Goal: Information Seeking & Learning: Learn about a topic

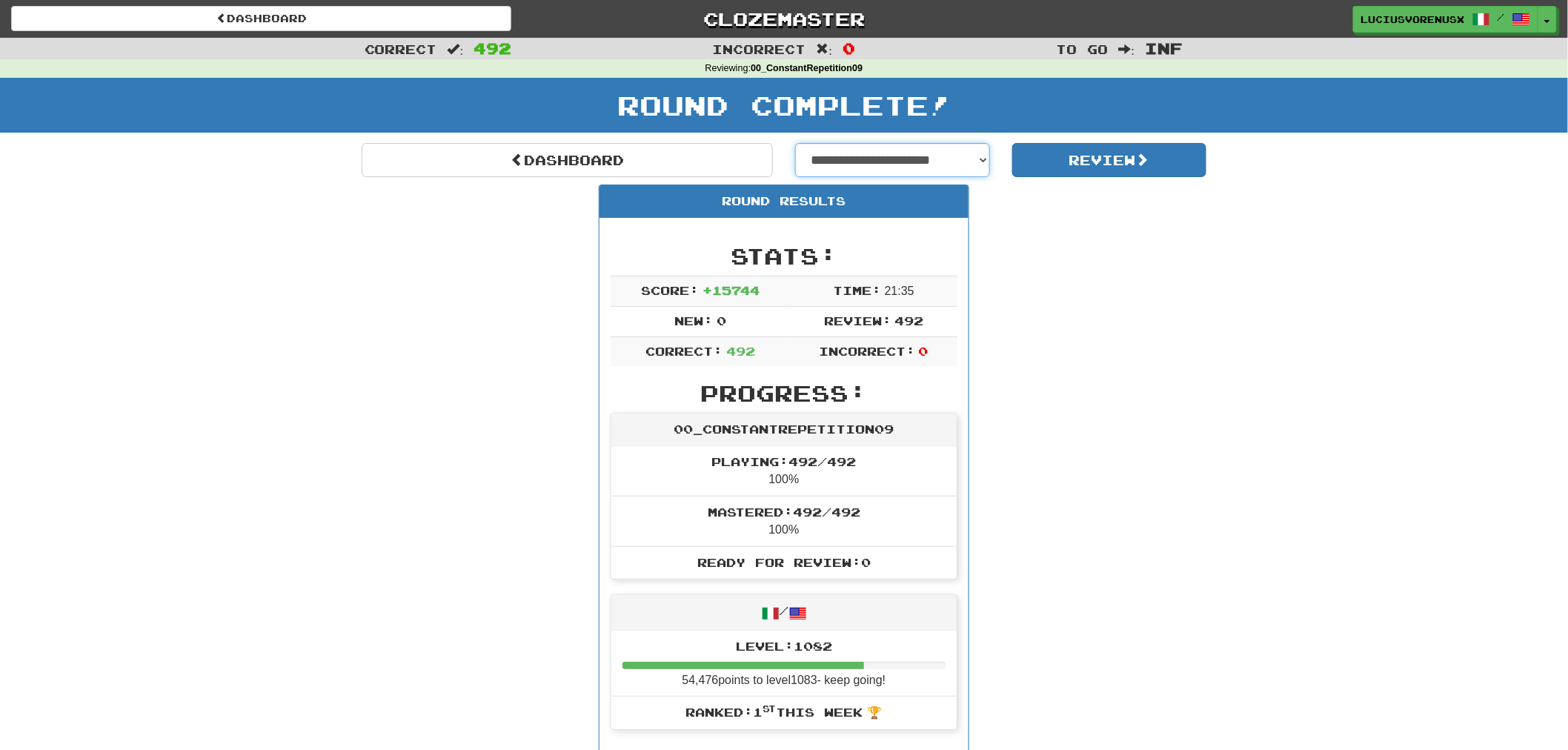
click at [821, 157] on select "**********" at bounding box center [892, 160] width 195 height 34
select select "**********"
click at [795, 143] on select "**********" at bounding box center [892, 160] width 195 height 34
select select "**********"
click at [1083, 159] on button "Review" at bounding box center [1109, 160] width 195 height 34
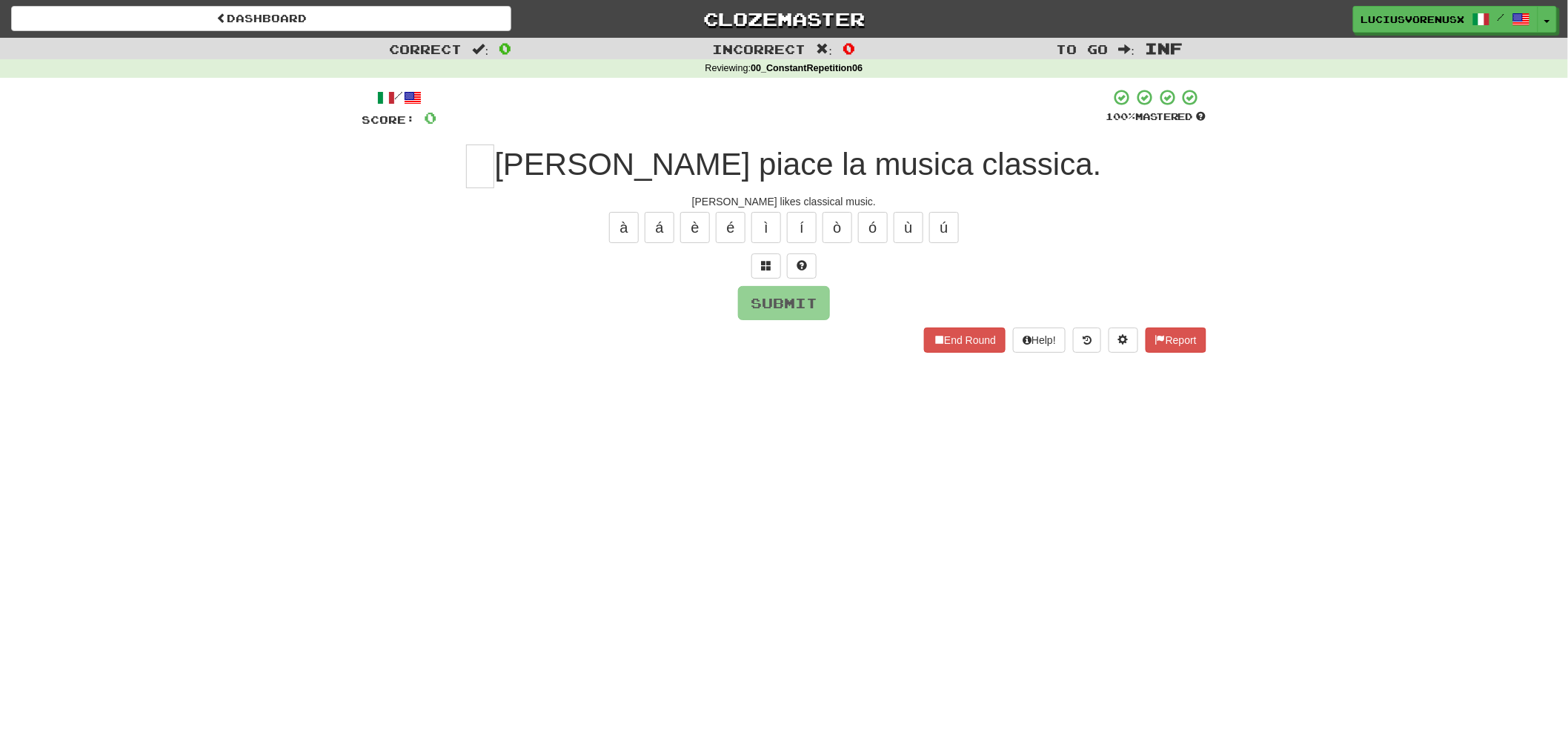
click at [92, 369] on div "Correct : 0 Incorrect : 0 To go : Inf Reviewing : 00_ConstantRepetition06 / Sco…" at bounding box center [784, 206] width 1568 height 336
click at [494, 163] on input "text" at bounding box center [480, 166] width 28 height 44
type input "*"
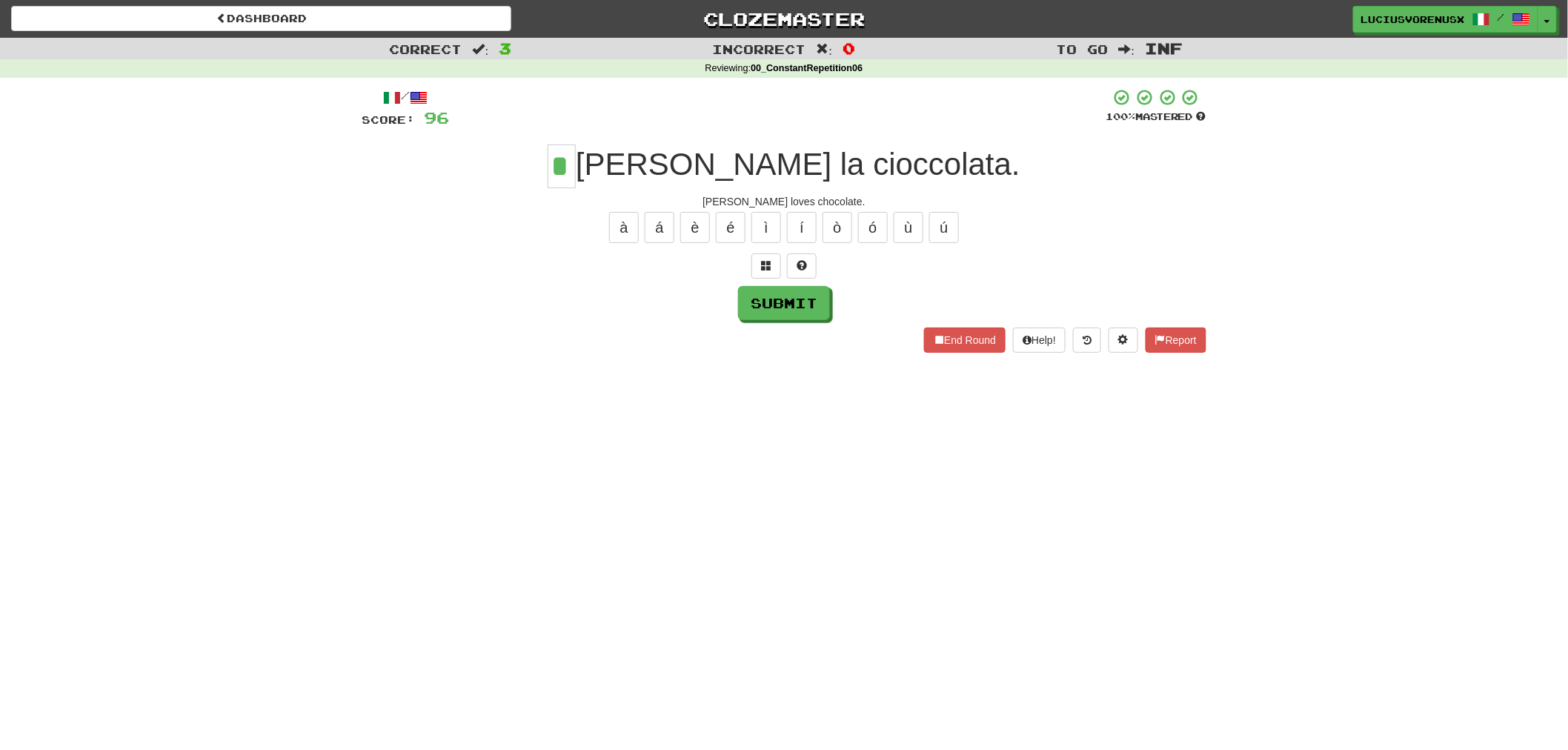
type input "*"
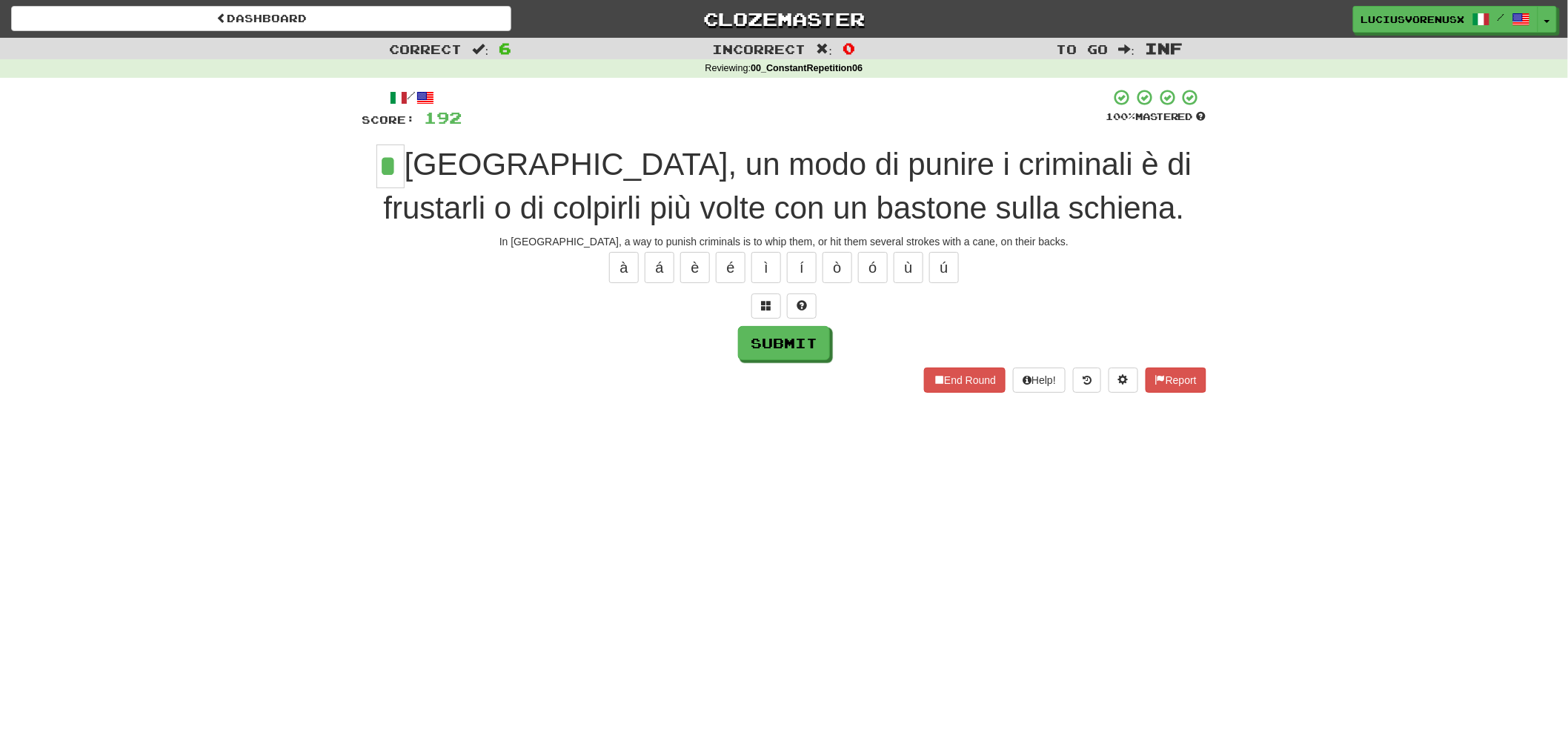
type input "*"
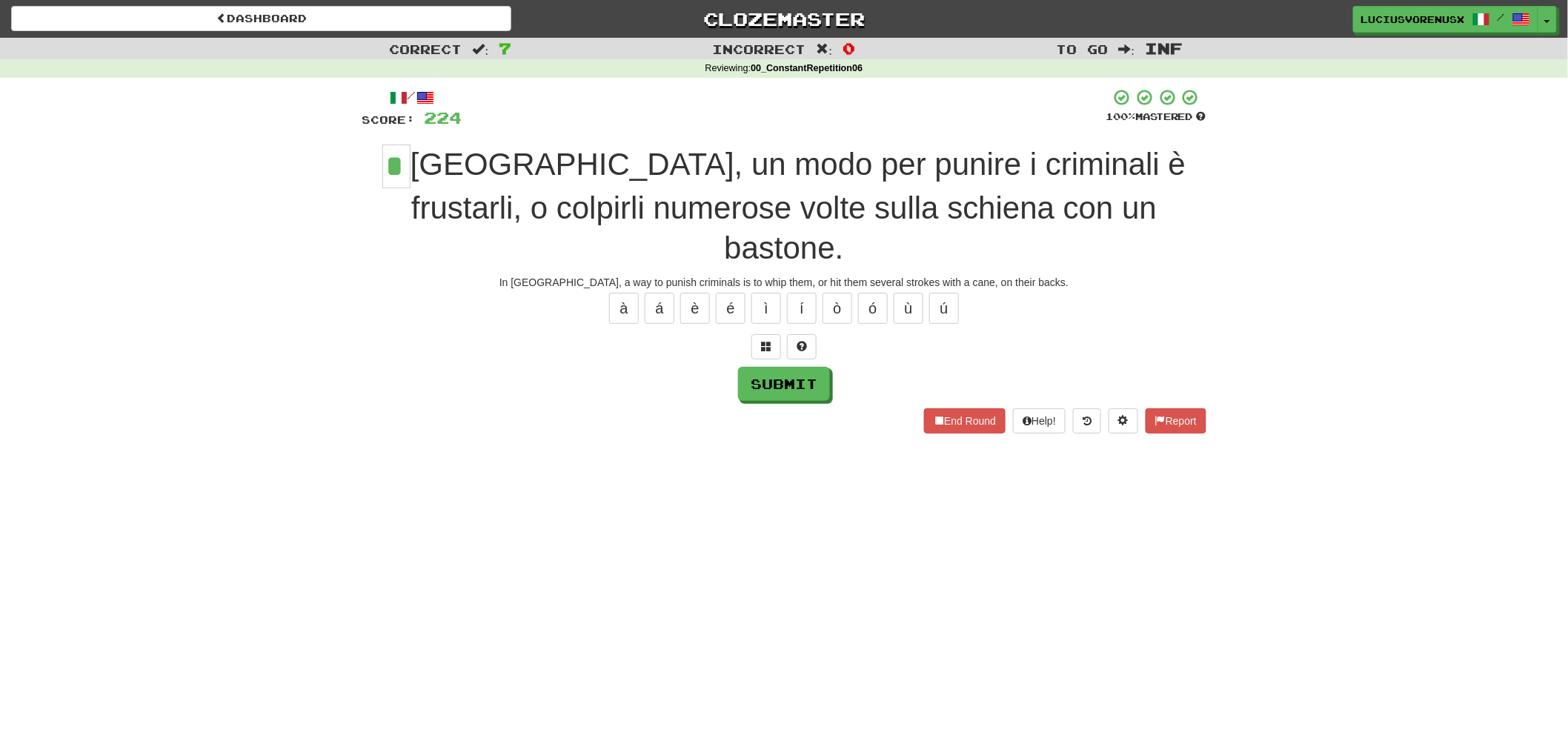
type input "*"
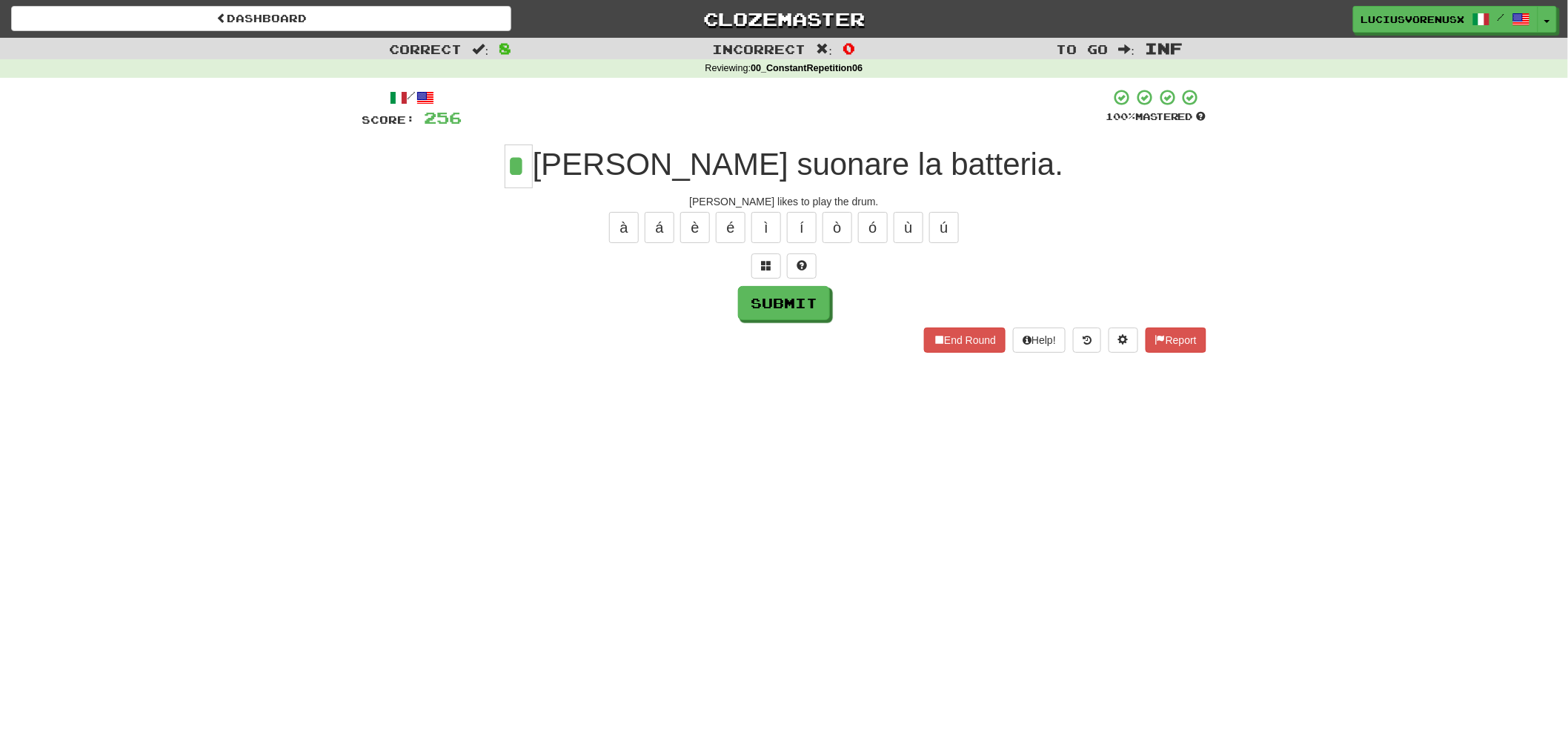
type input "*"
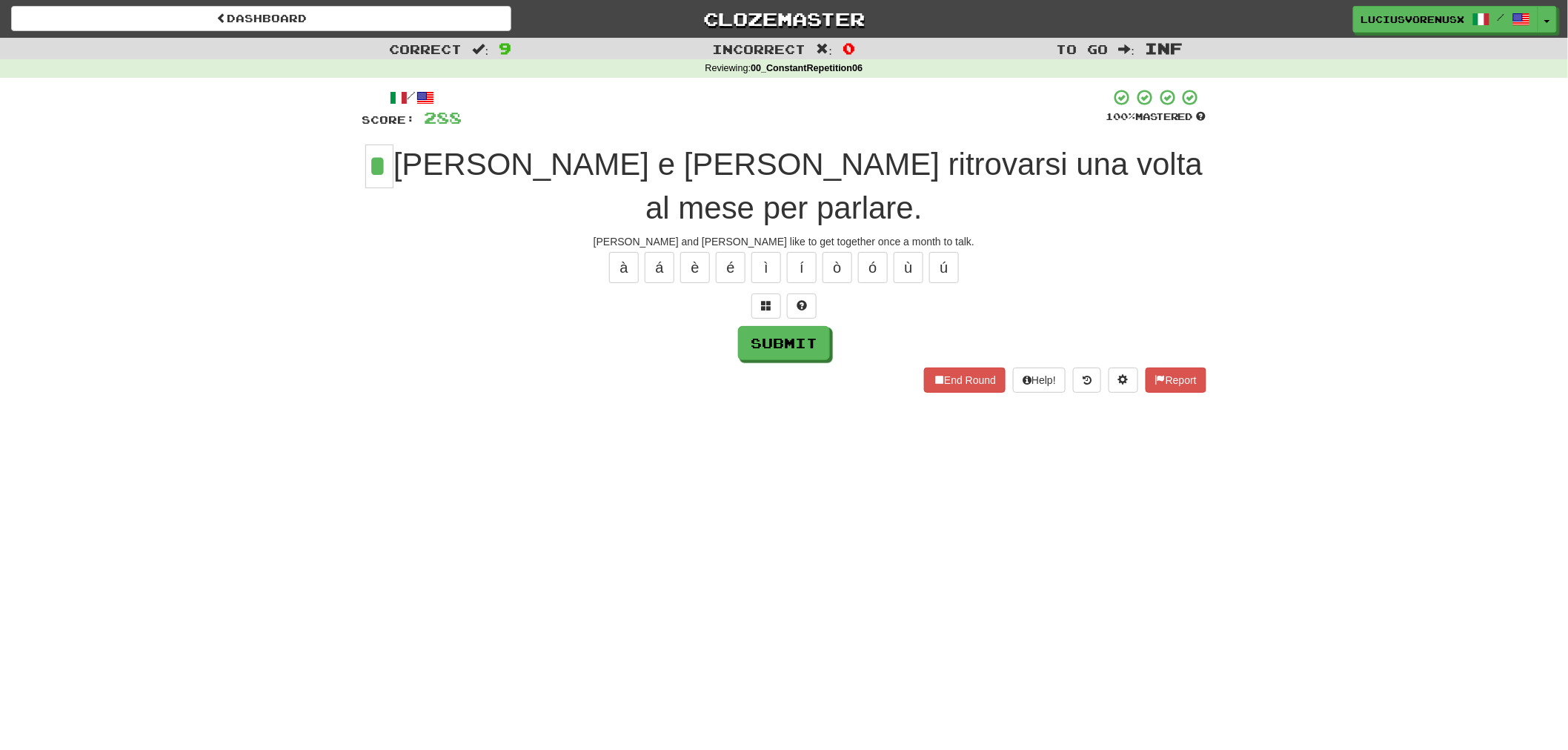
type input "*"
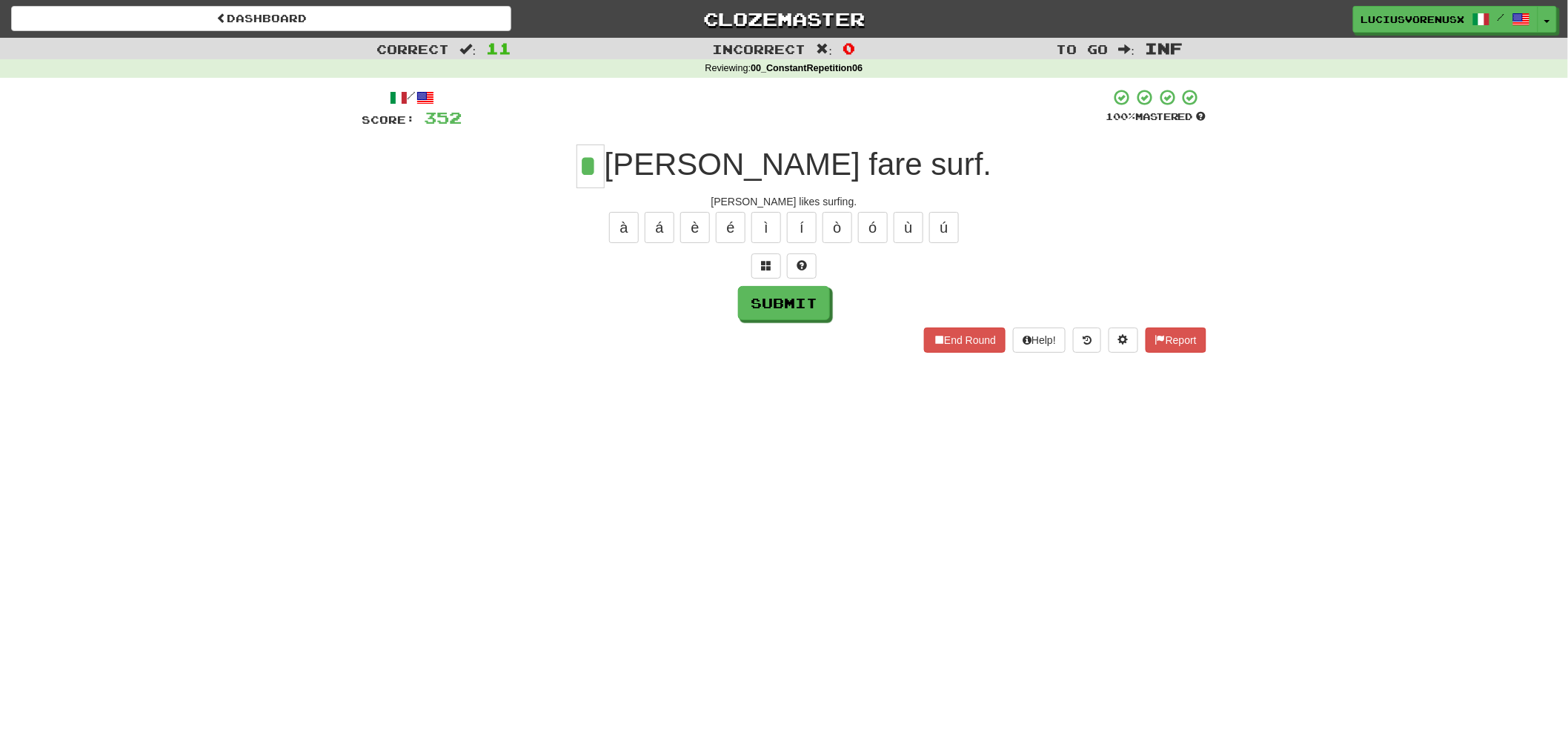
type input "*"
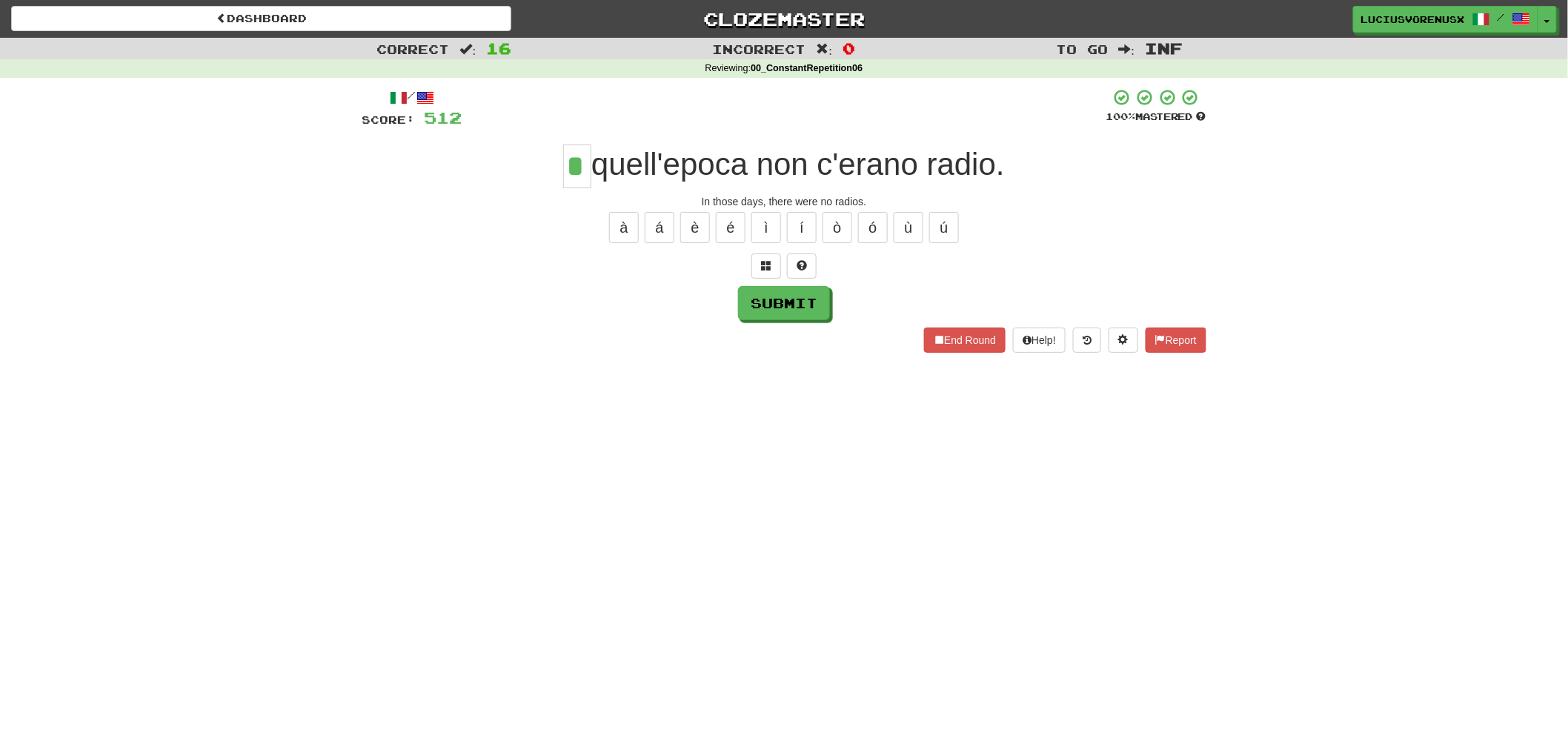
type input "*"
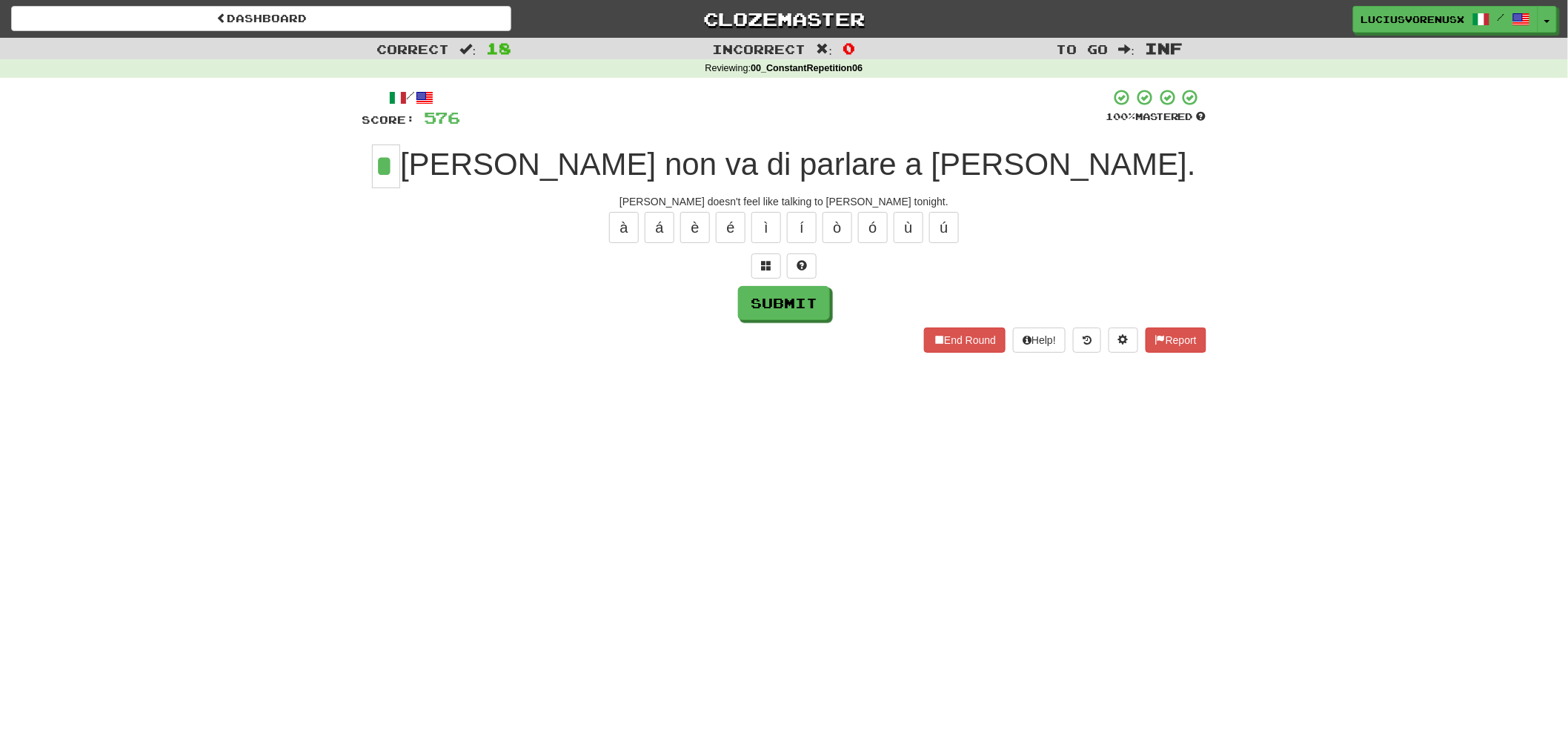
type input "*"
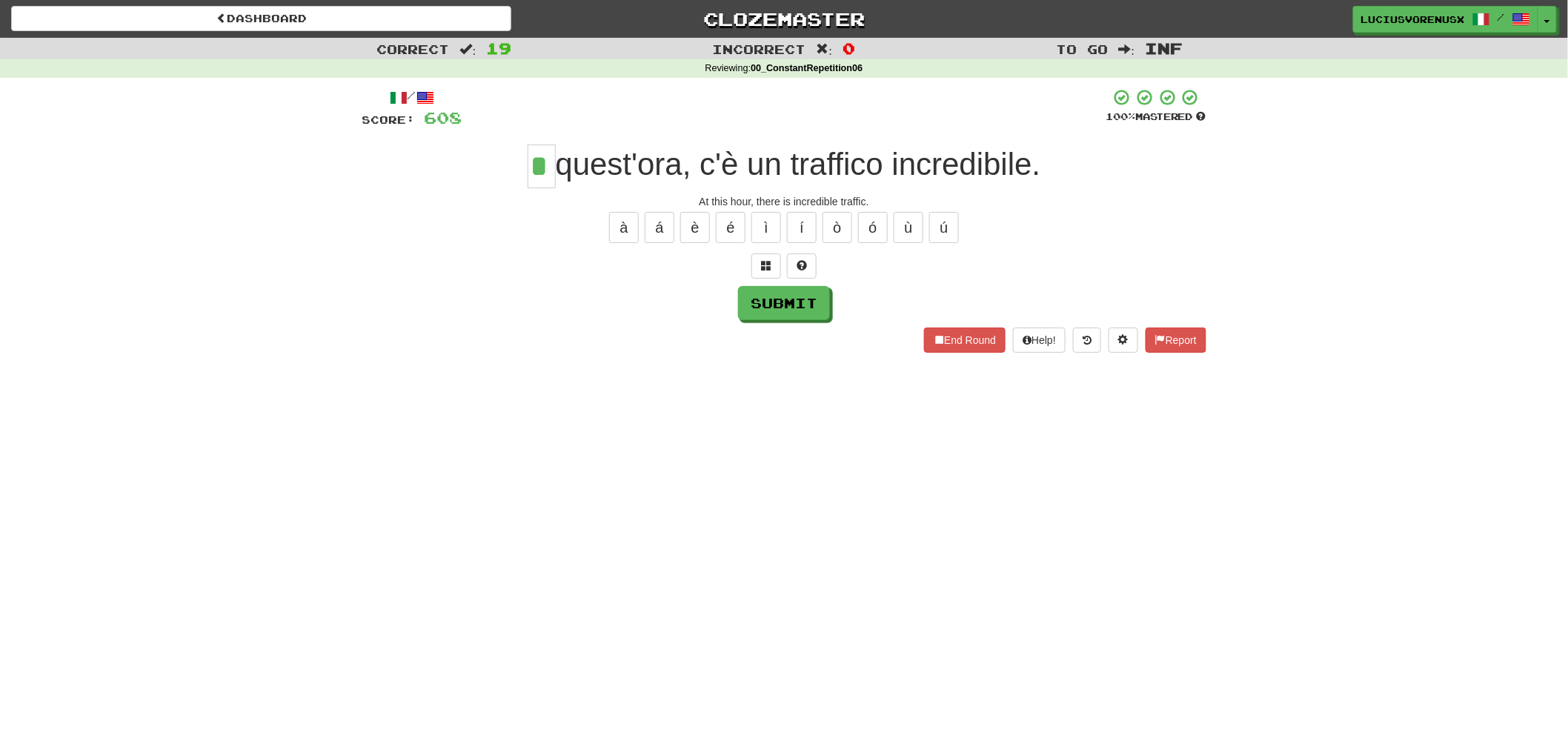
type input "*"
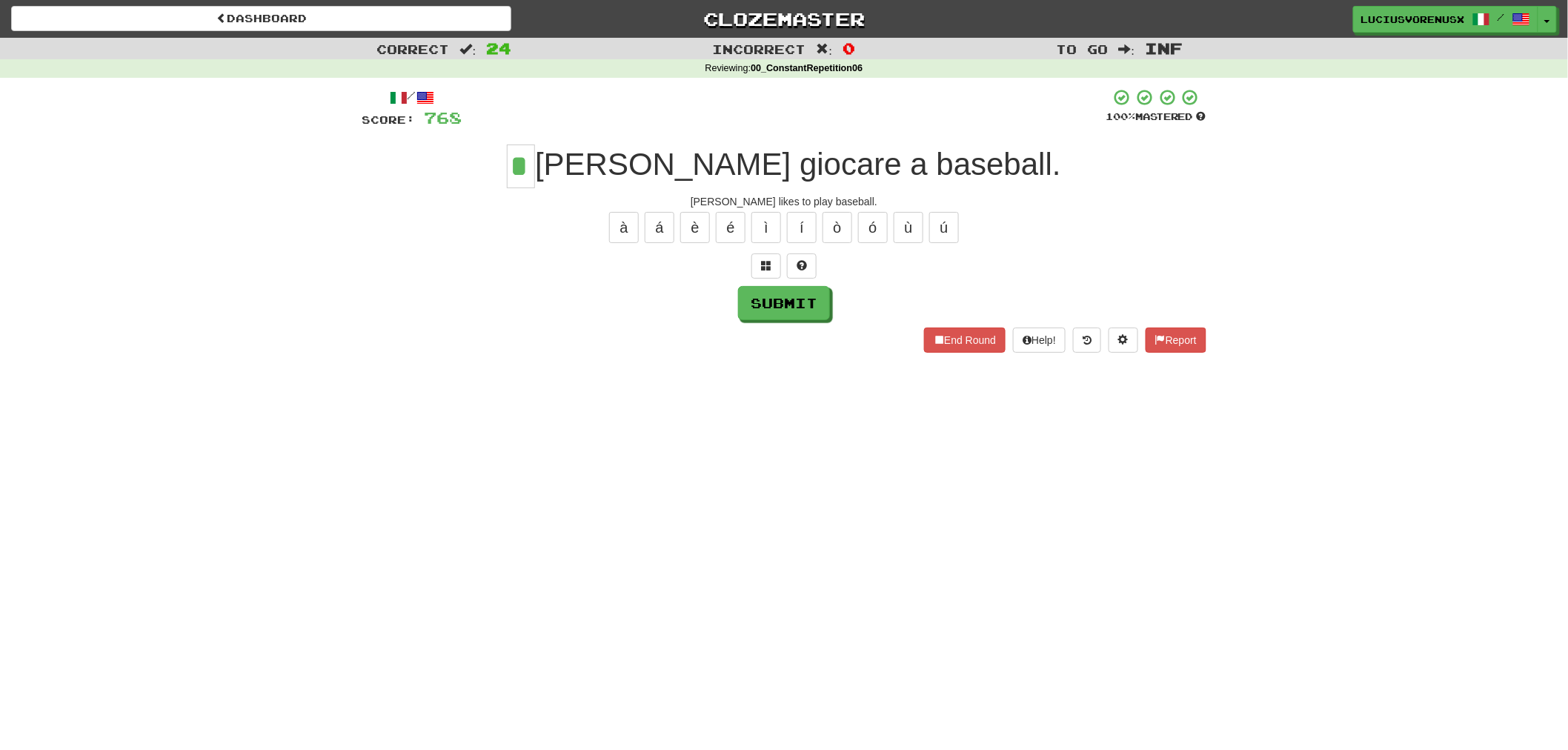
type input "*"
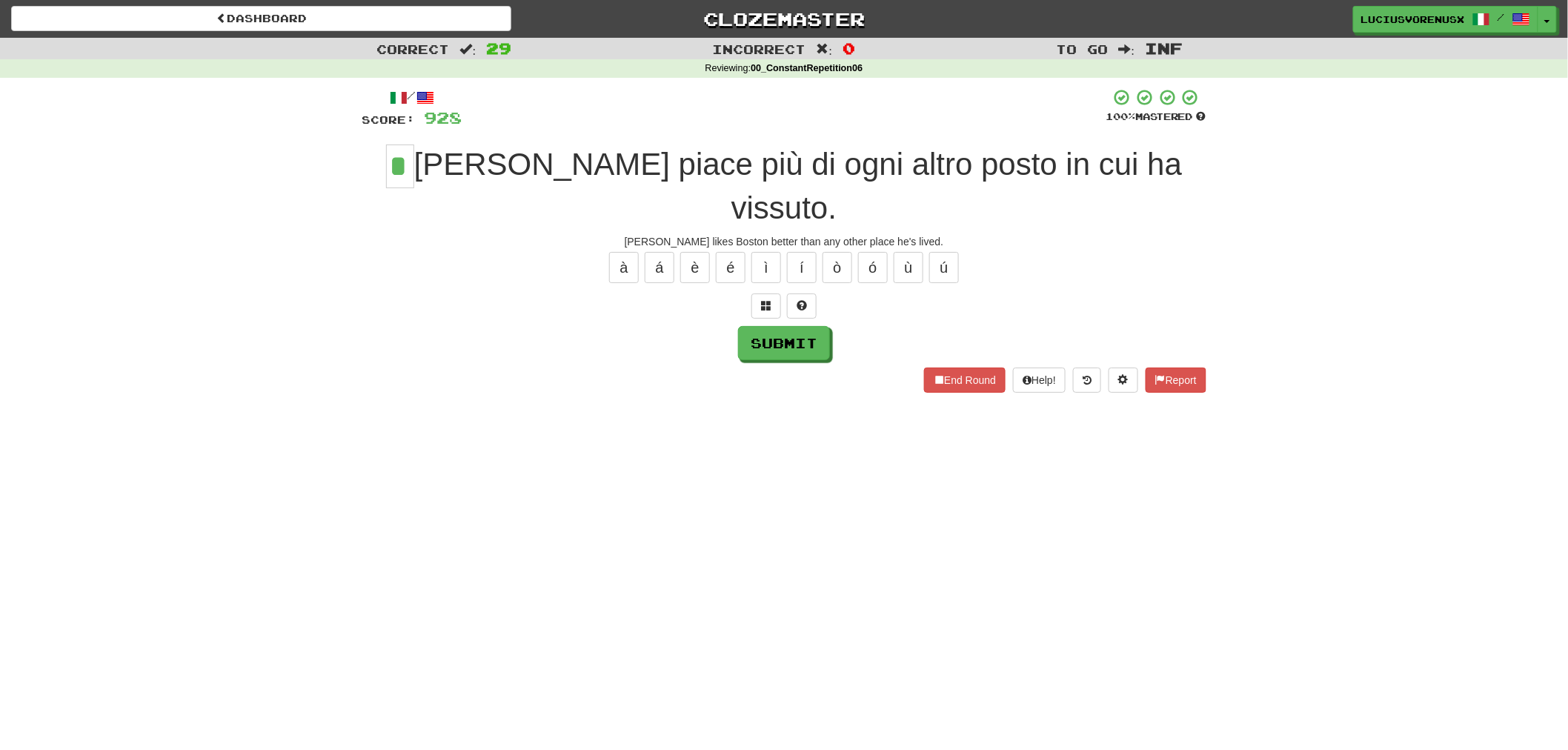
type input "*"
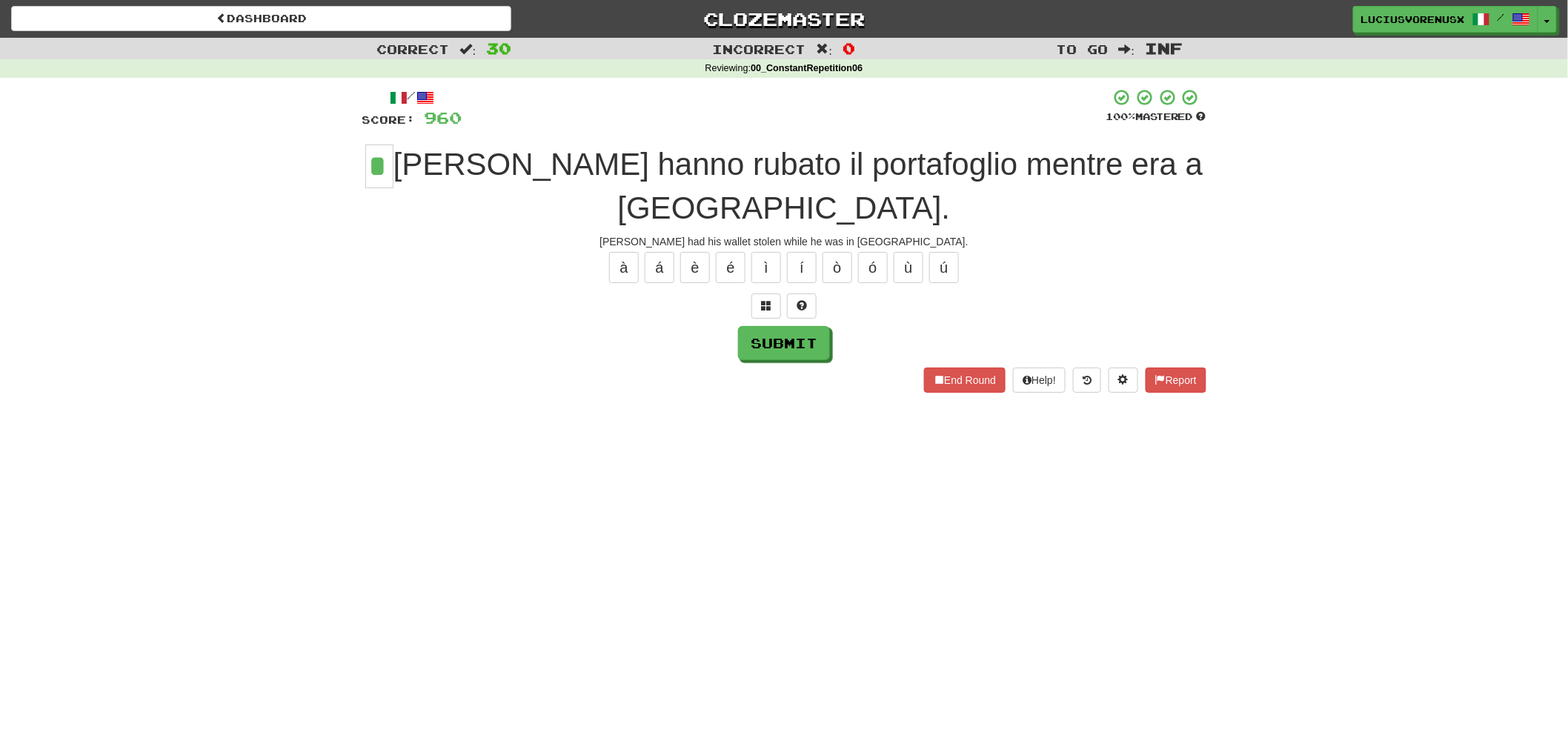
type input "*"
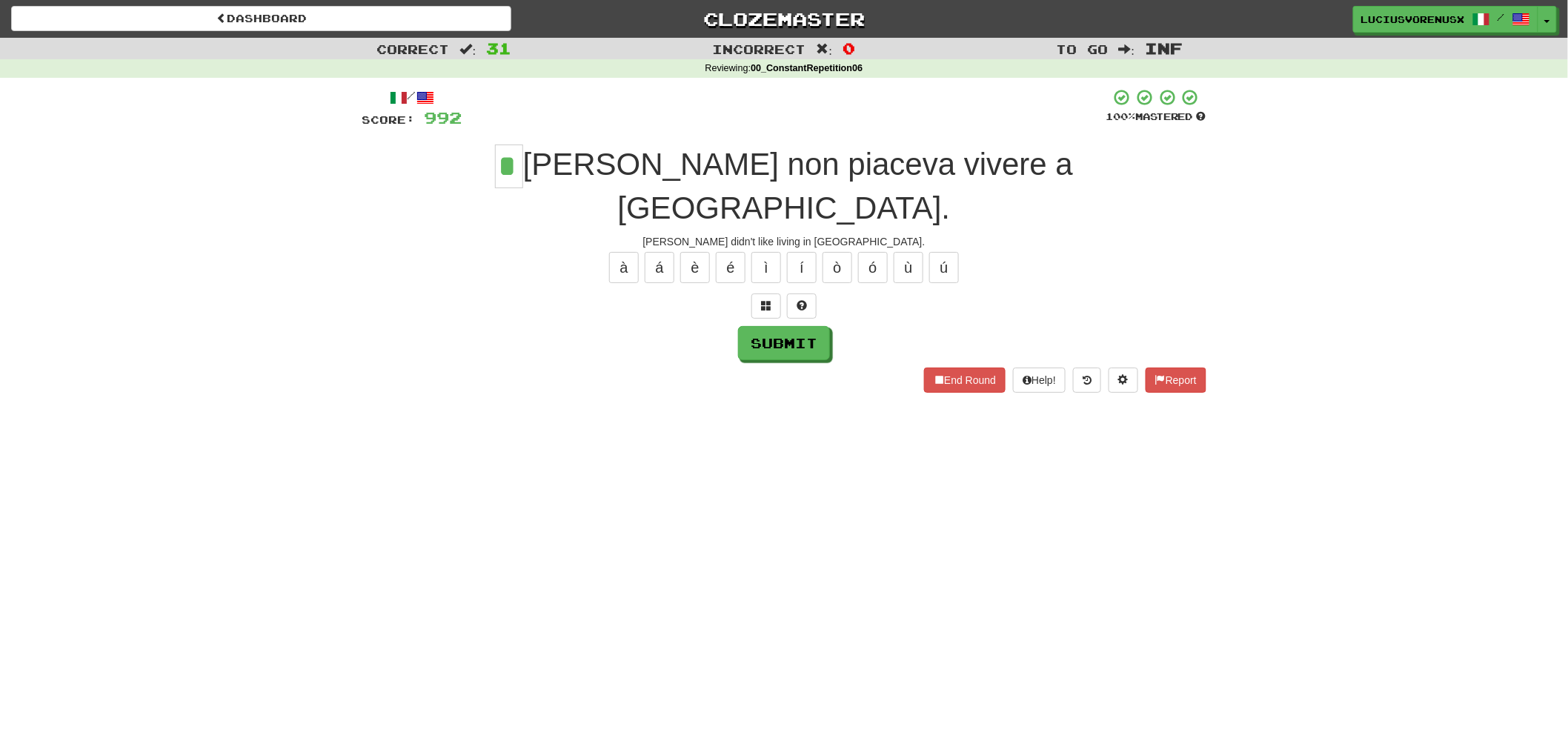
type input "*"
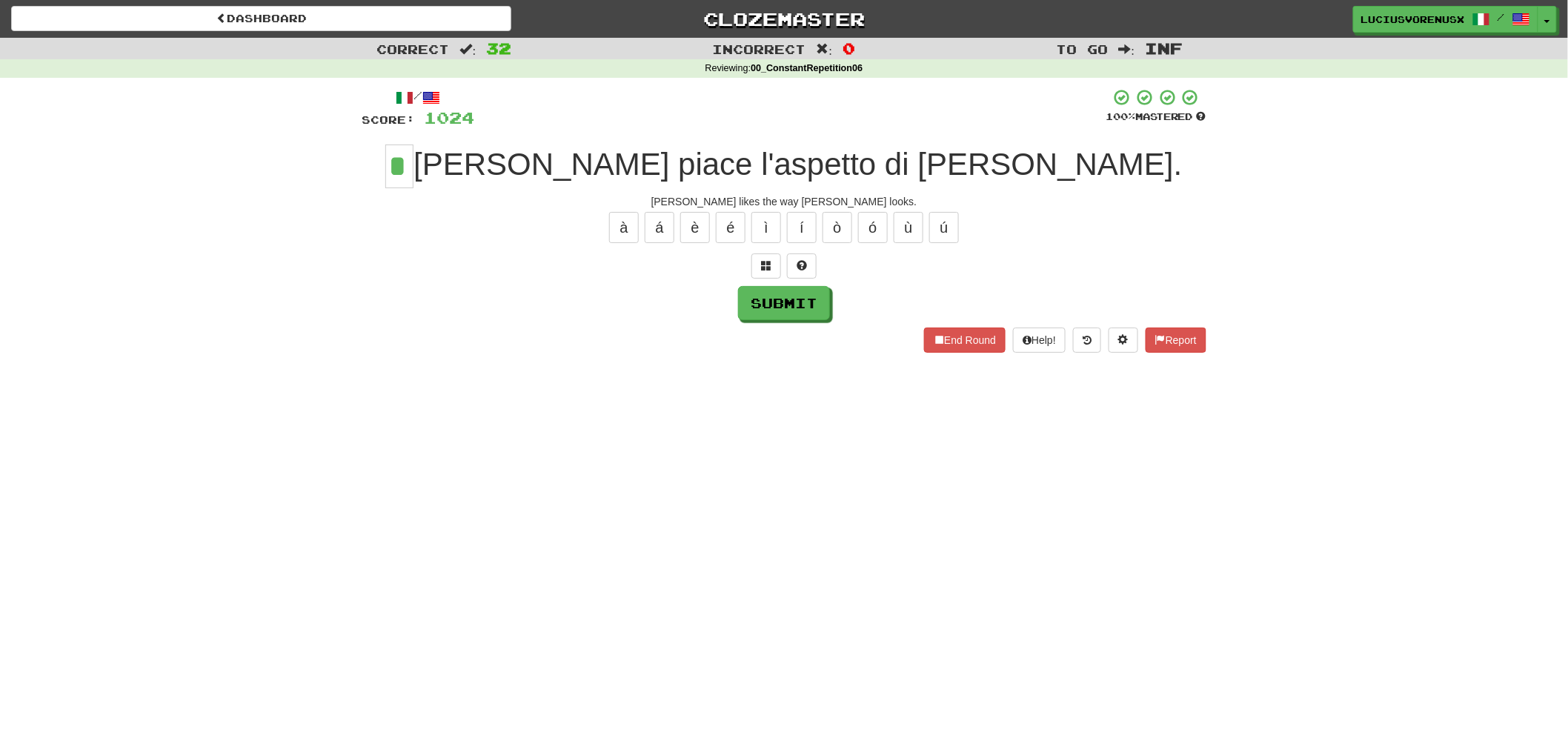
type input "*"
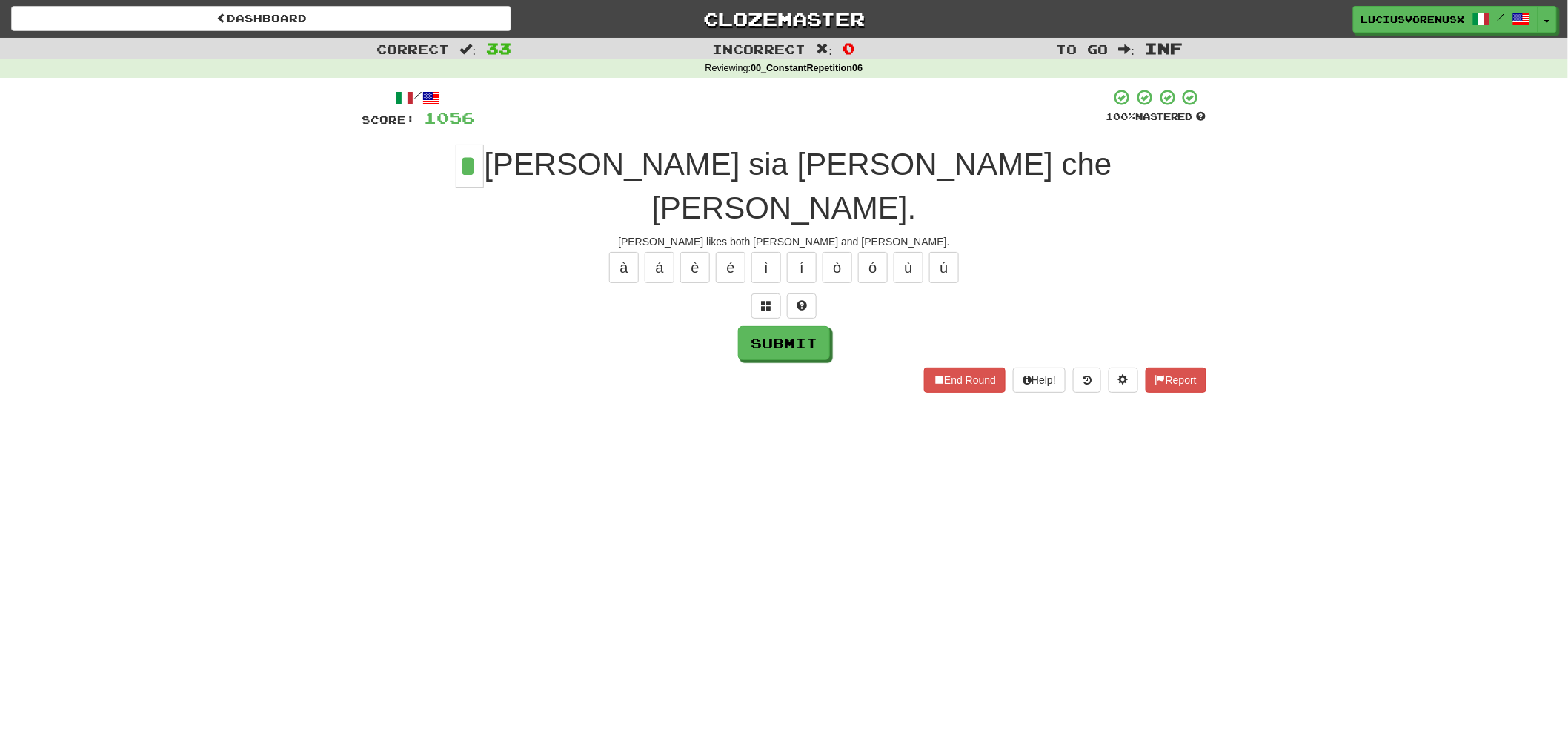
type input "*"
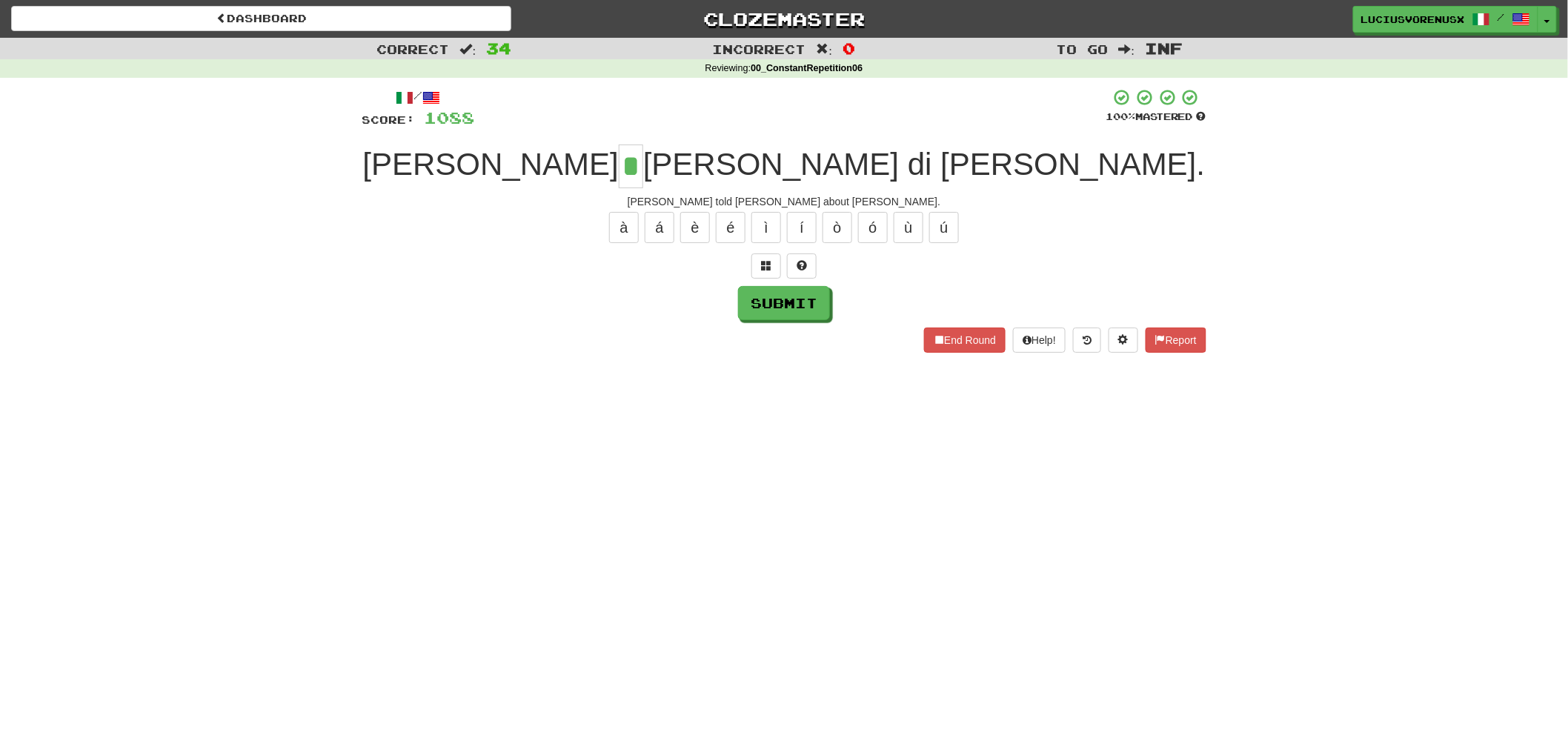
type input "*"
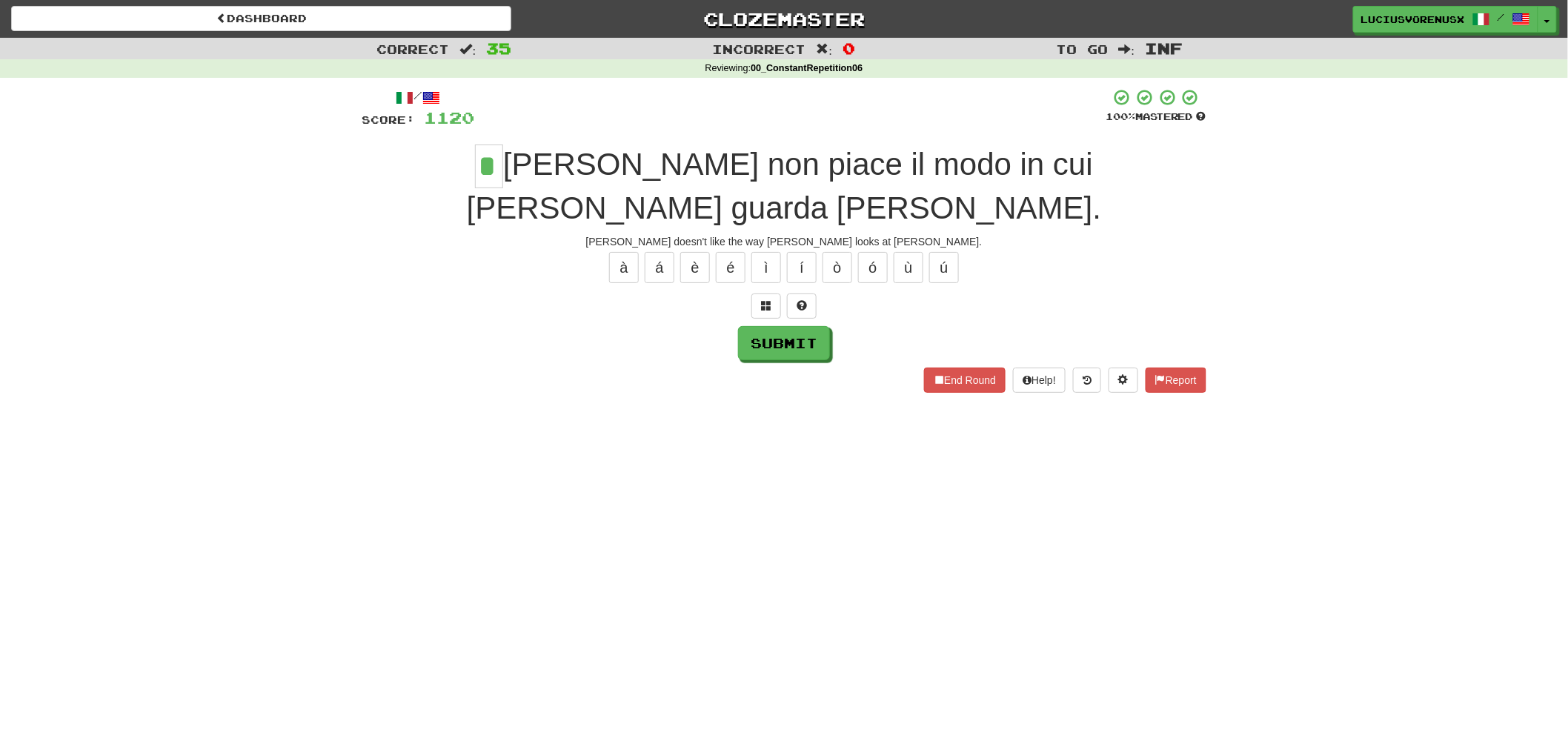
type input "*"
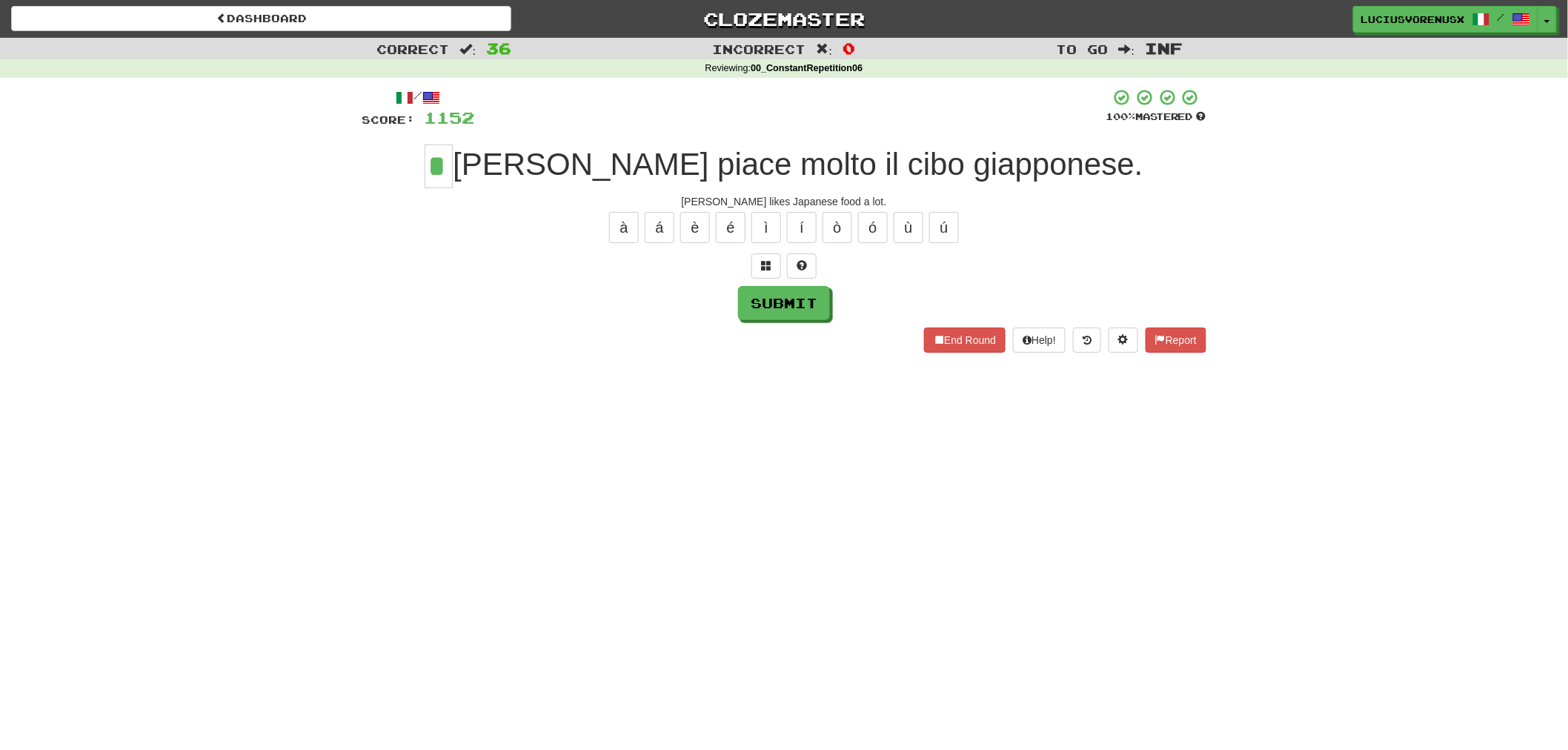
type input "*"
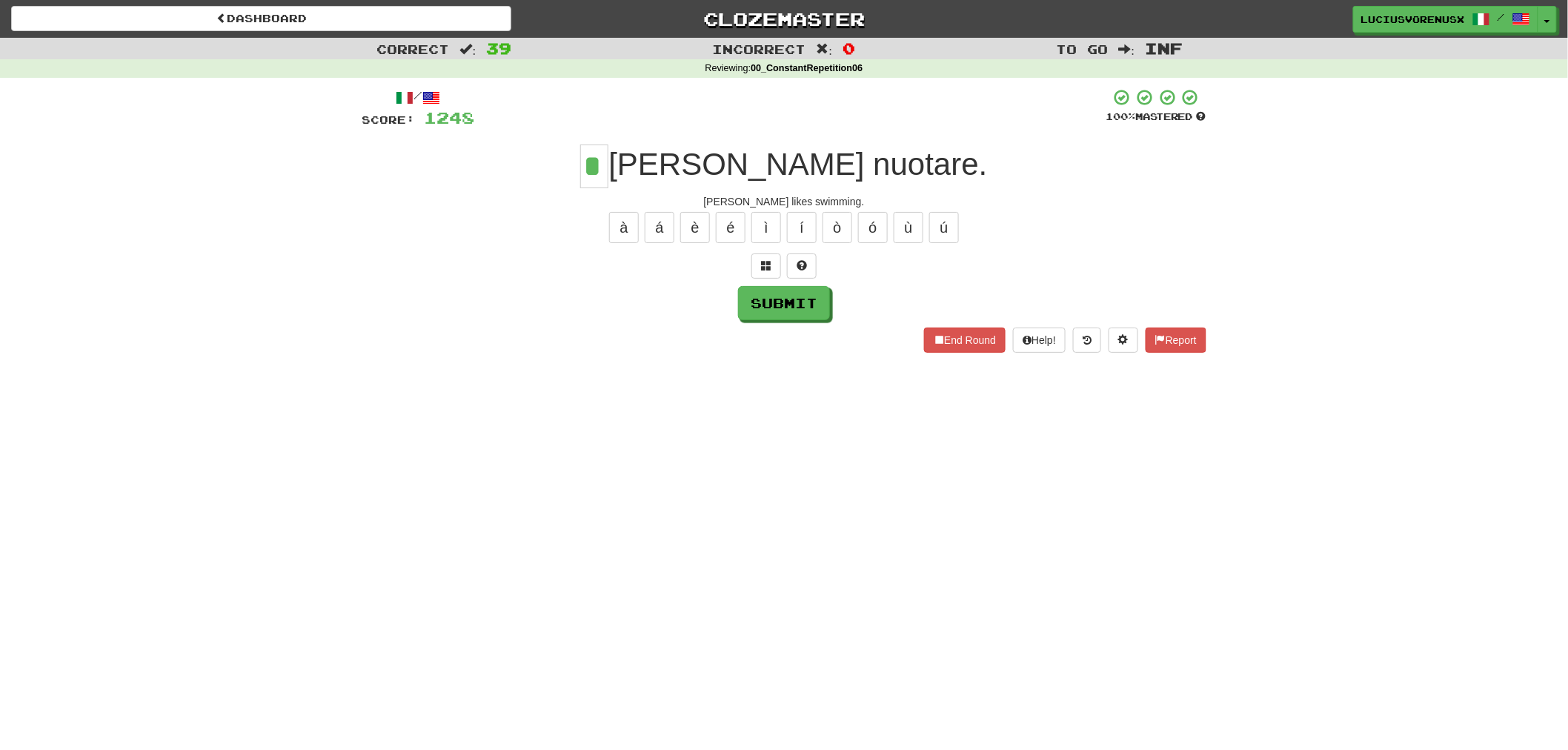
type input "*"
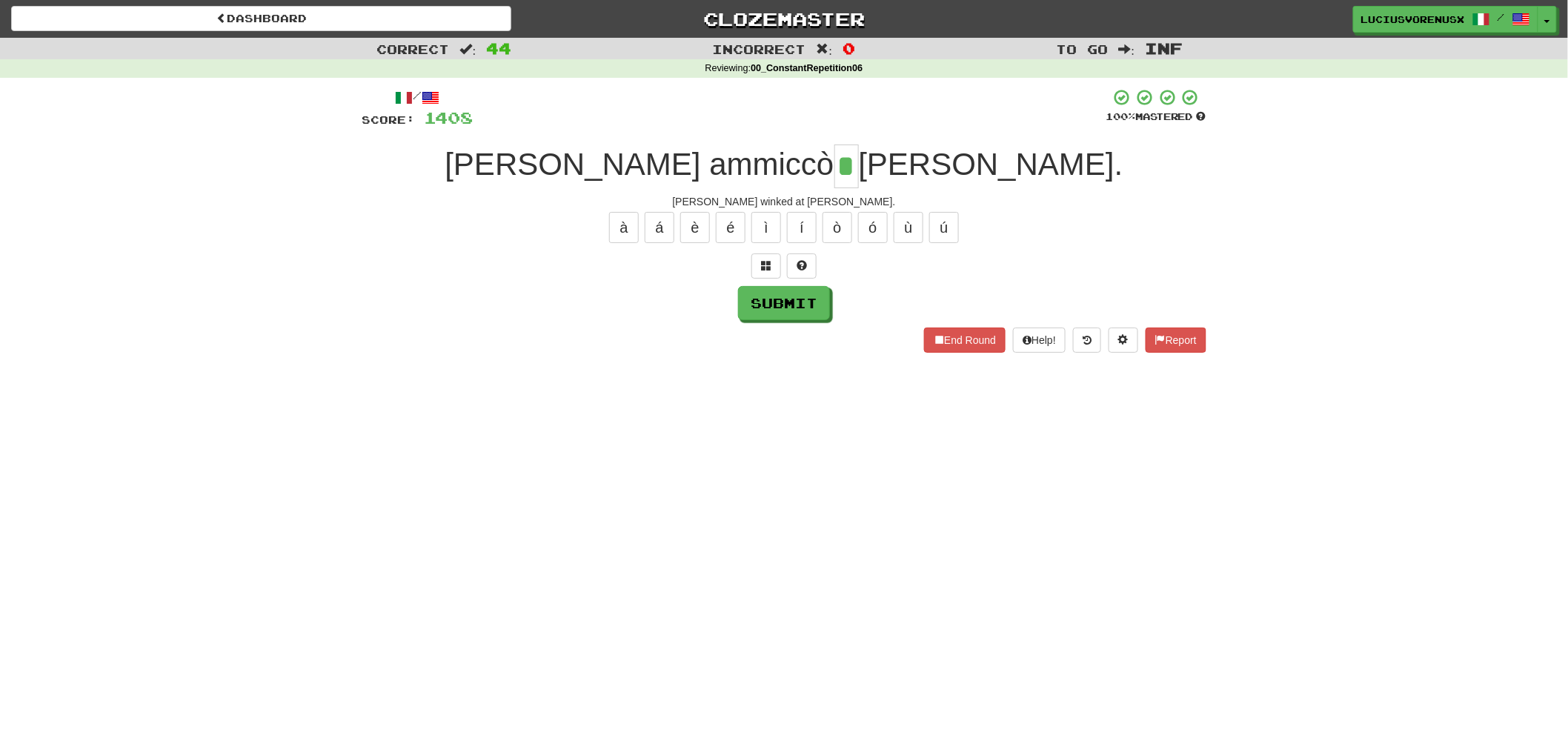
type input "*"
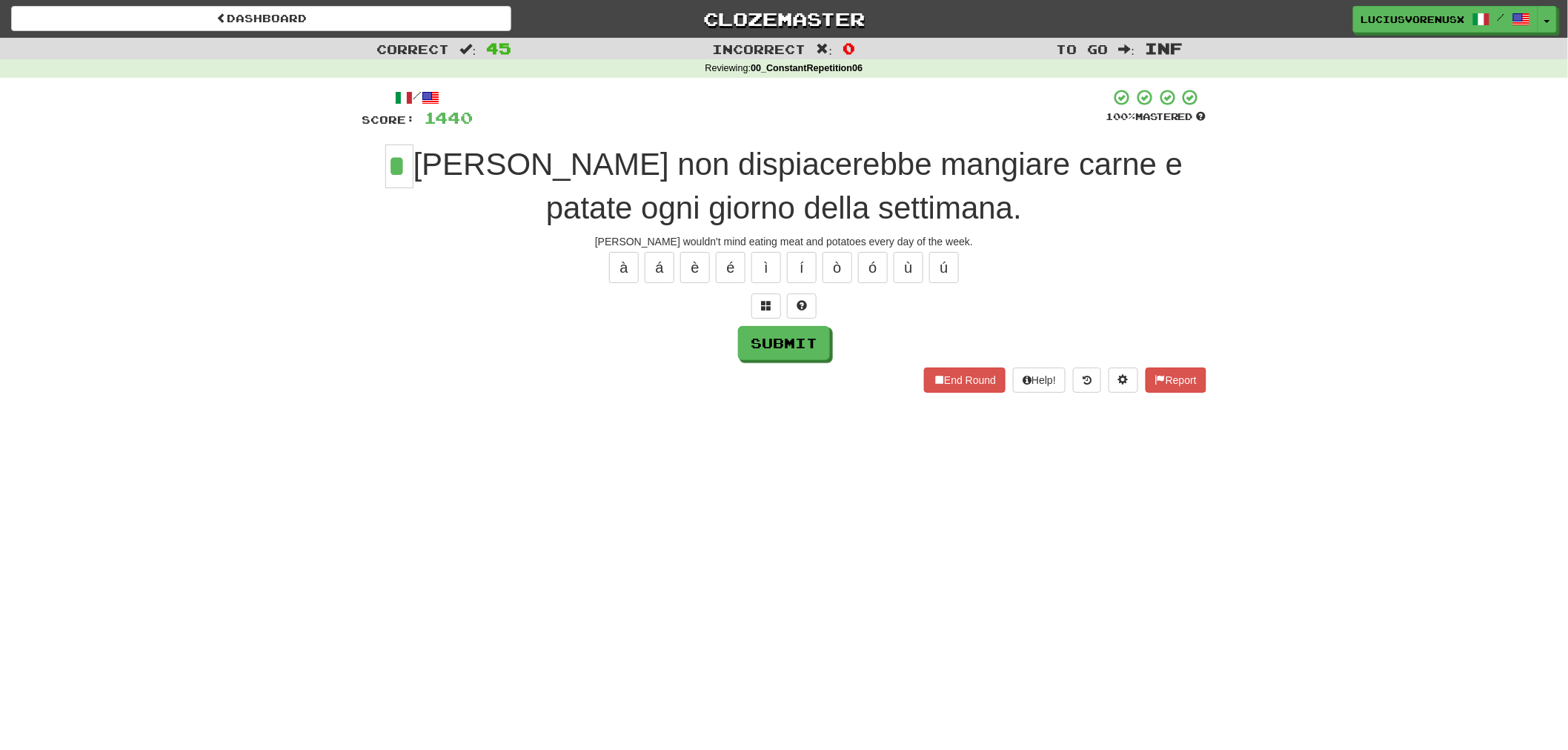
type input "*"
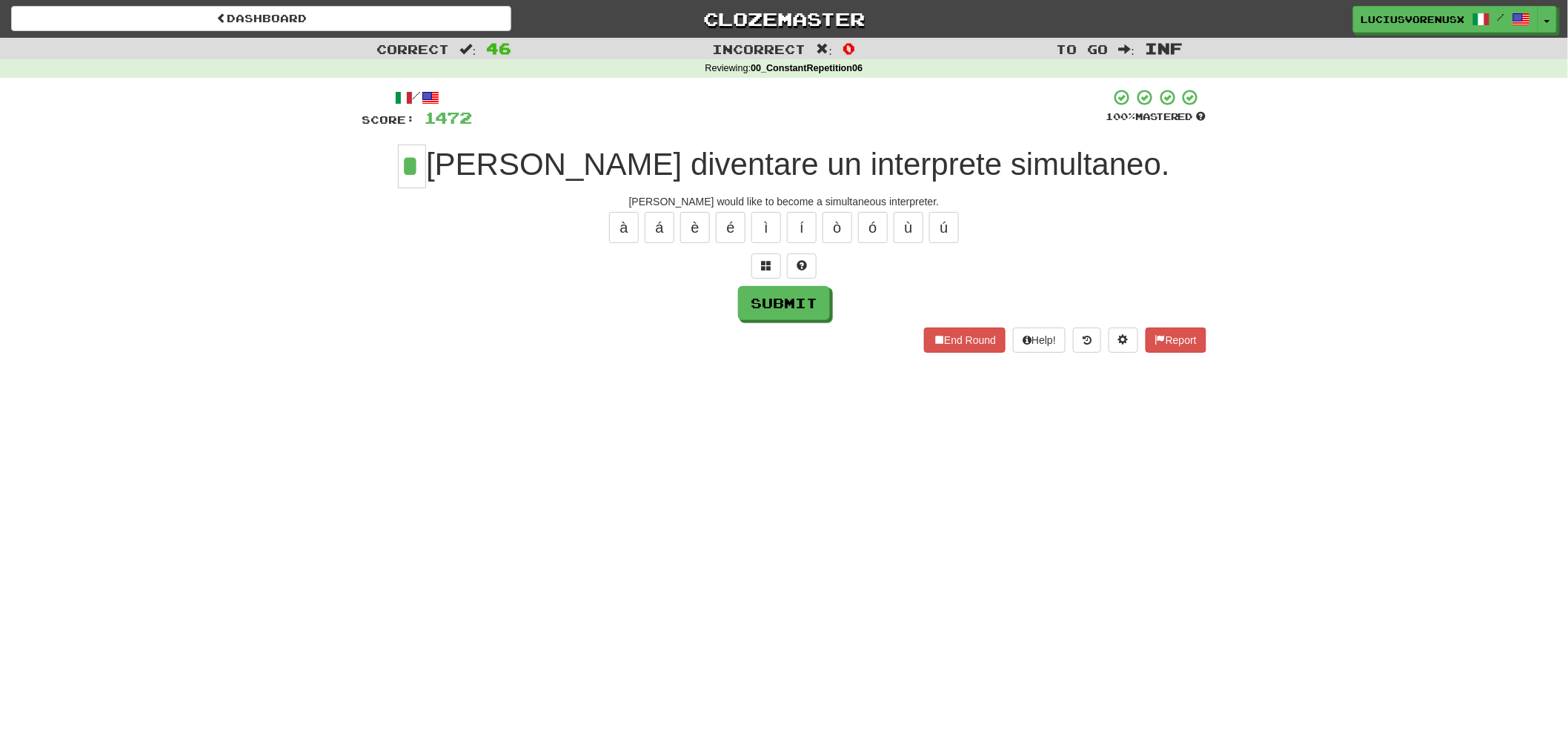
type input "*"
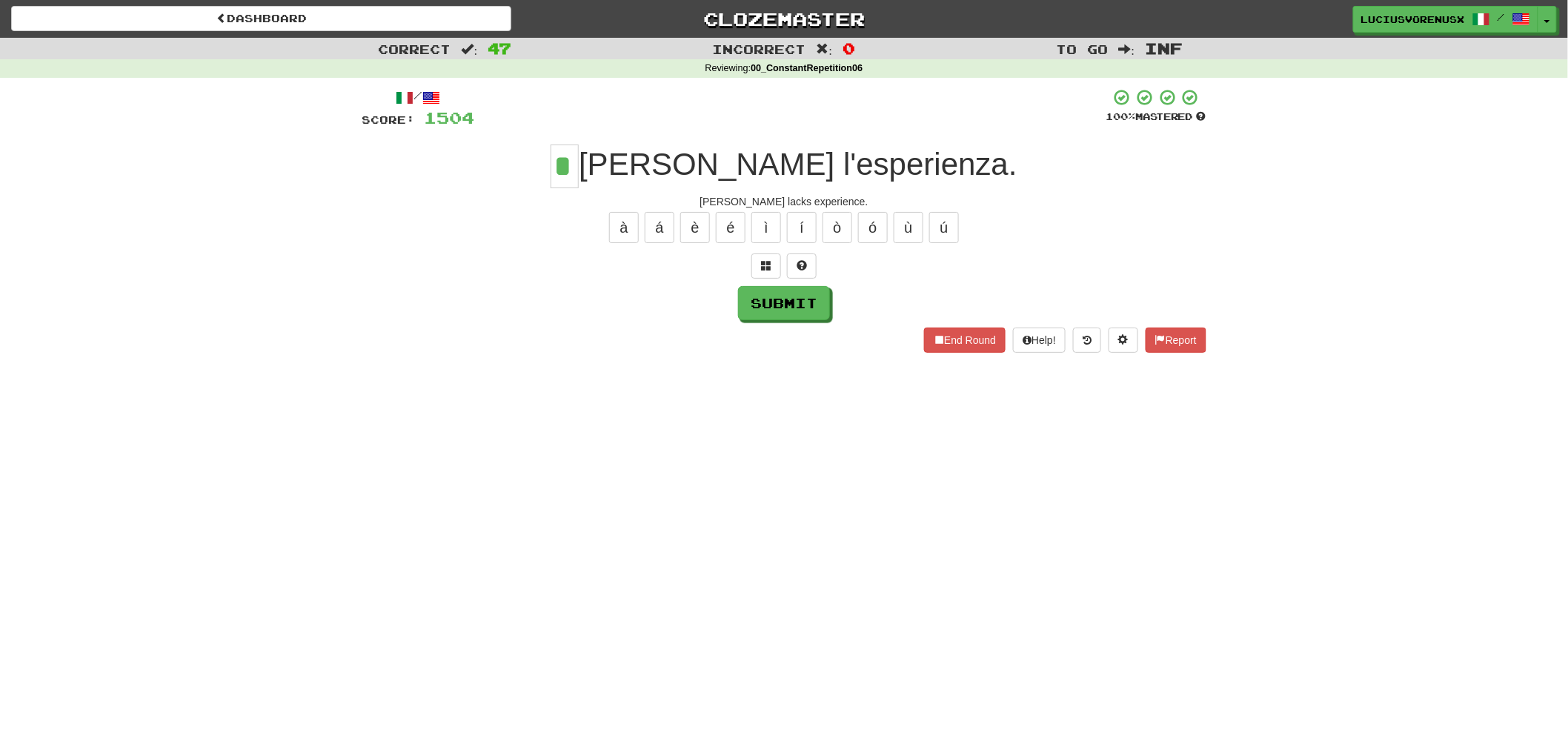
type input "*"
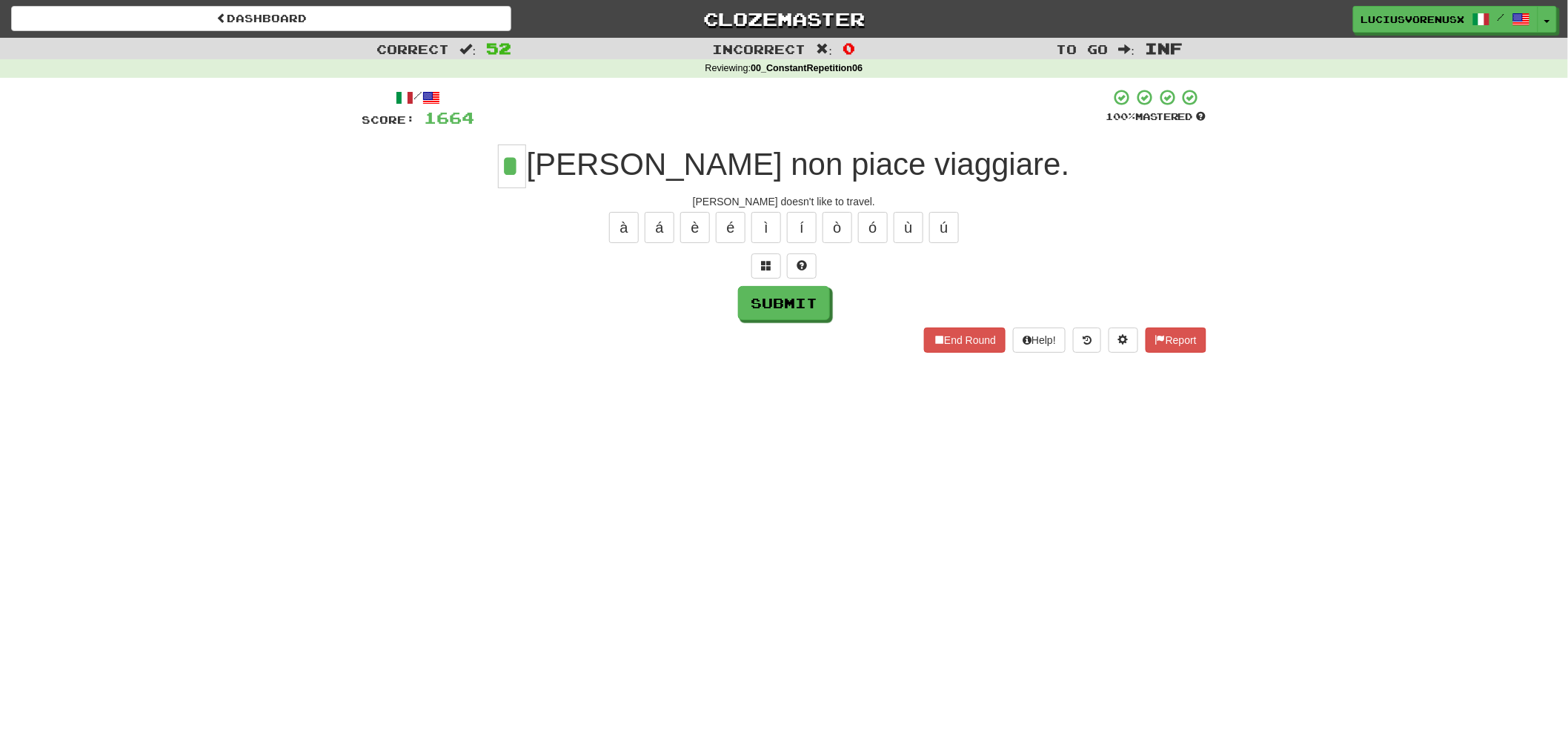
type input "*"
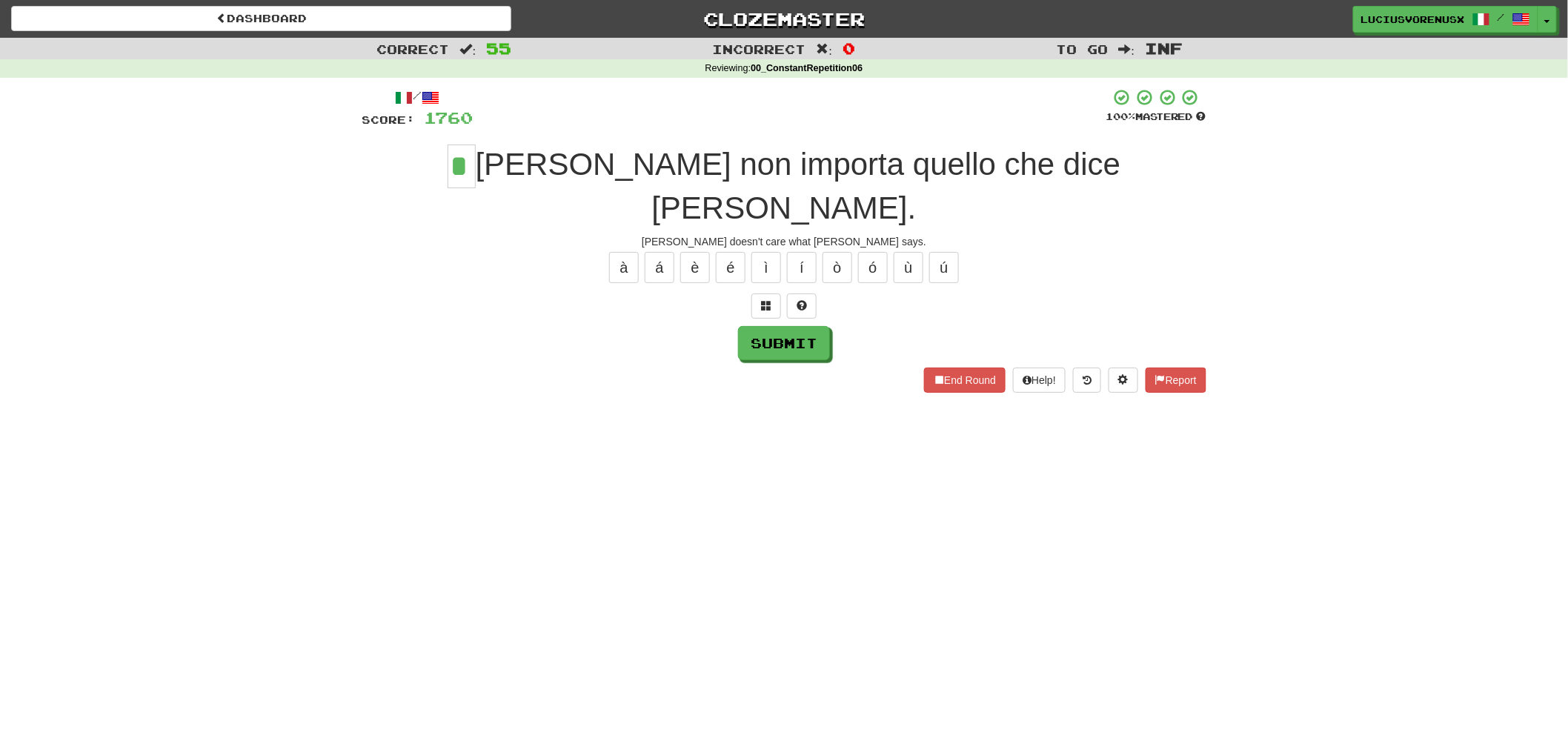
type input "*"
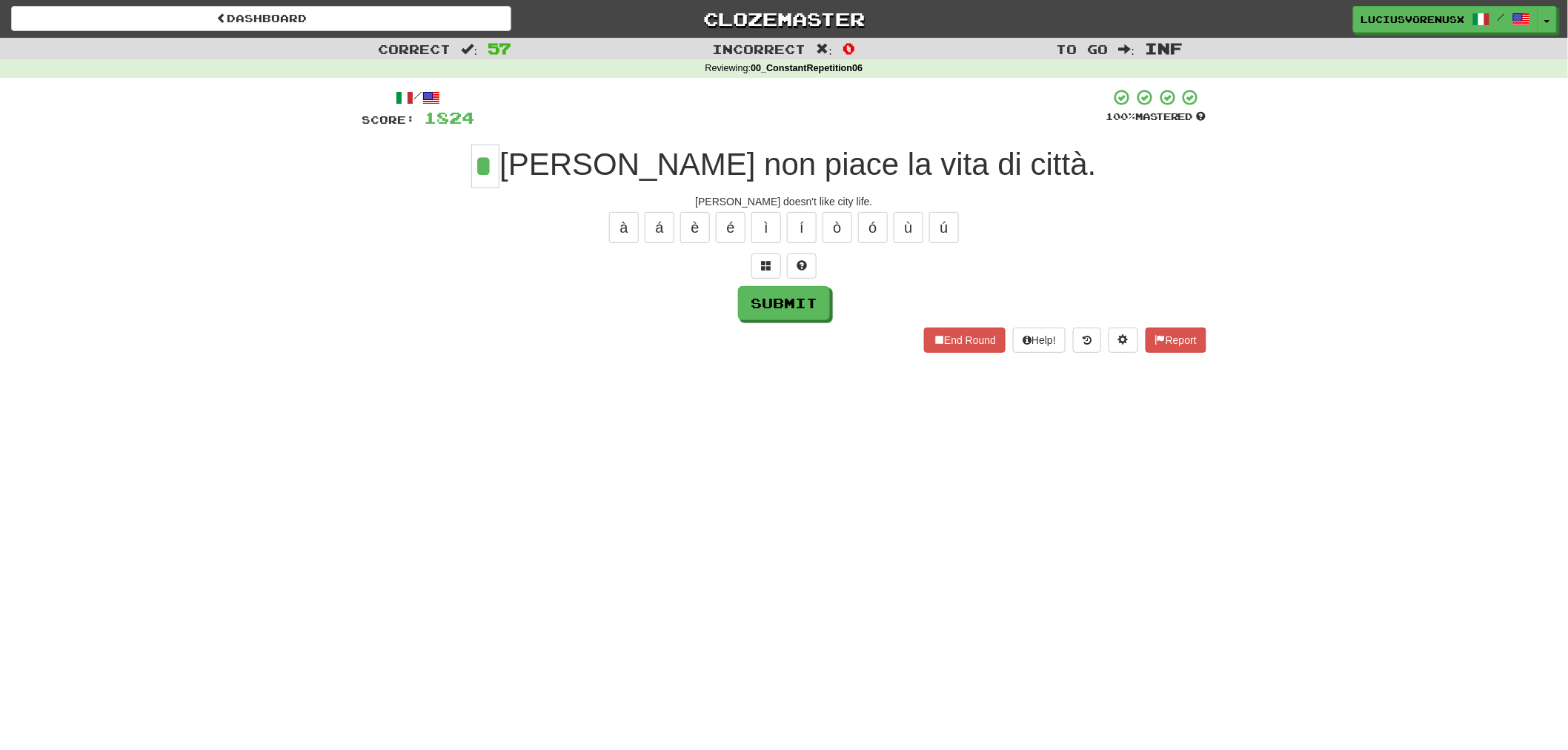
type input "*"
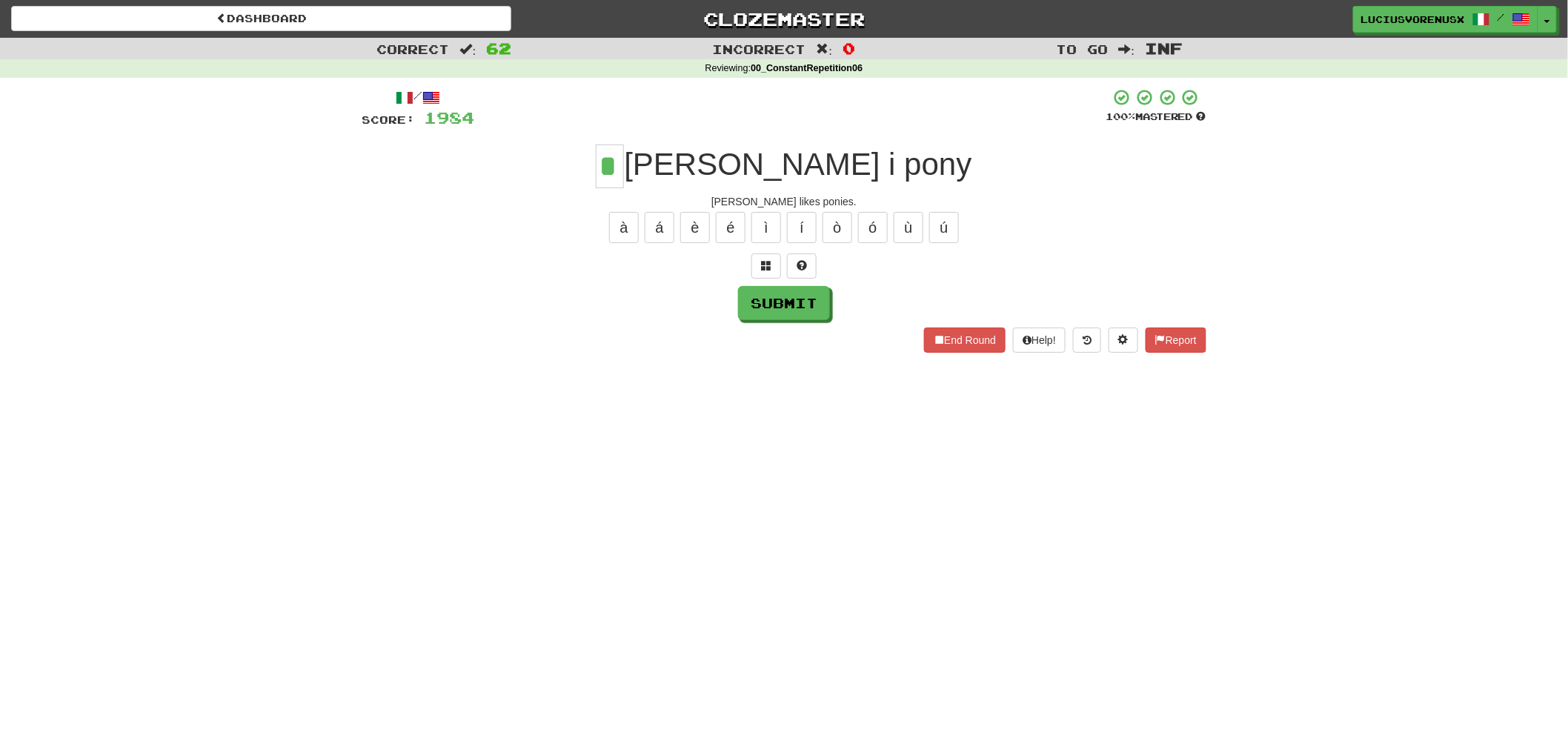
type input "*"
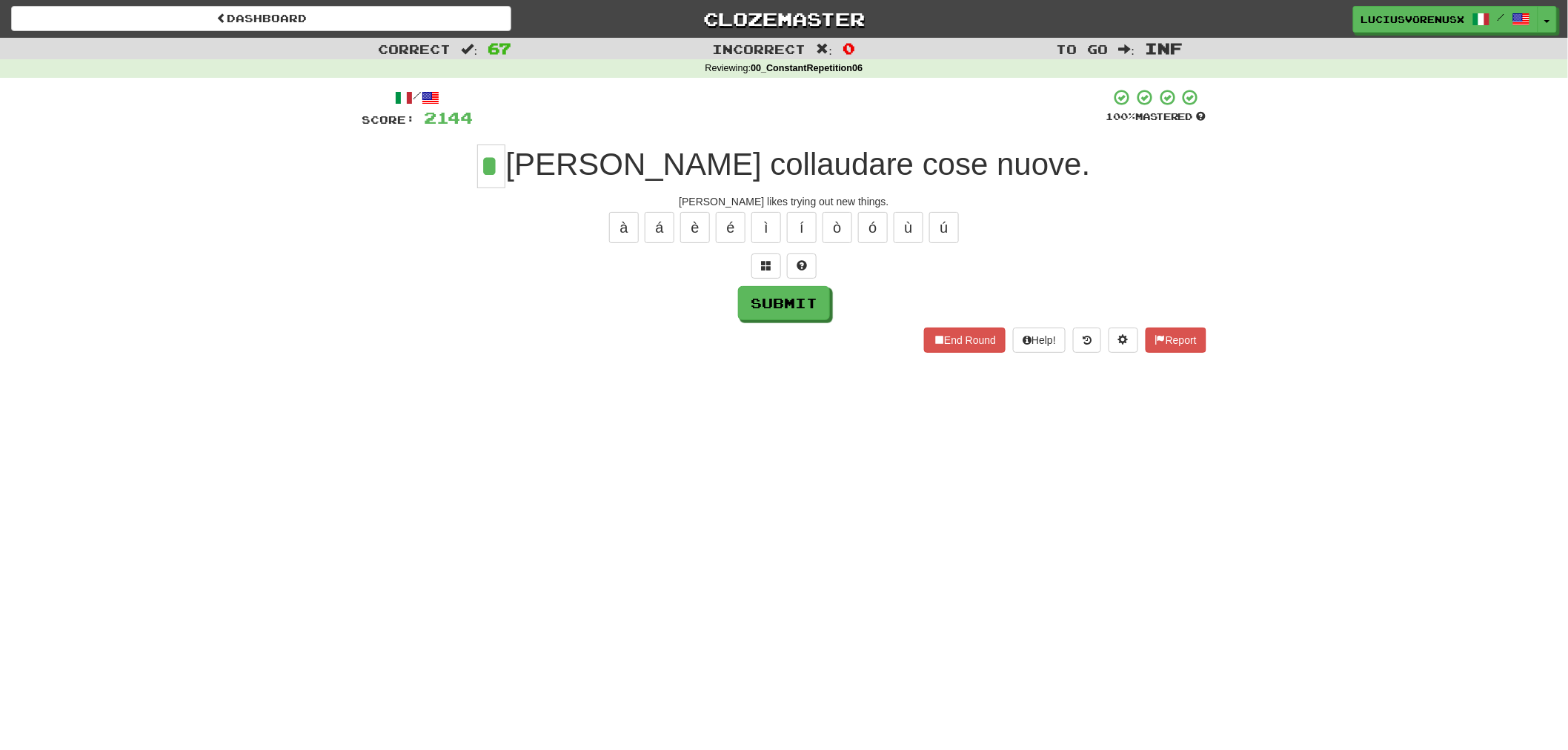
type input "*"
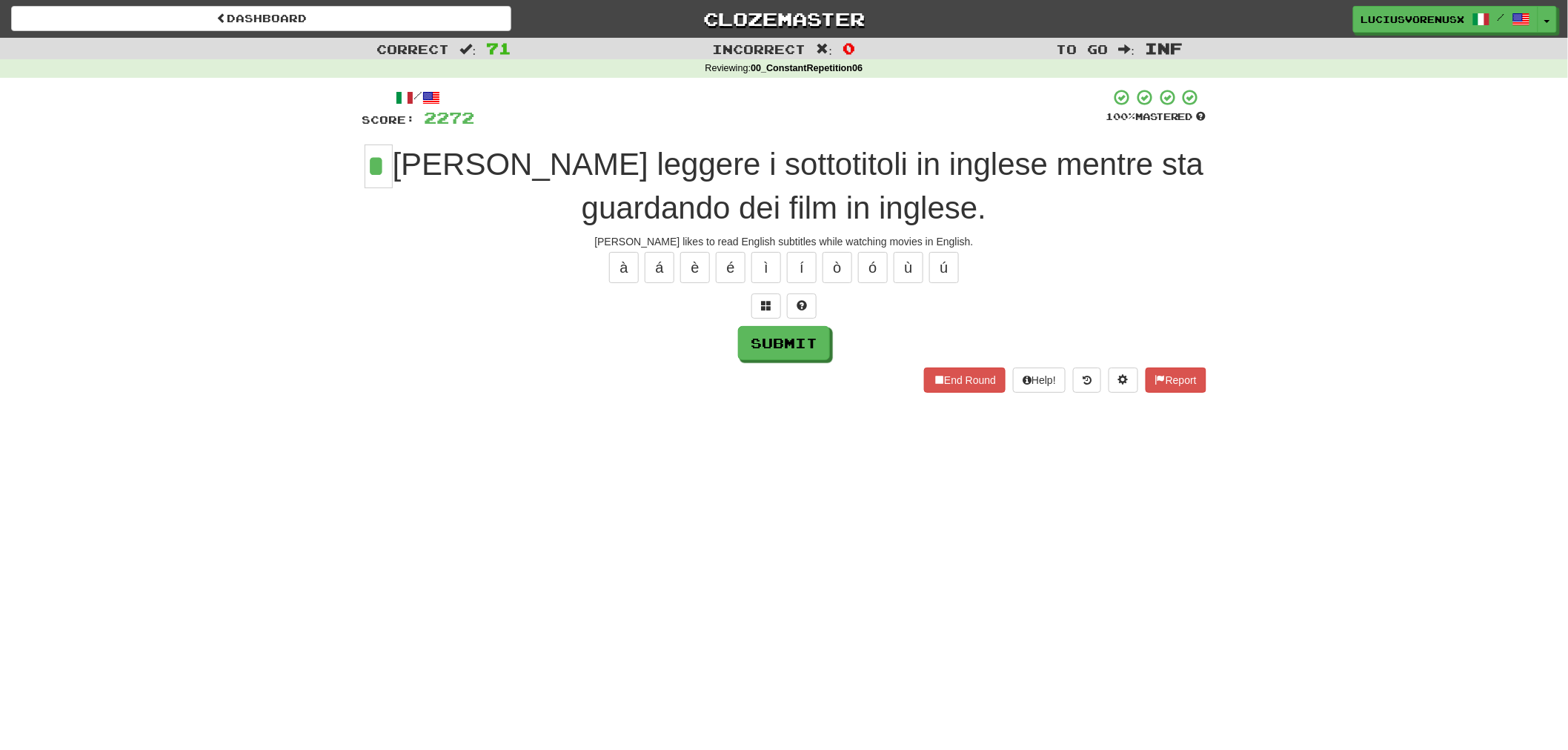
type input "*"
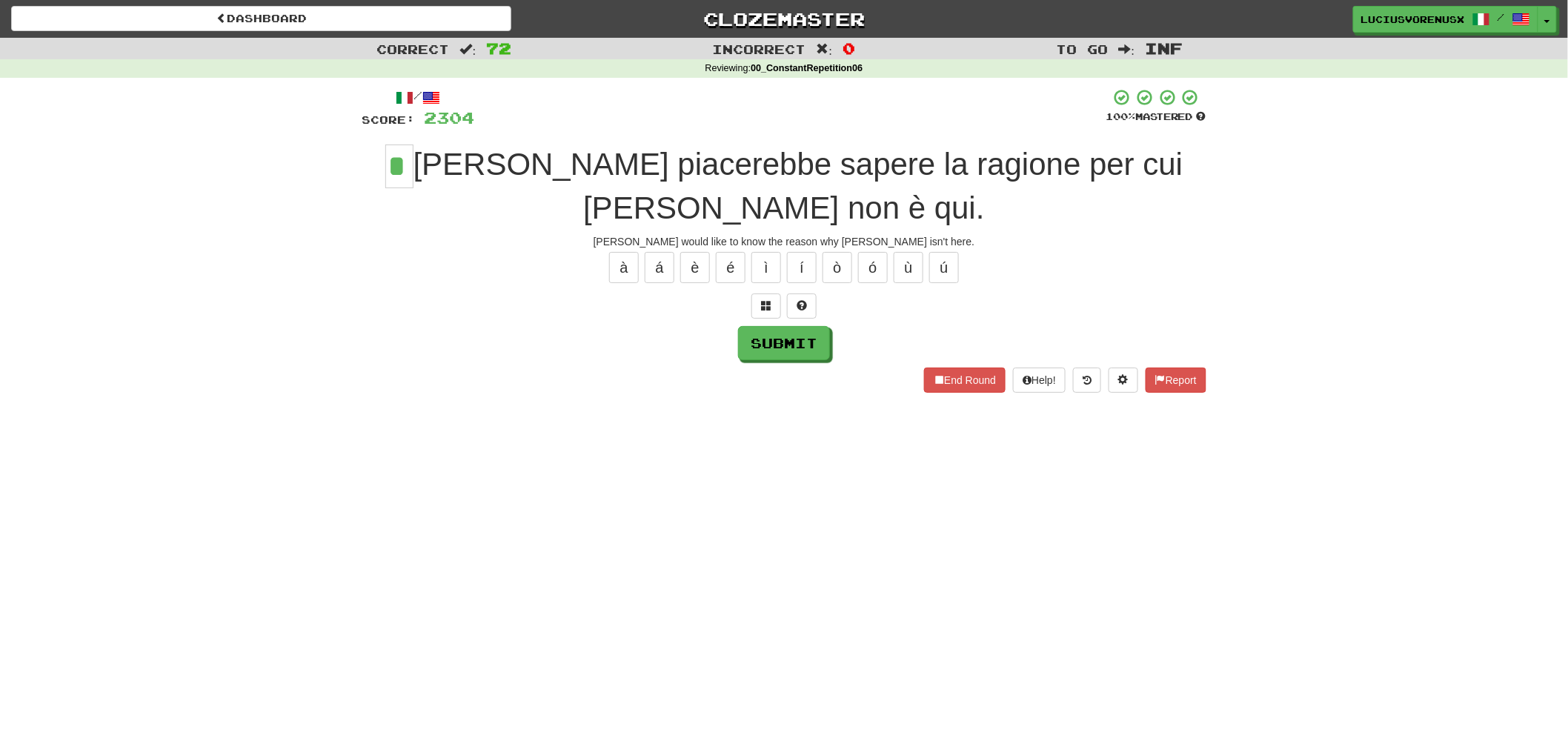
type input "*"
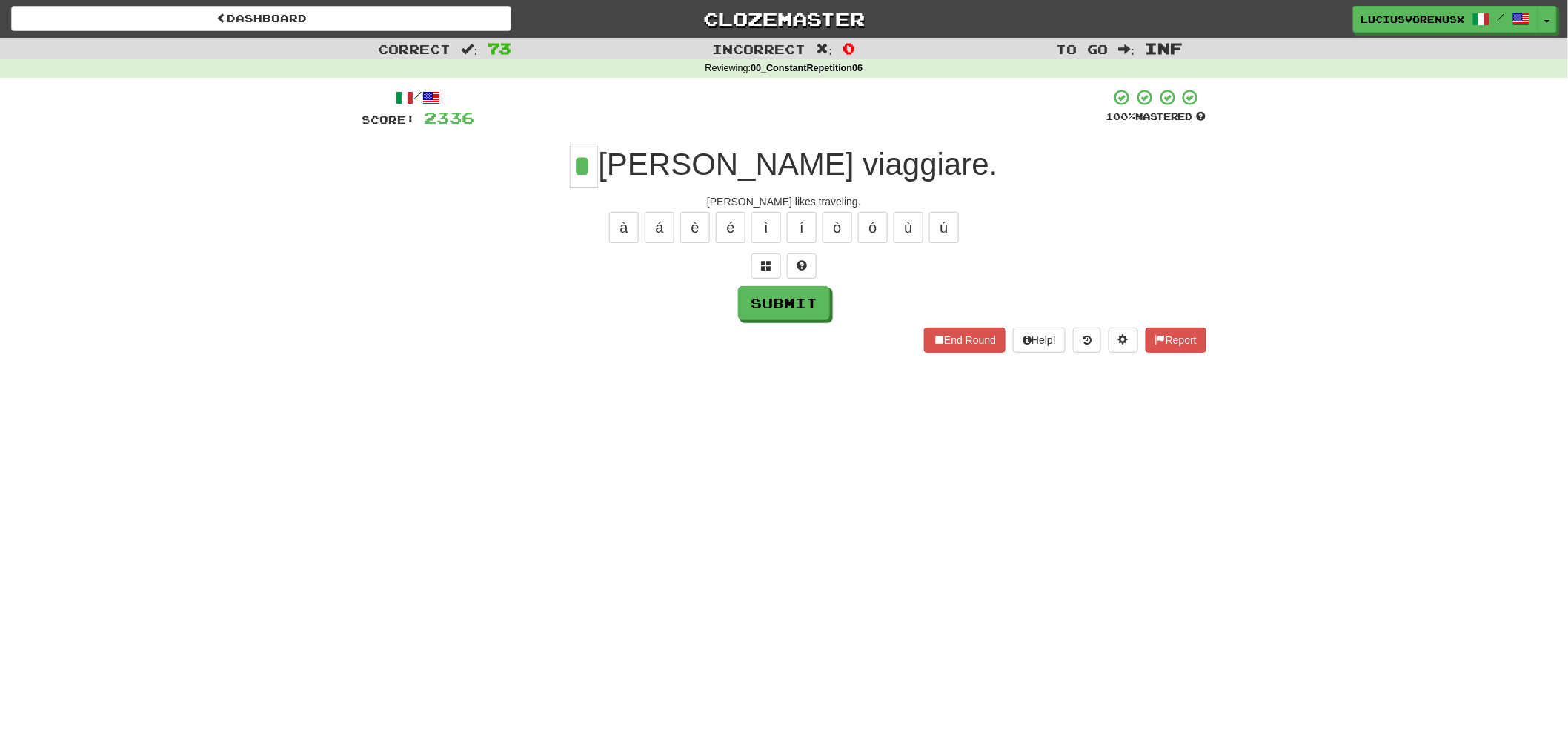
type input "*"
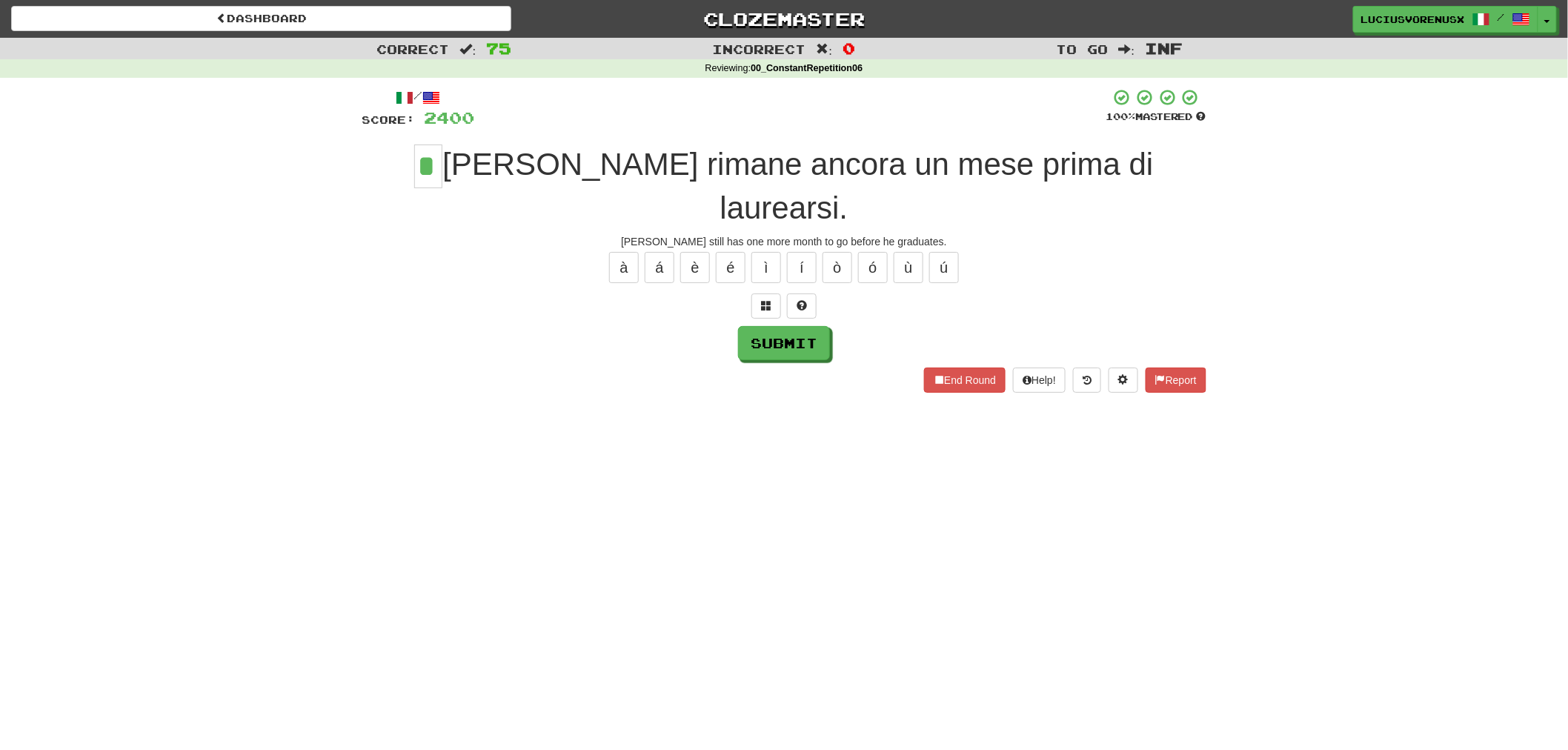
type input "*"
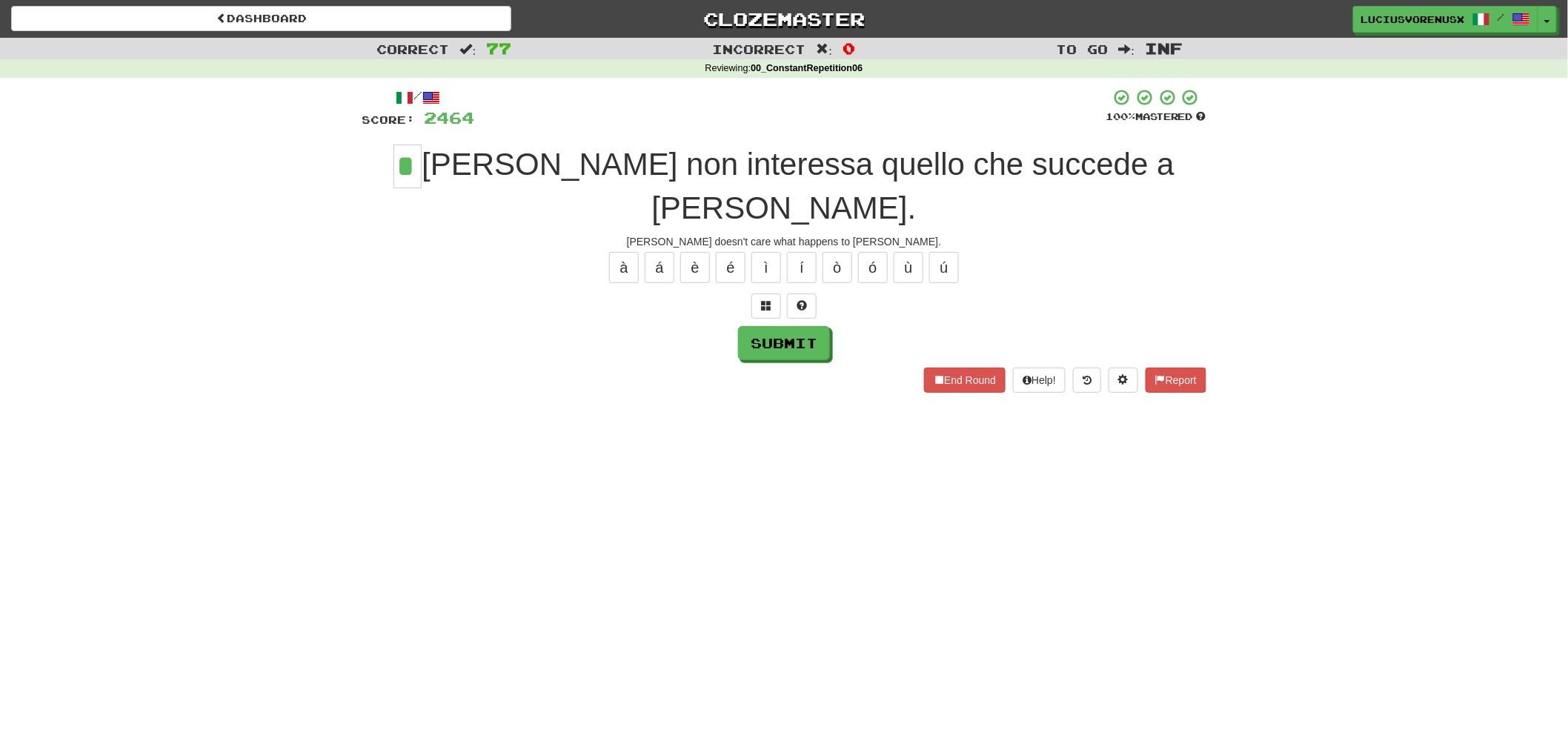
type input "*"
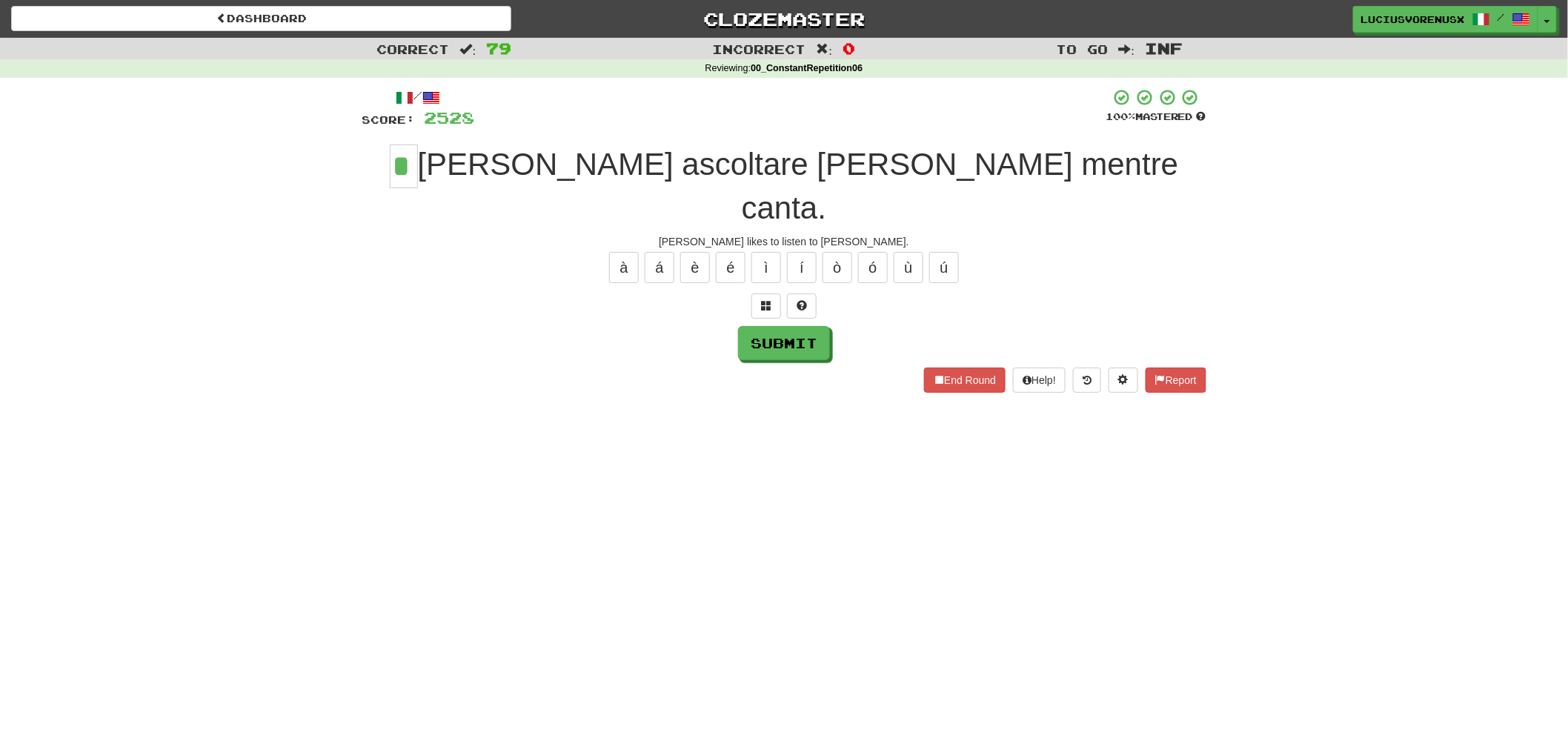
type input "*"
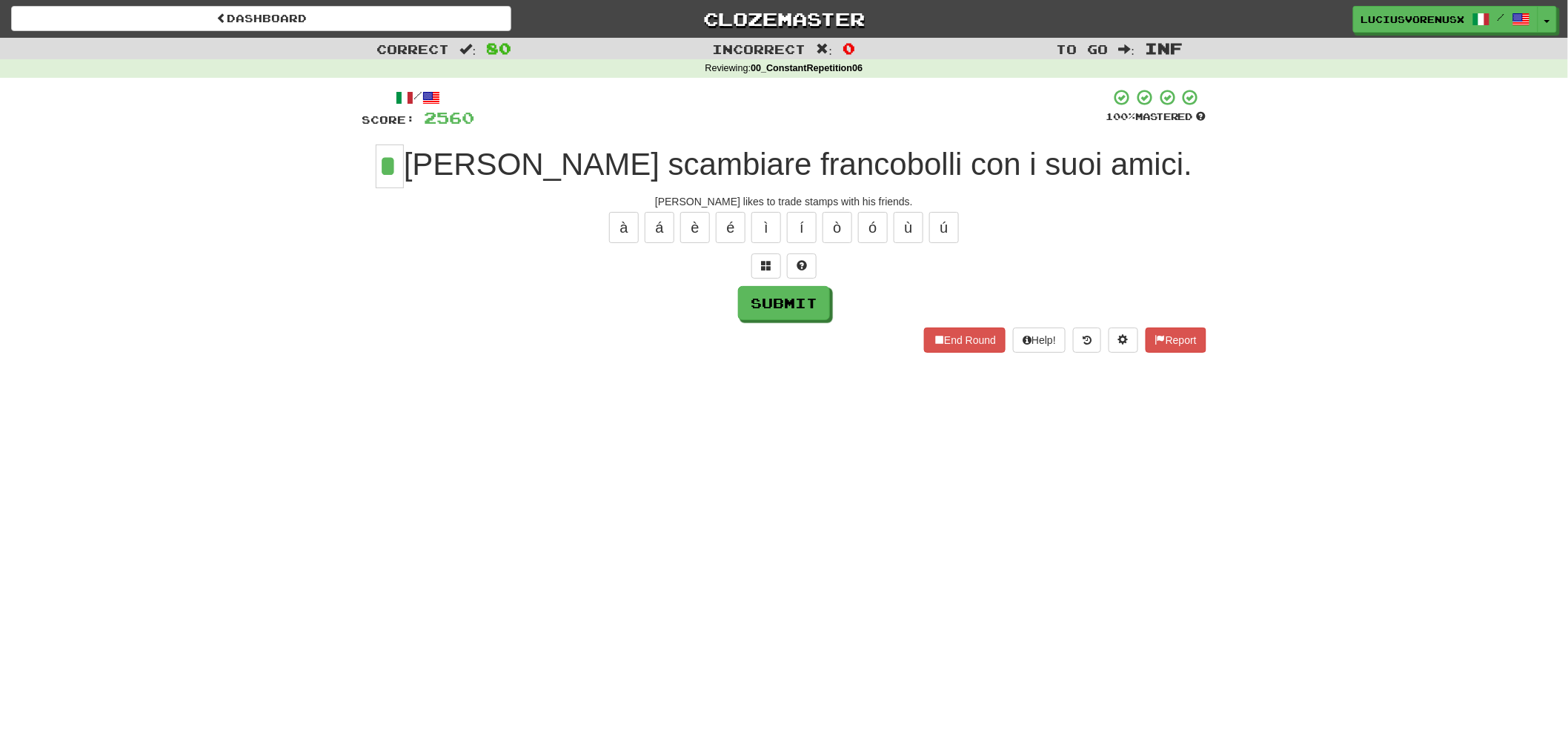
type input "*"
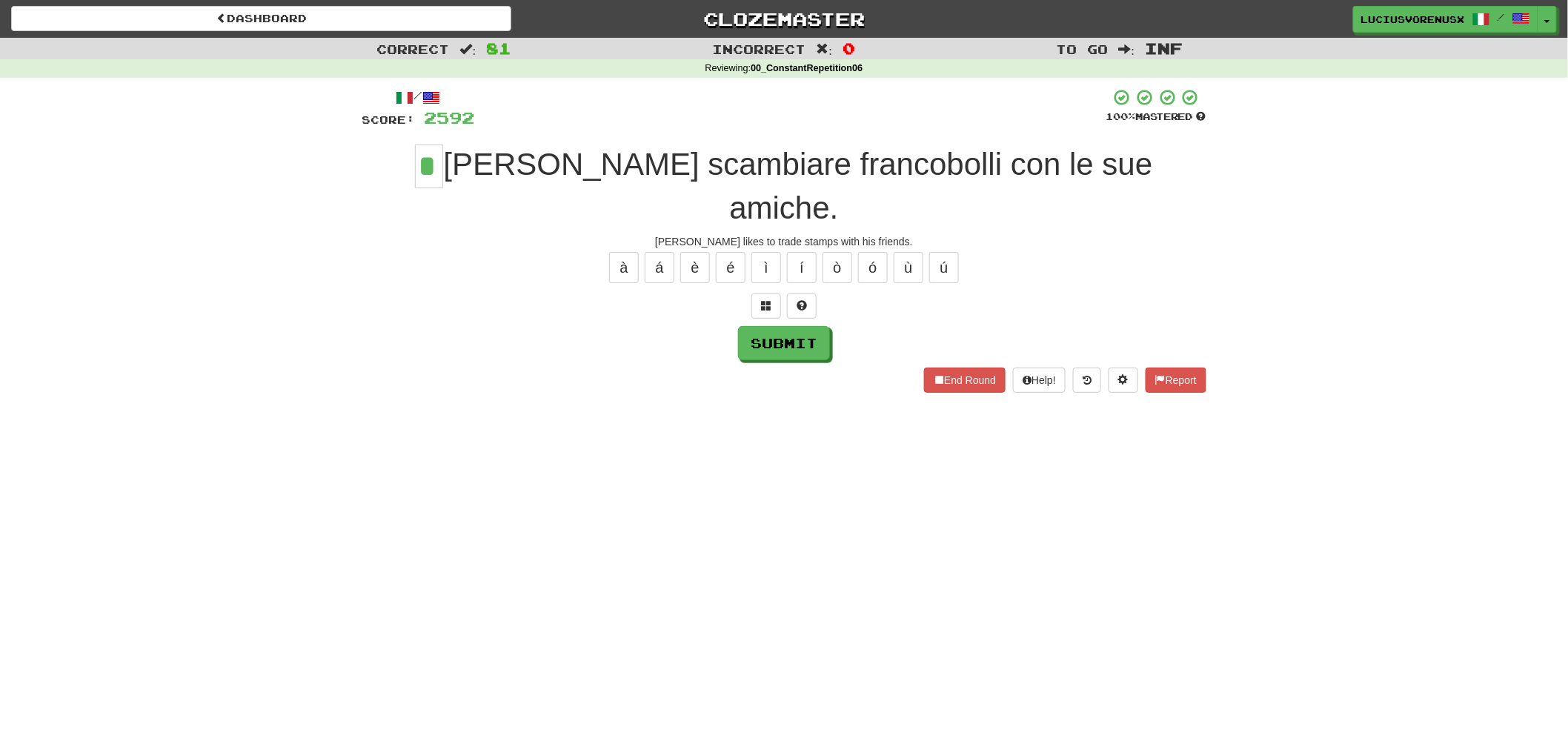
type input "*"
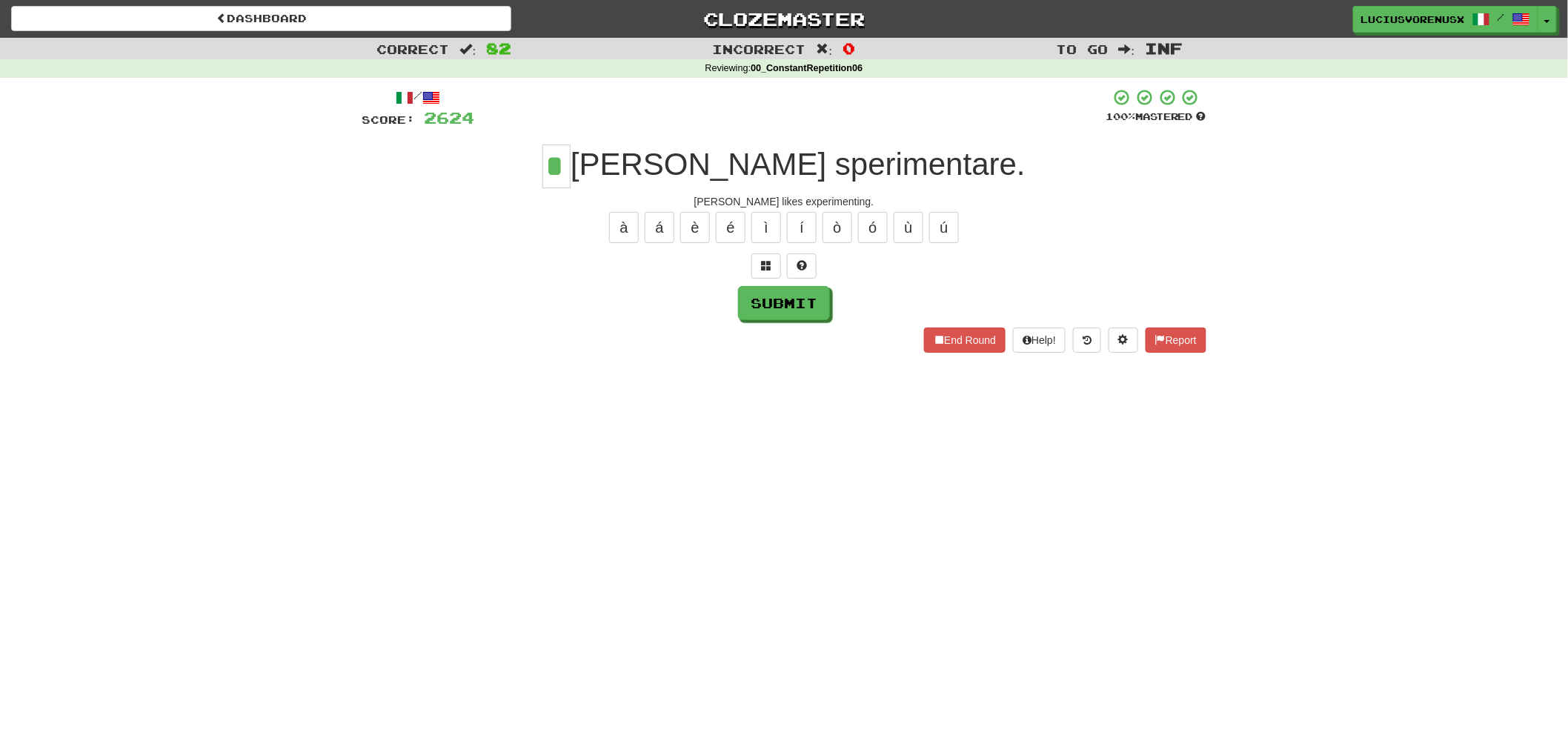
type input "*"
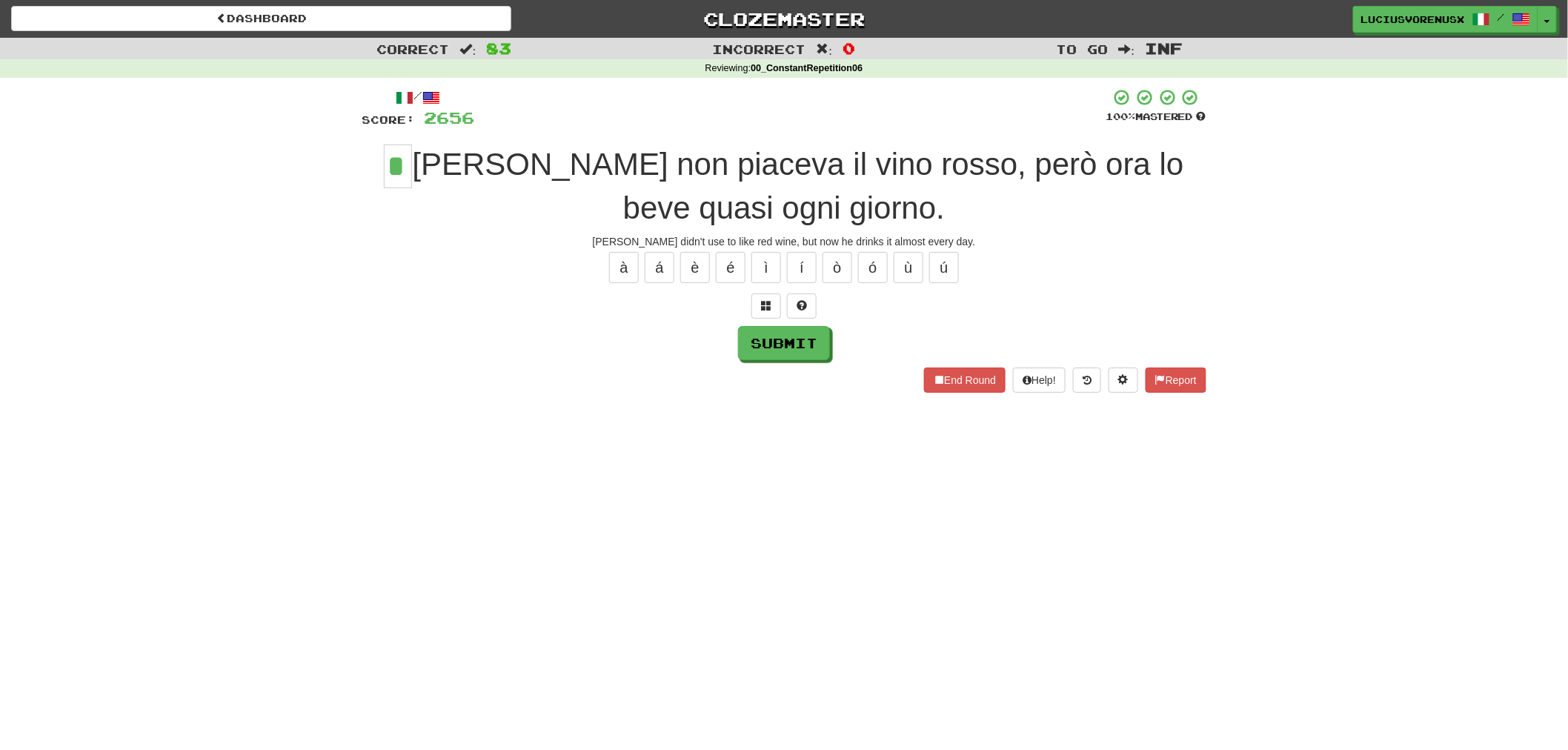
type input "*"
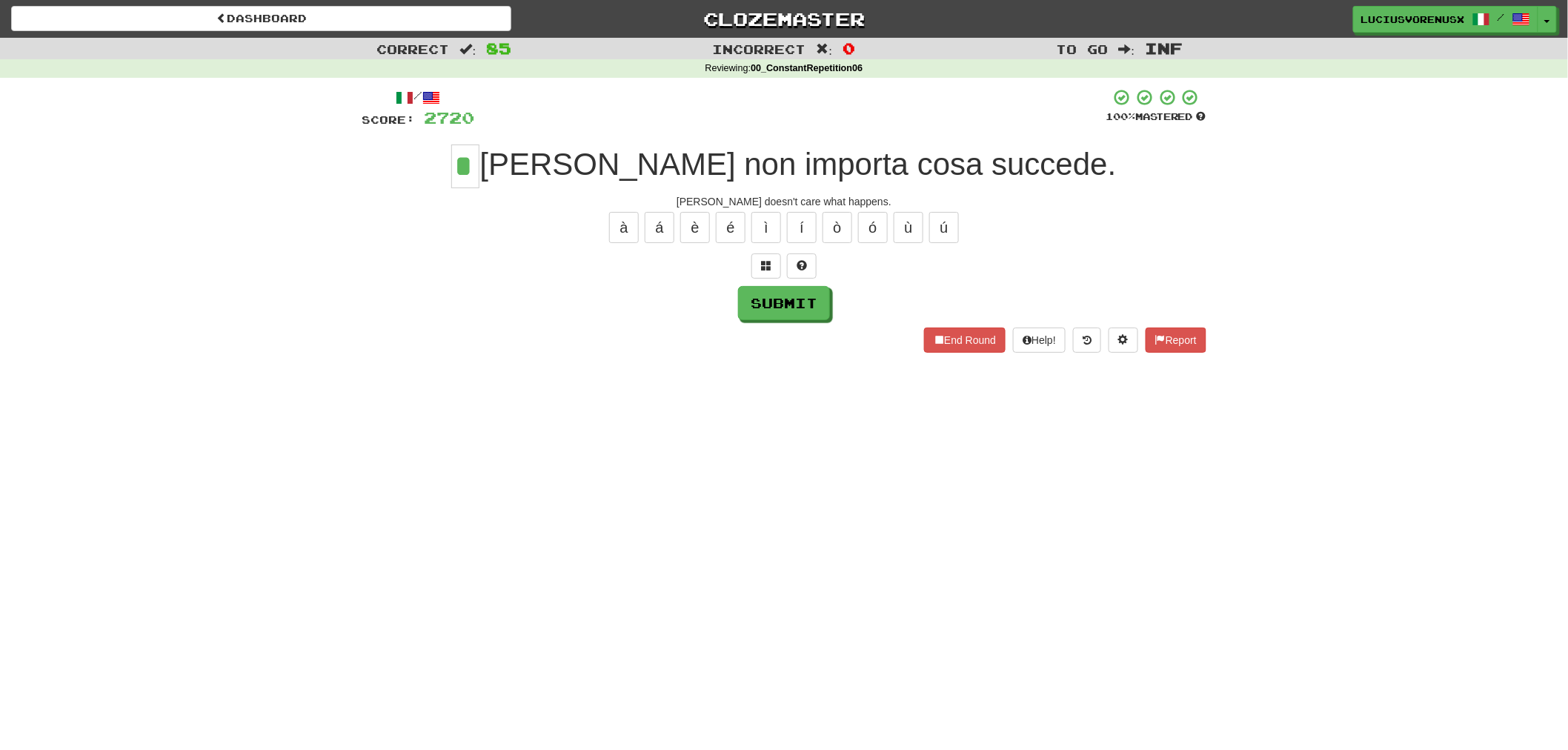
type input "*"
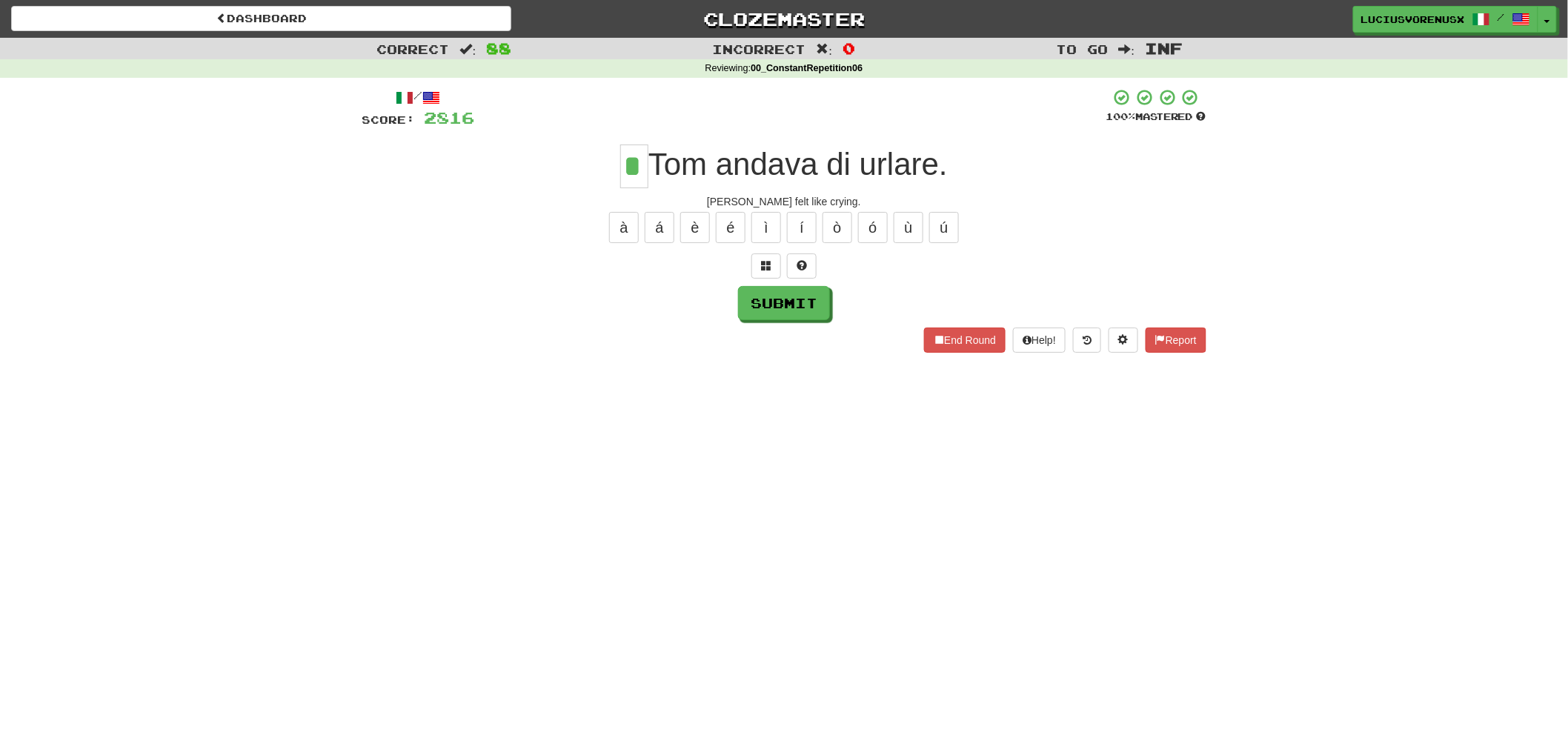
type input "*"
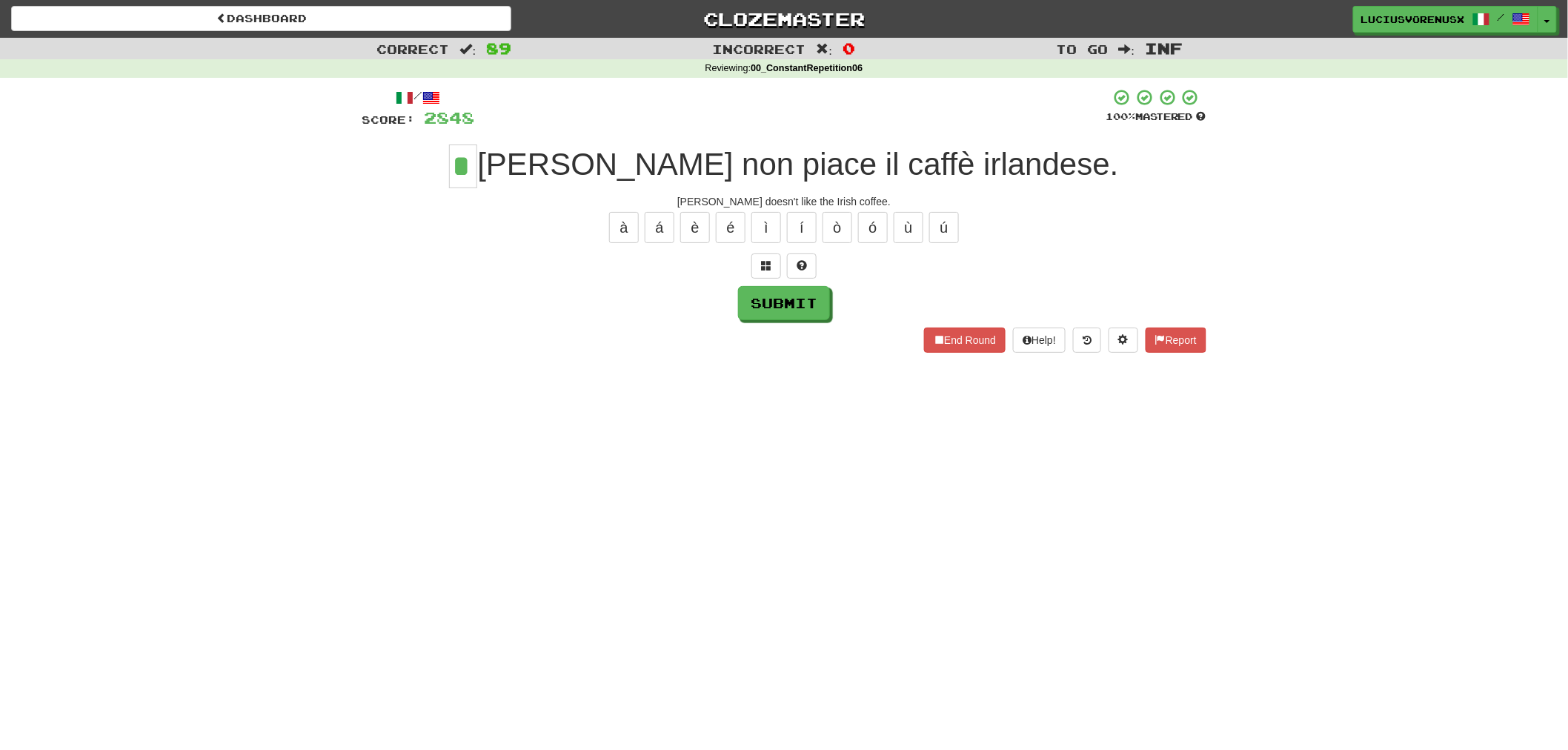
type input "*"
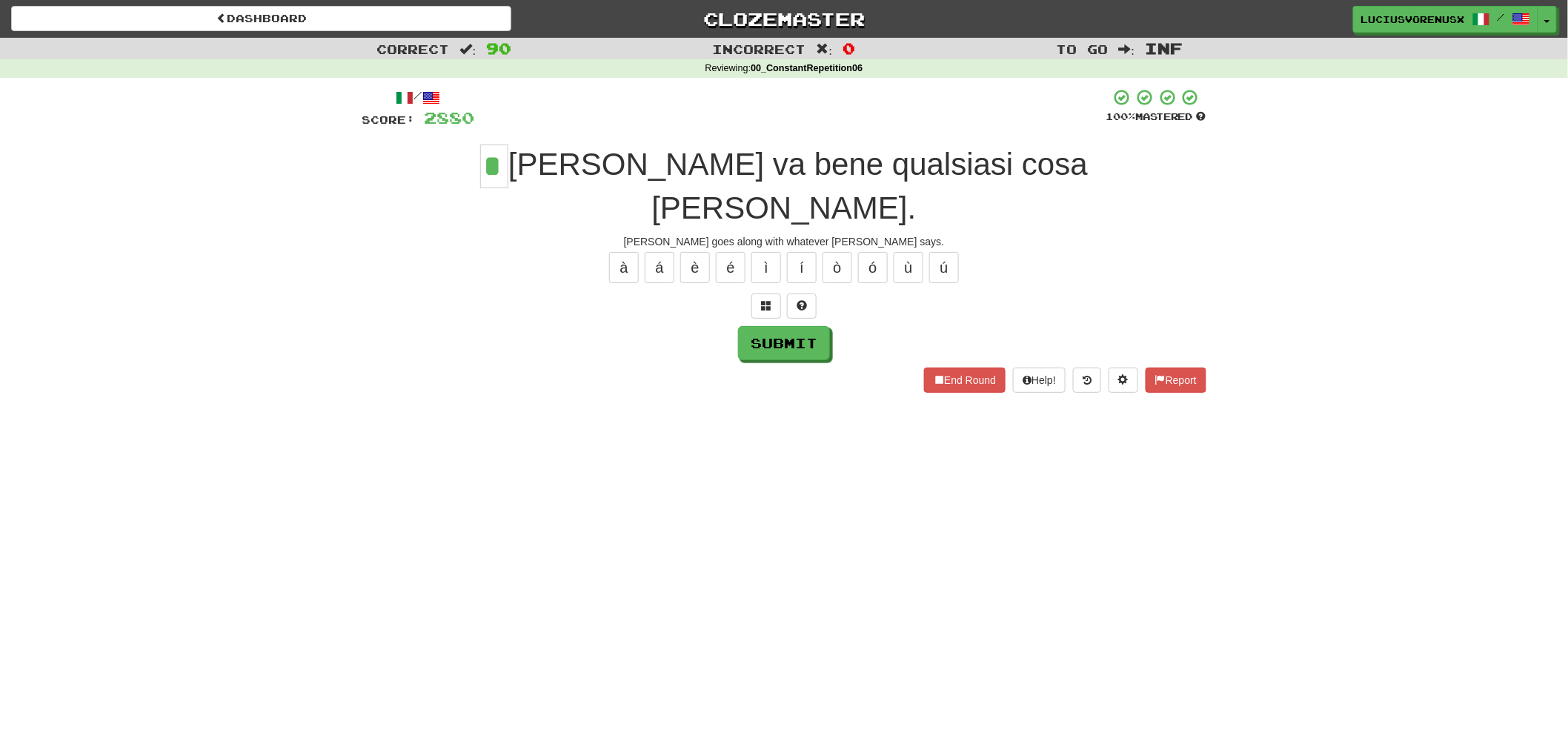
type input "*"
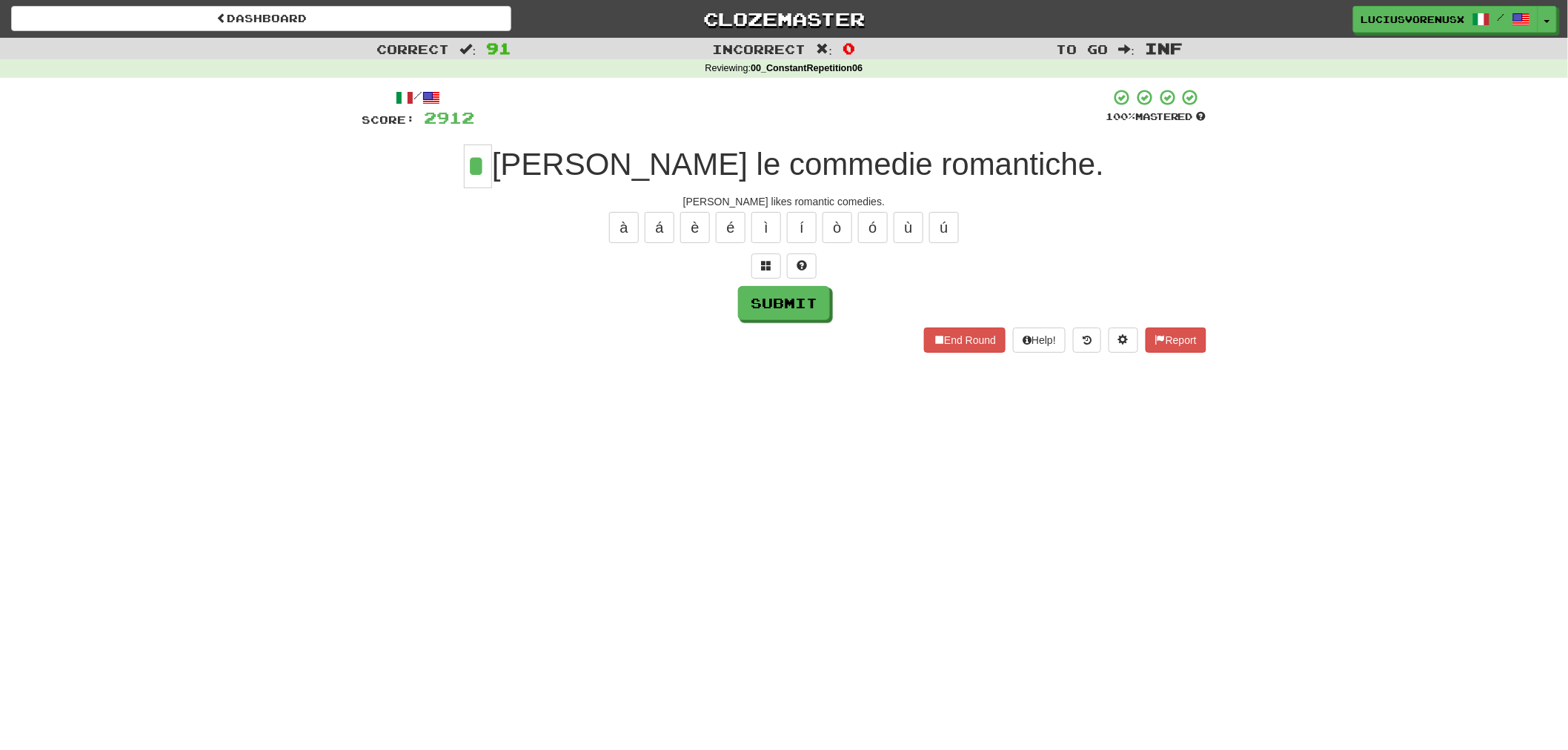
type input "*"
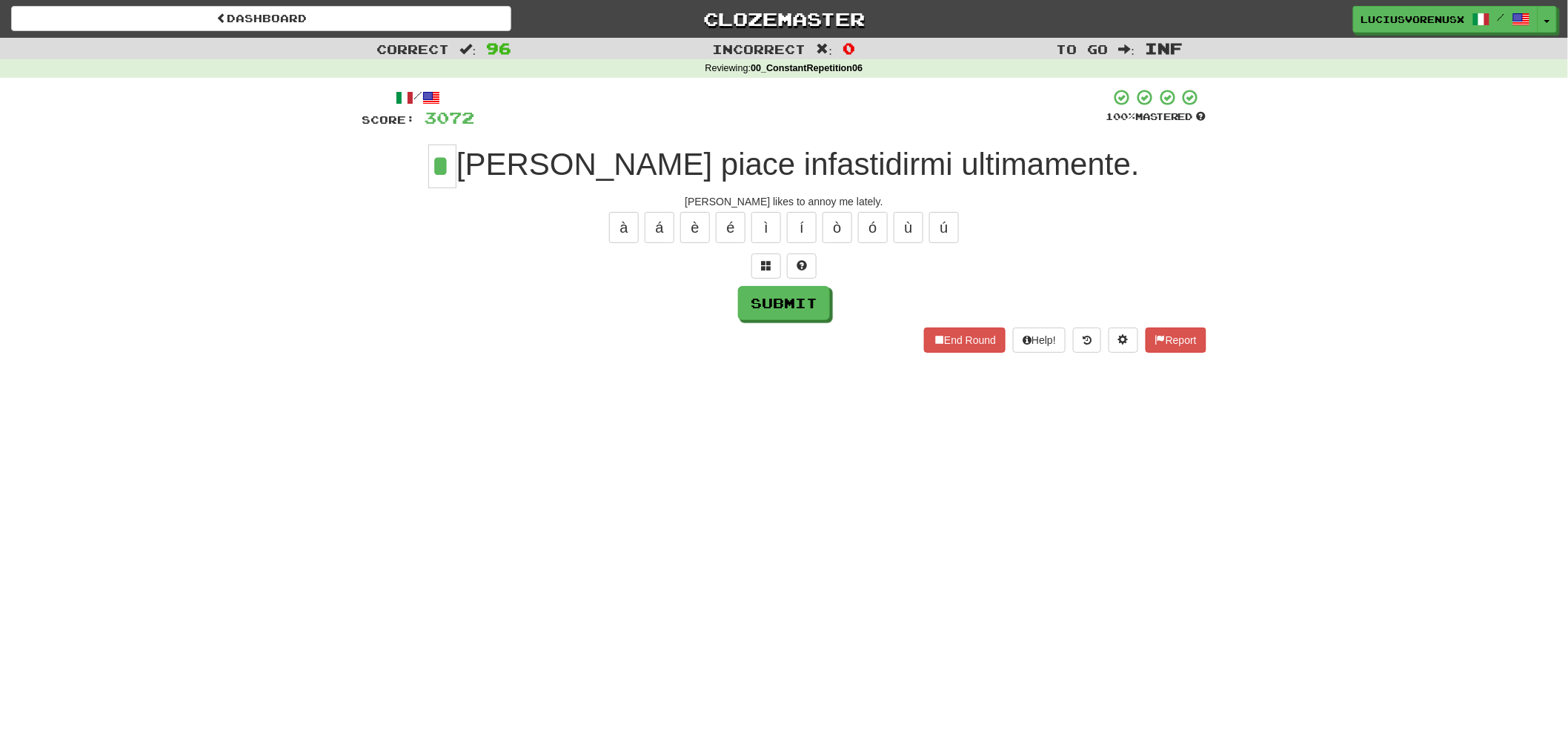
type input "*"
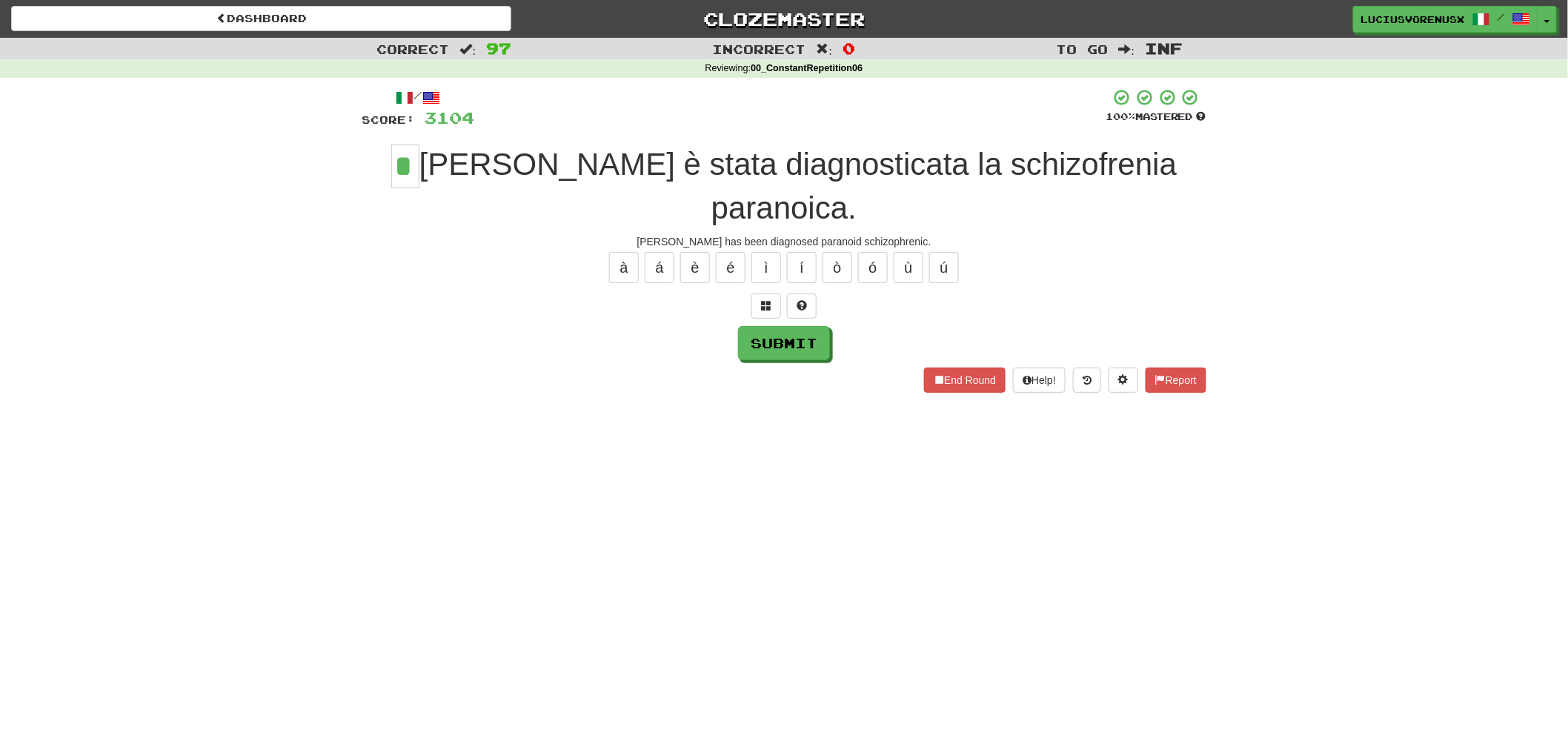
type input "*"
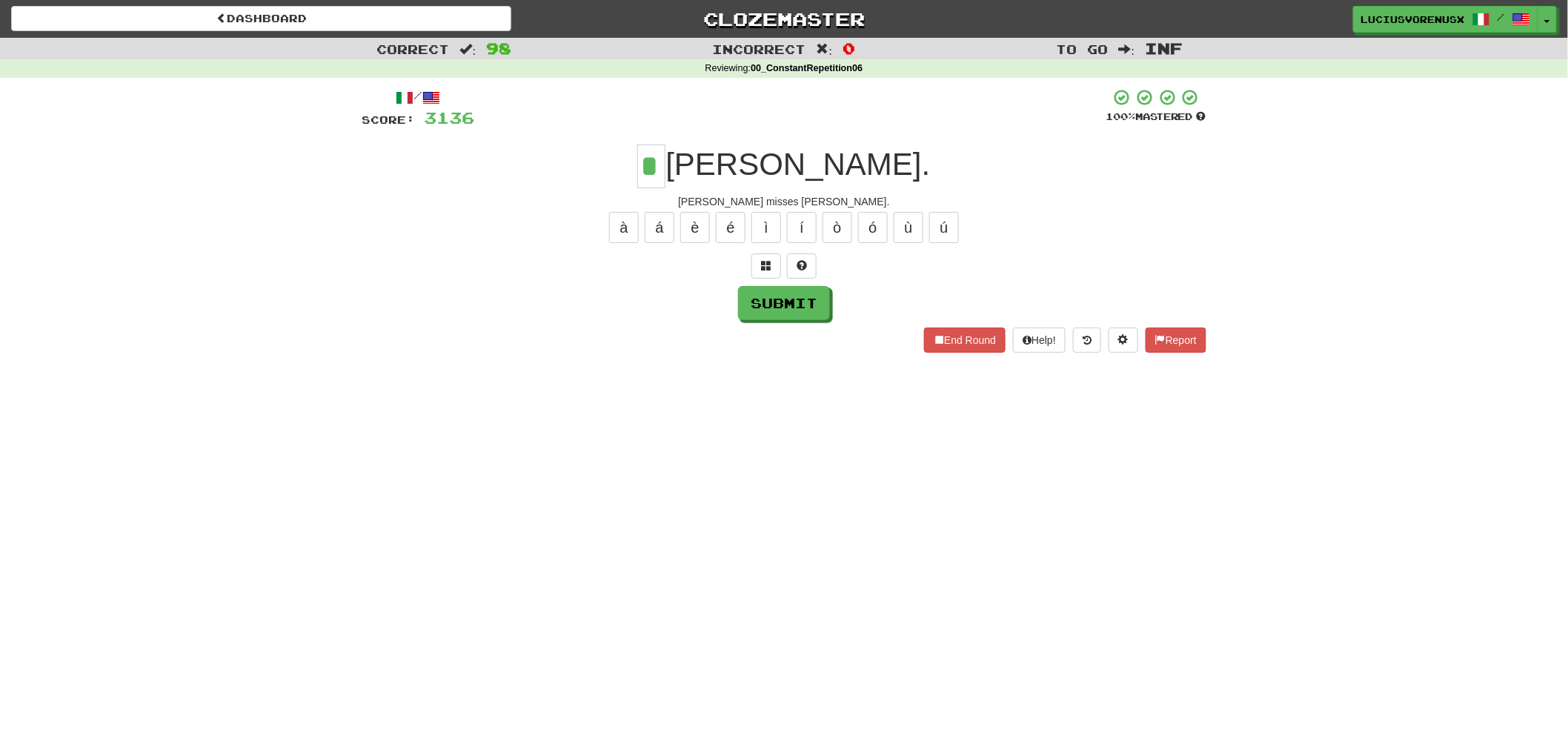
type input "*"
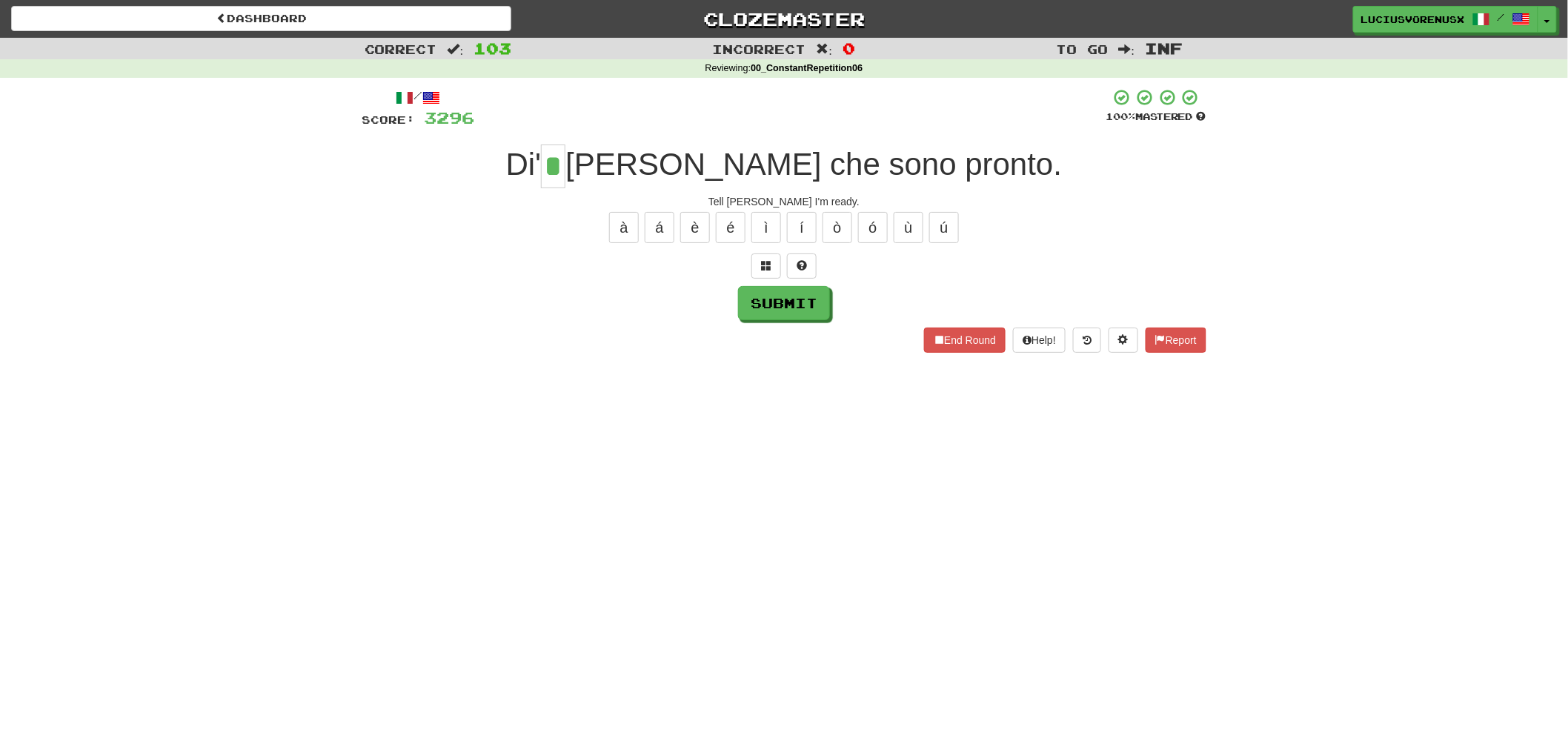
type input "*"
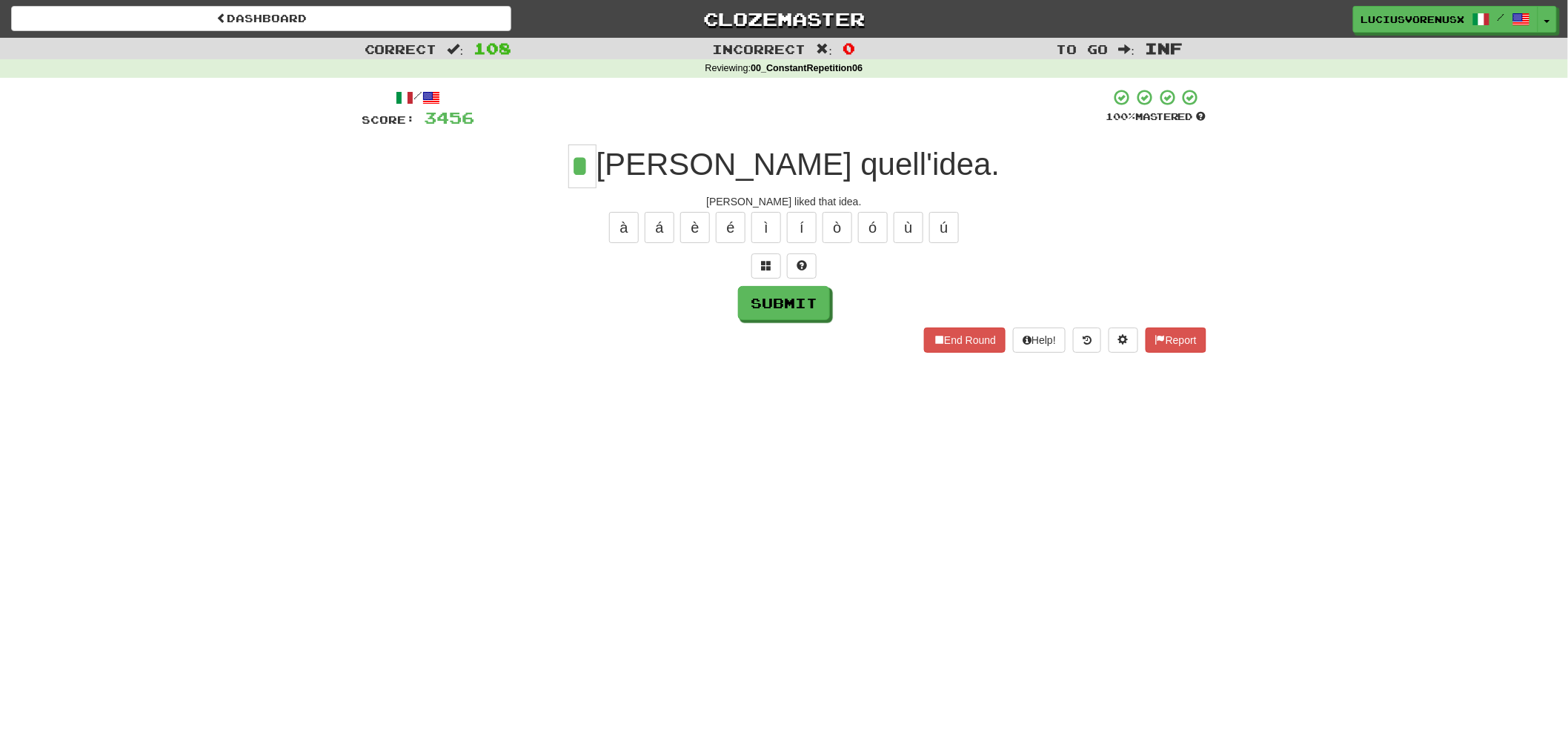
type input "*"
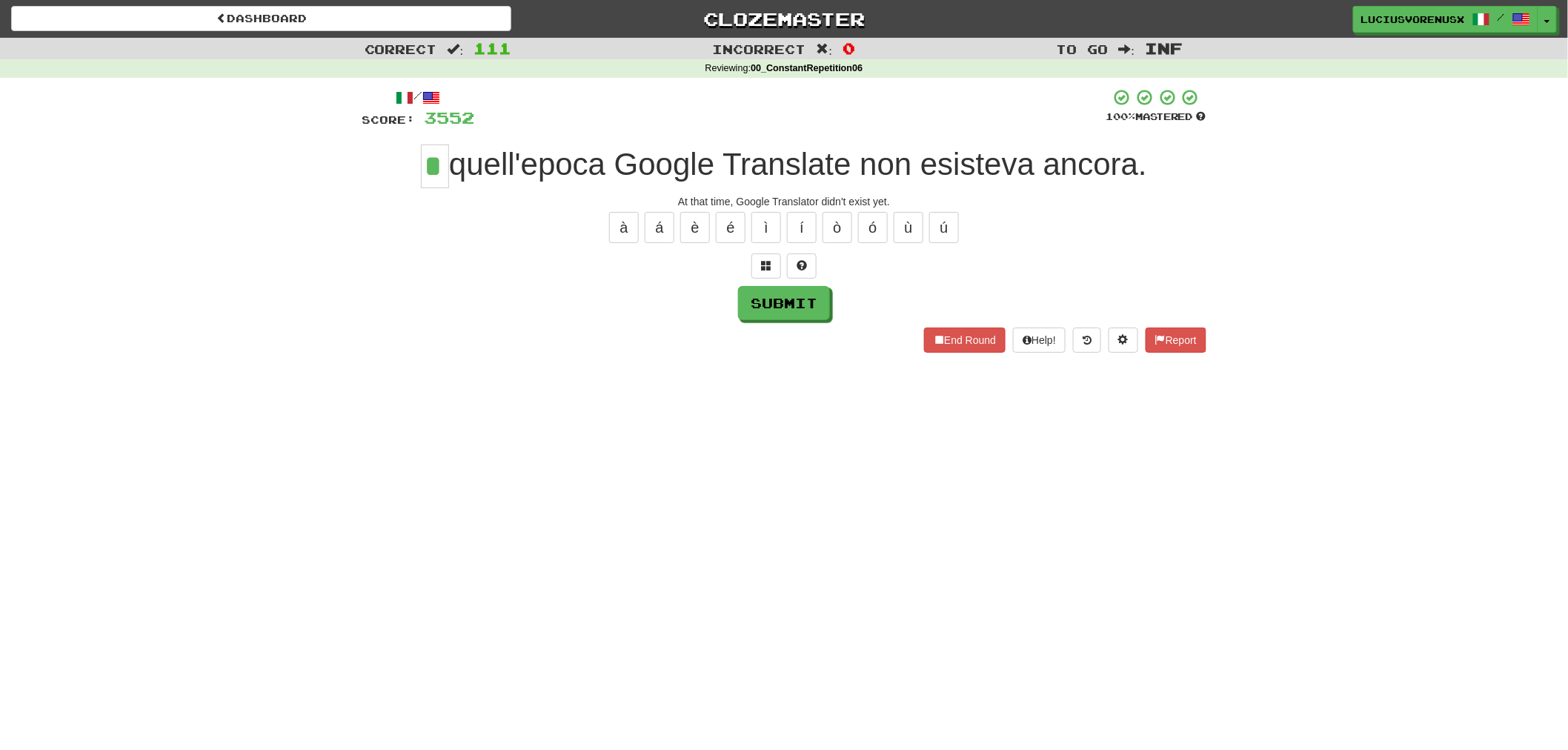
type input "*"
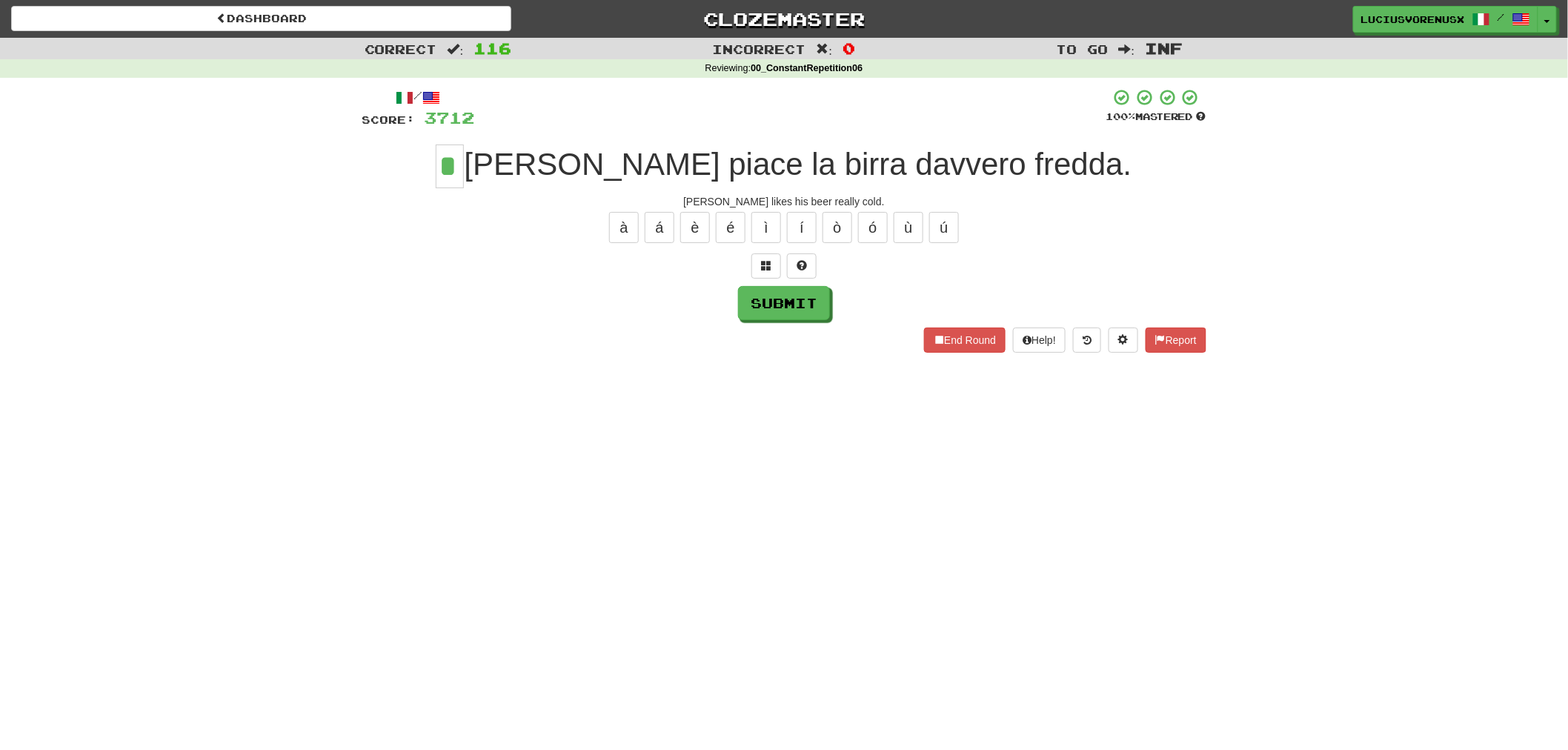
type input "*"
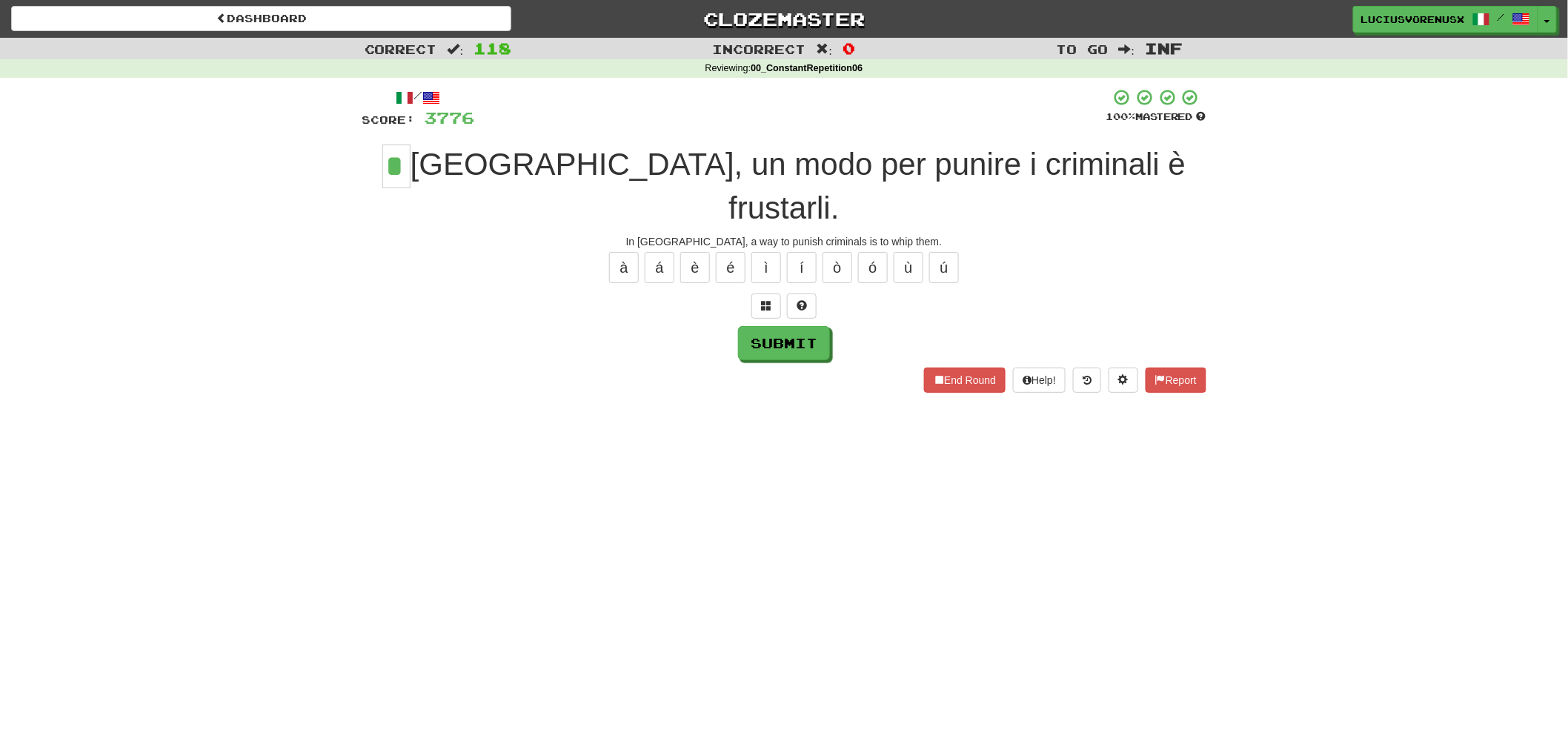
type input "*"
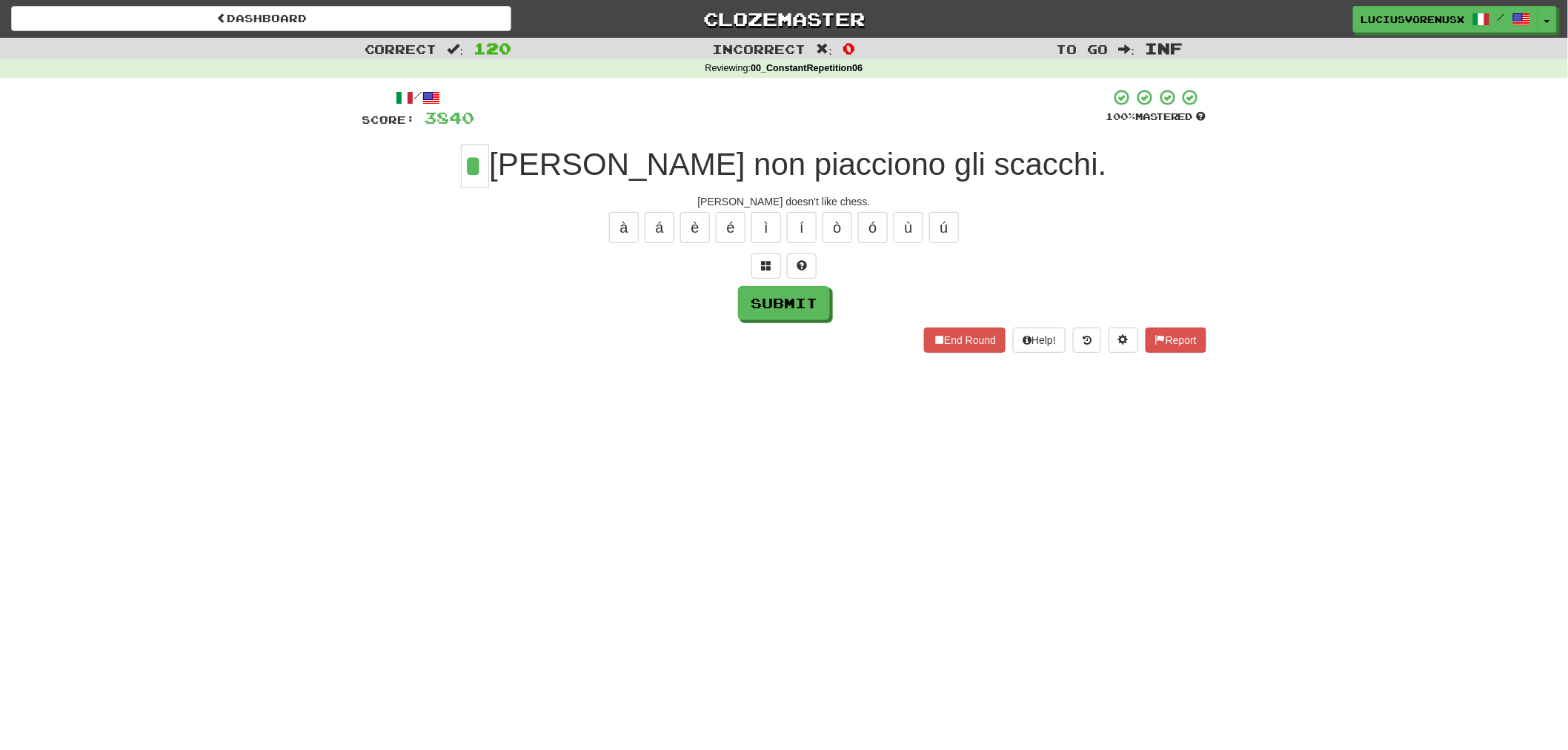
type input "*"
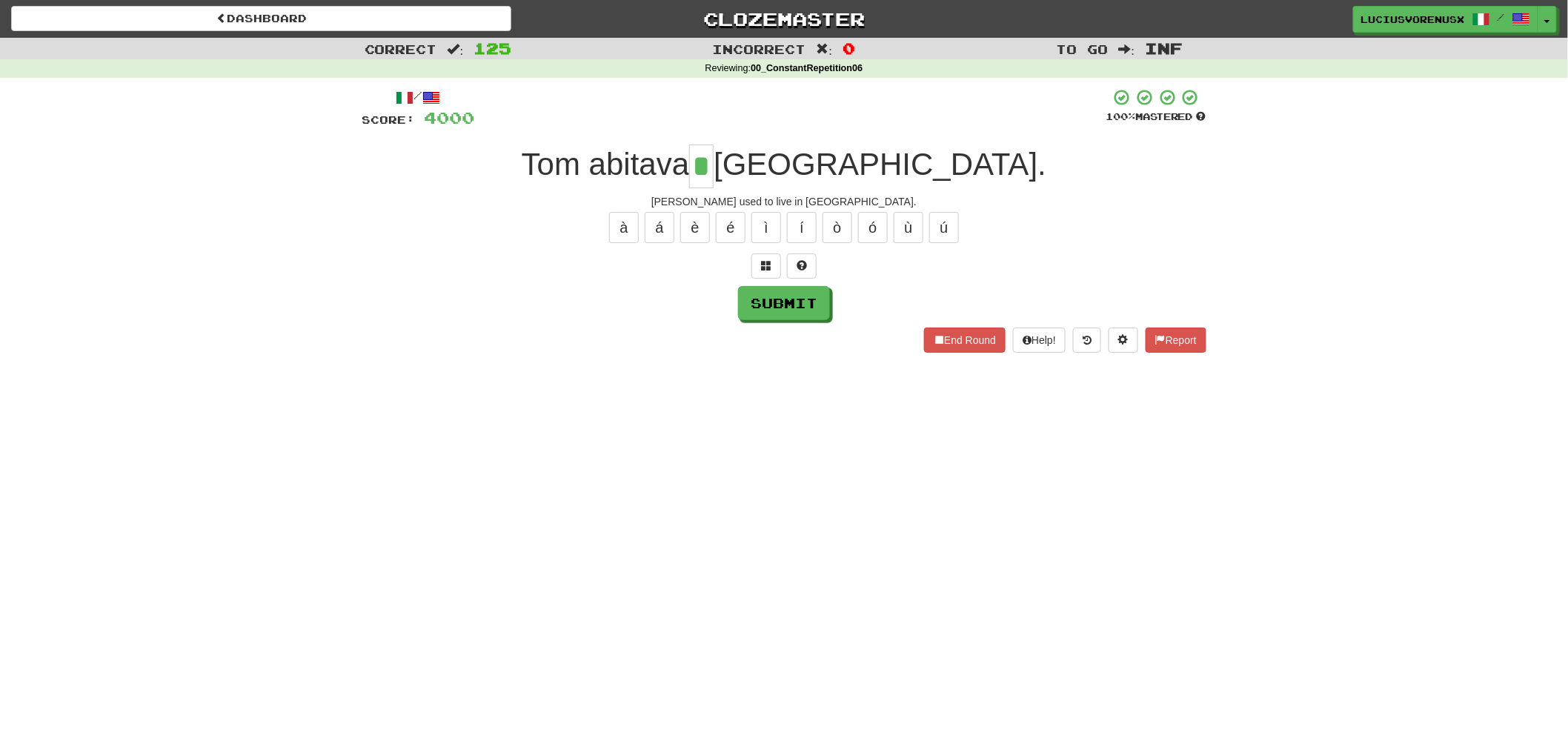
type input "*"
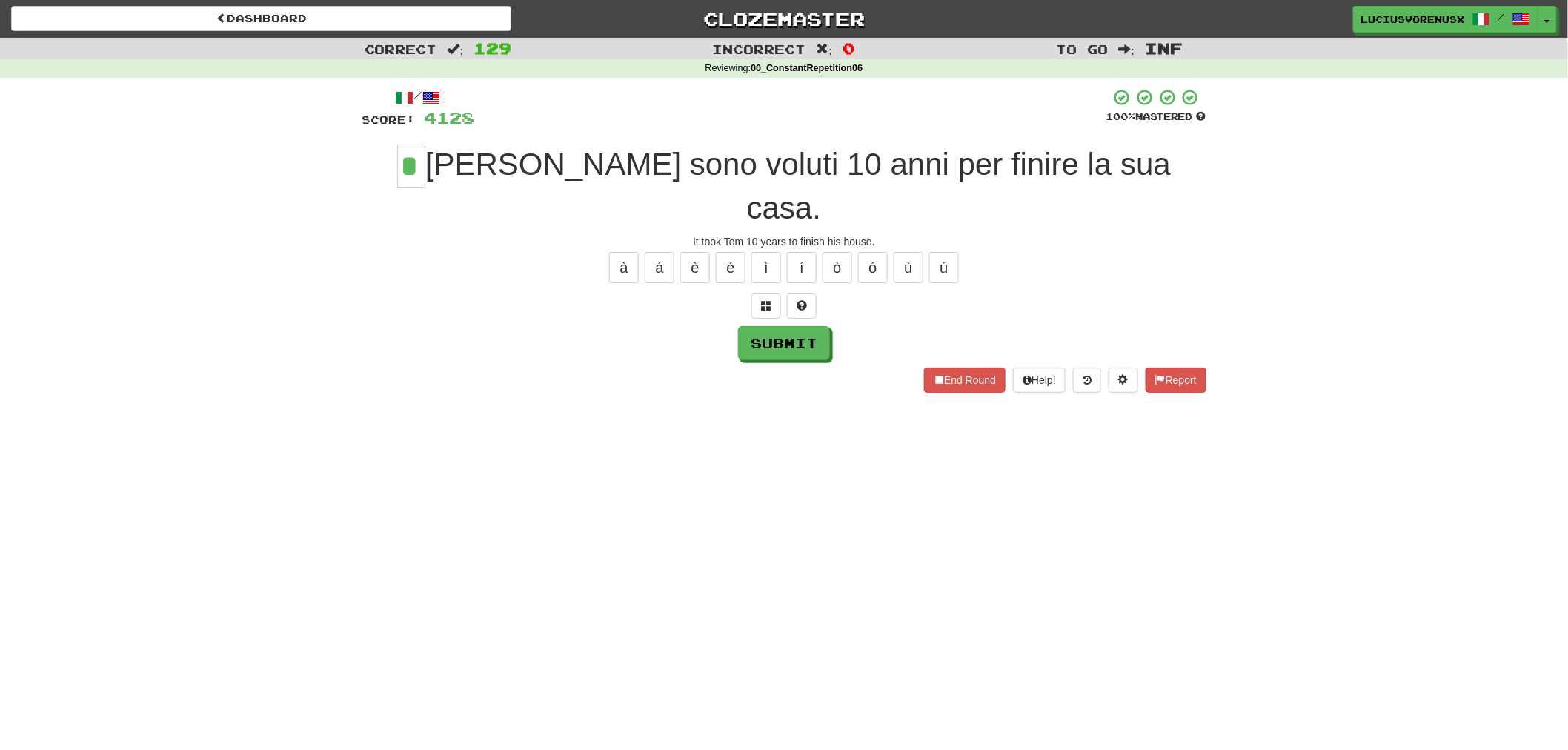
type input "*"
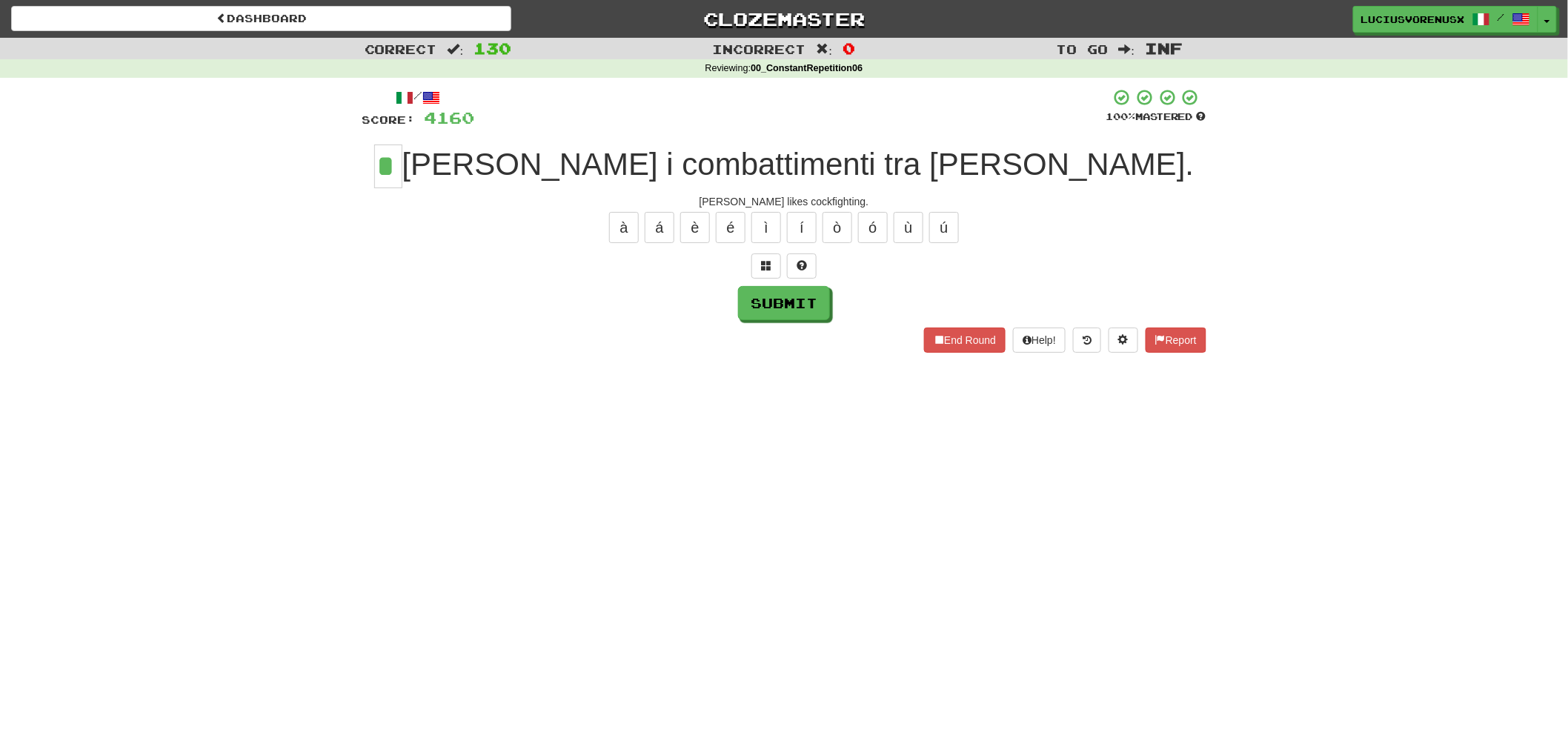
type input "*"
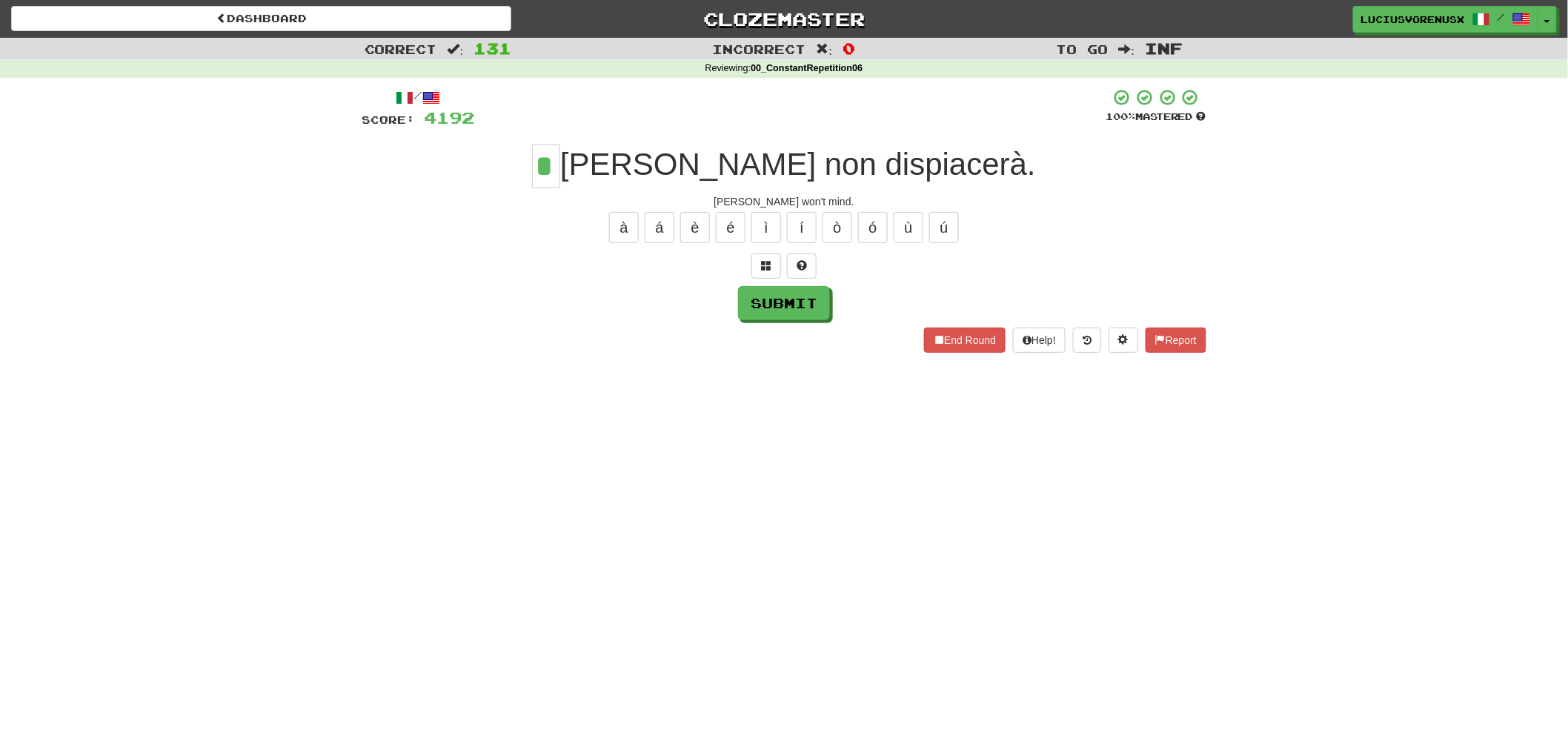
type input "*"
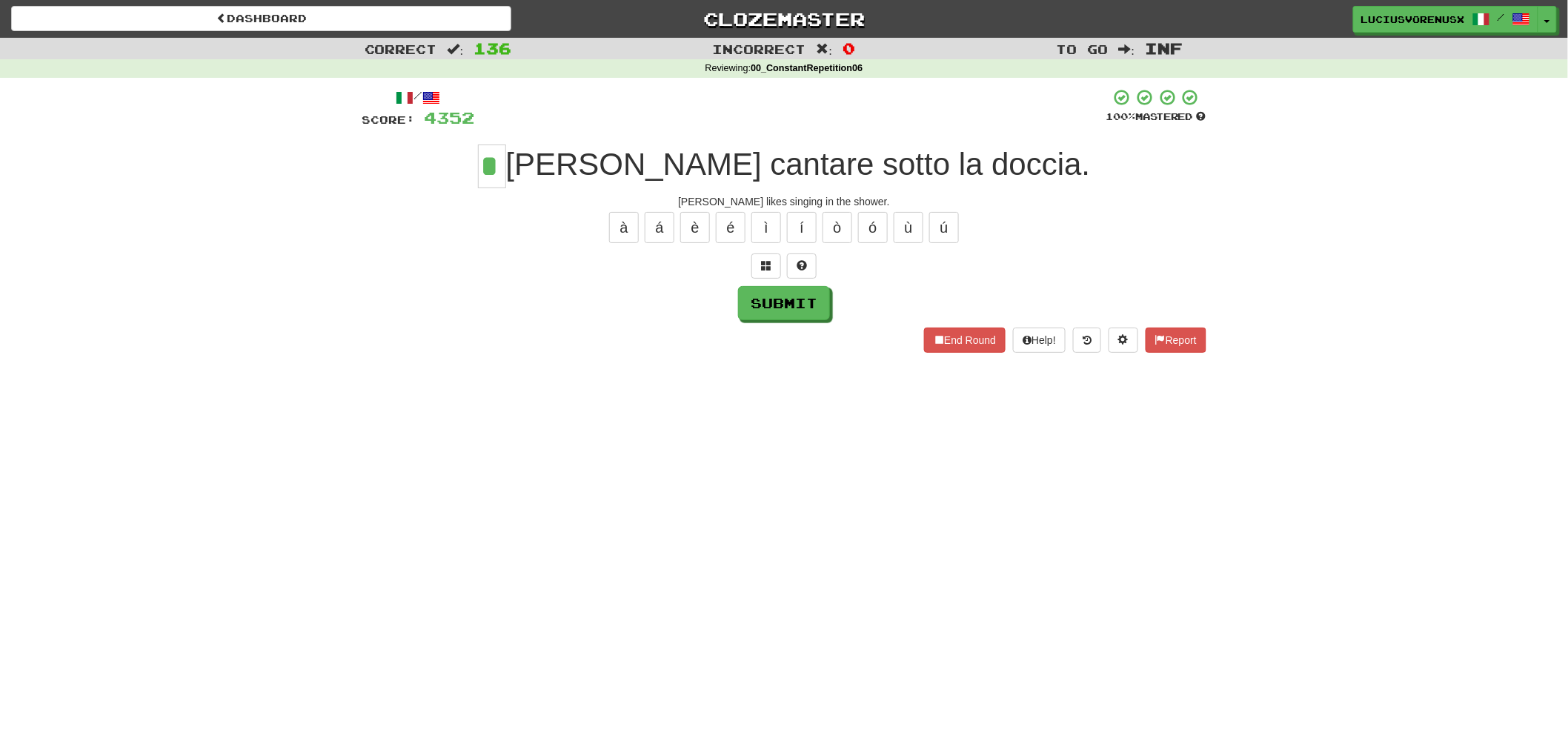
type input "*"
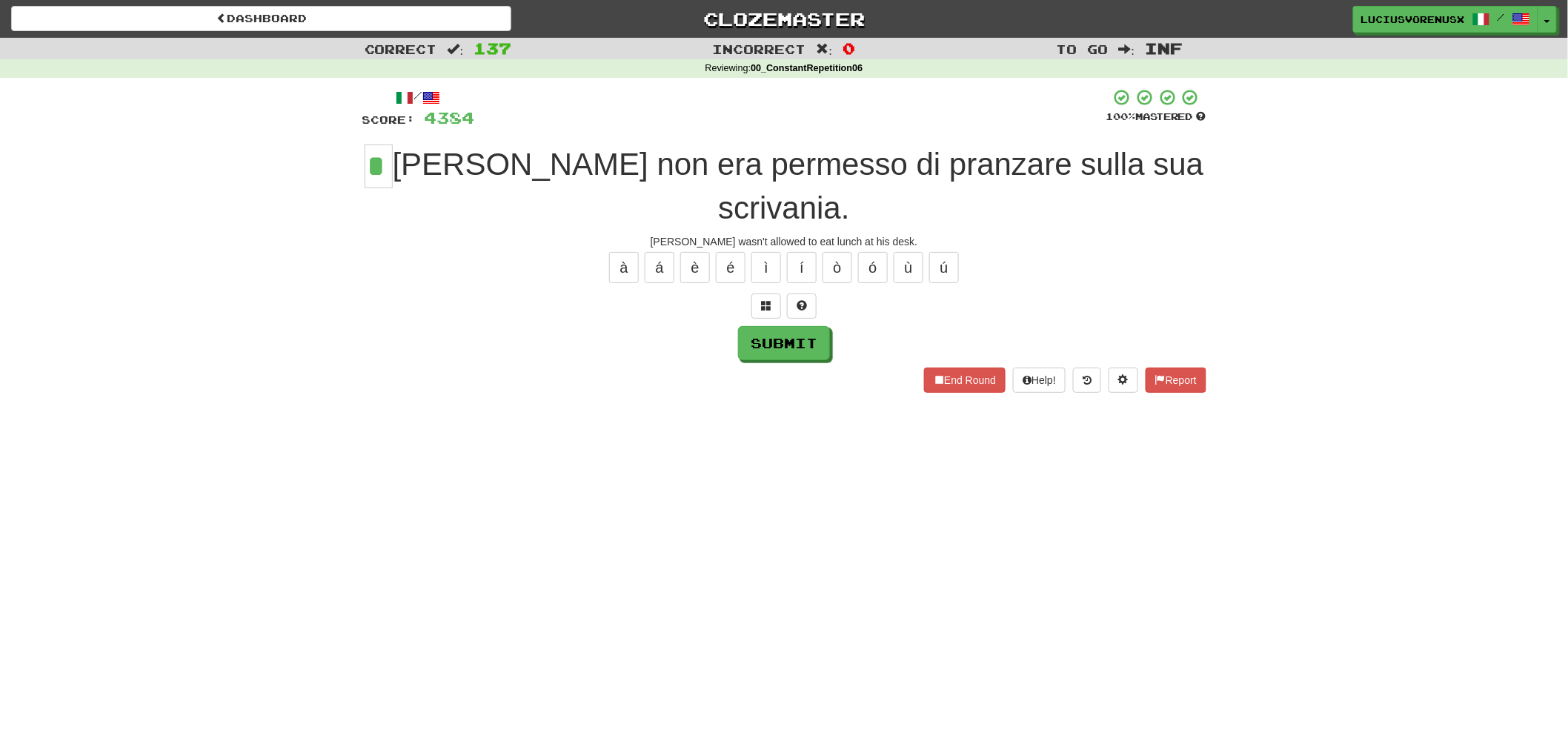
type input "*"
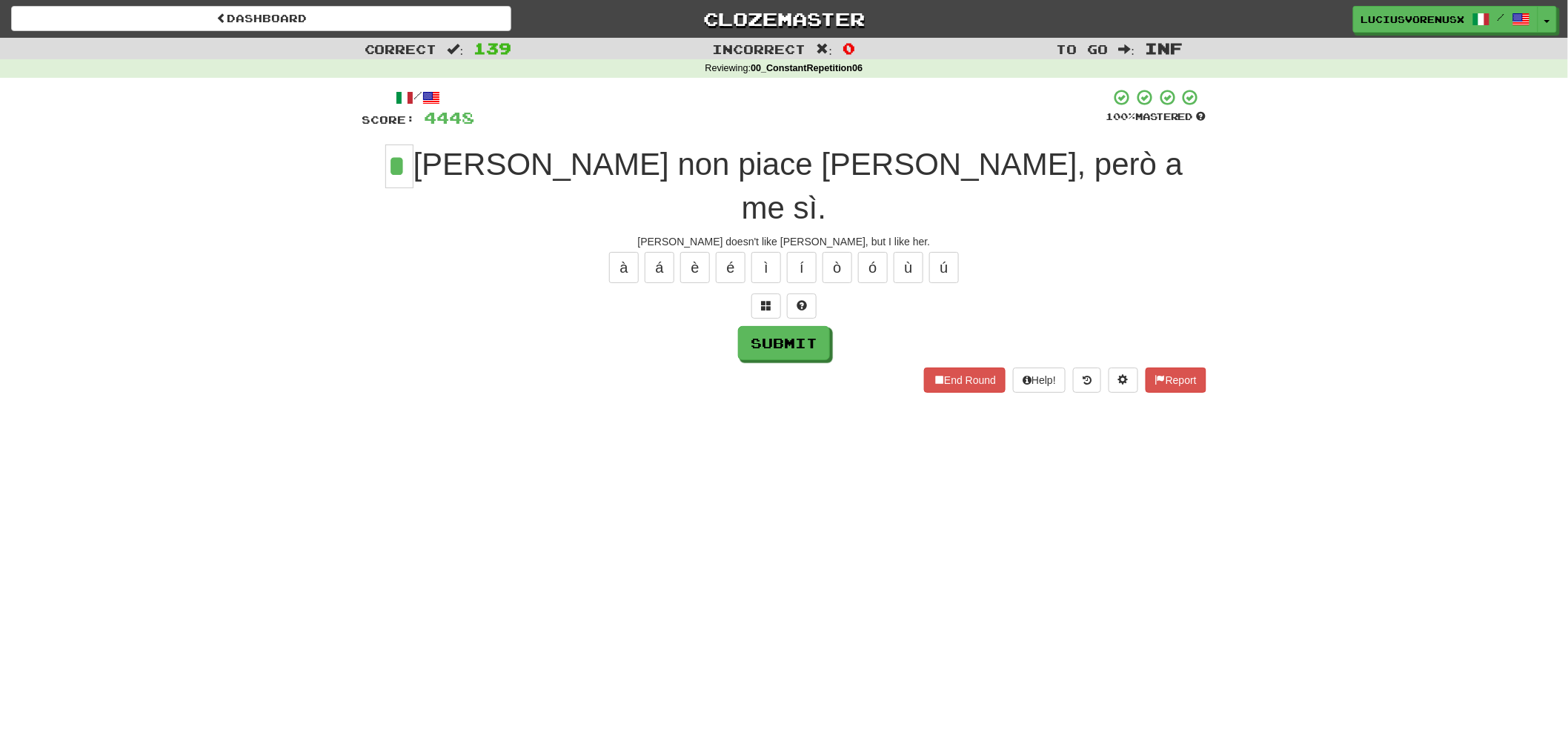
type input "*"
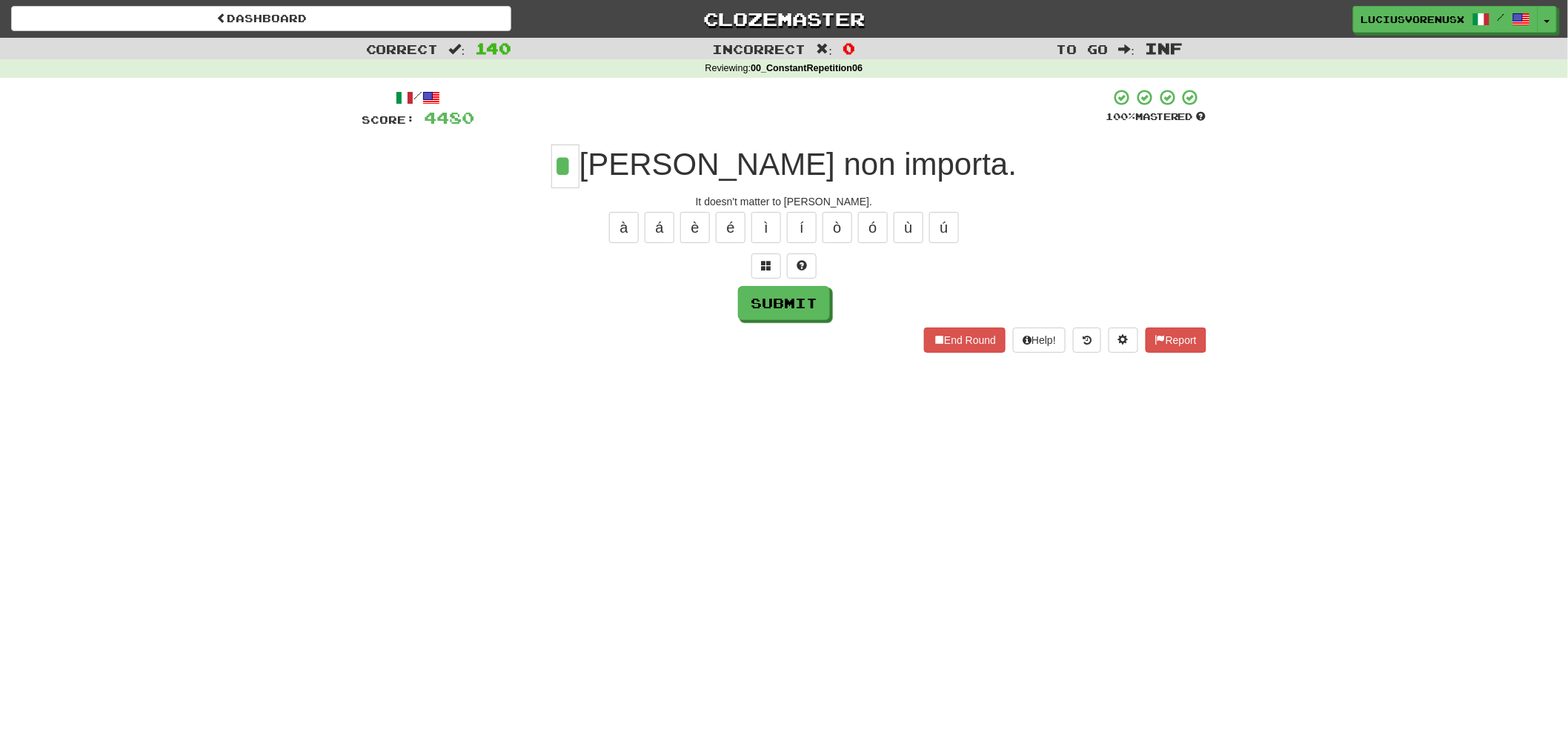
type input "*"
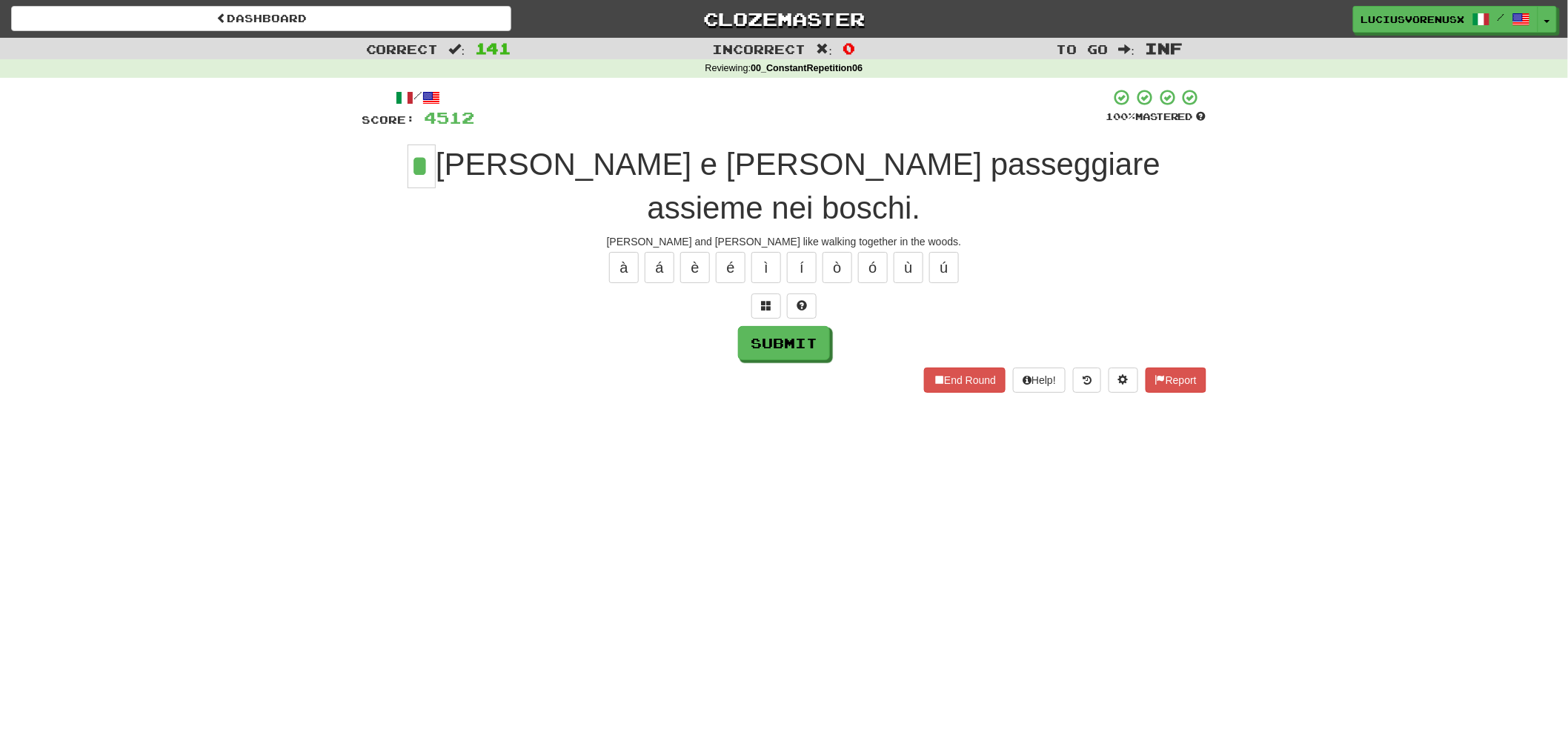
type input "*"
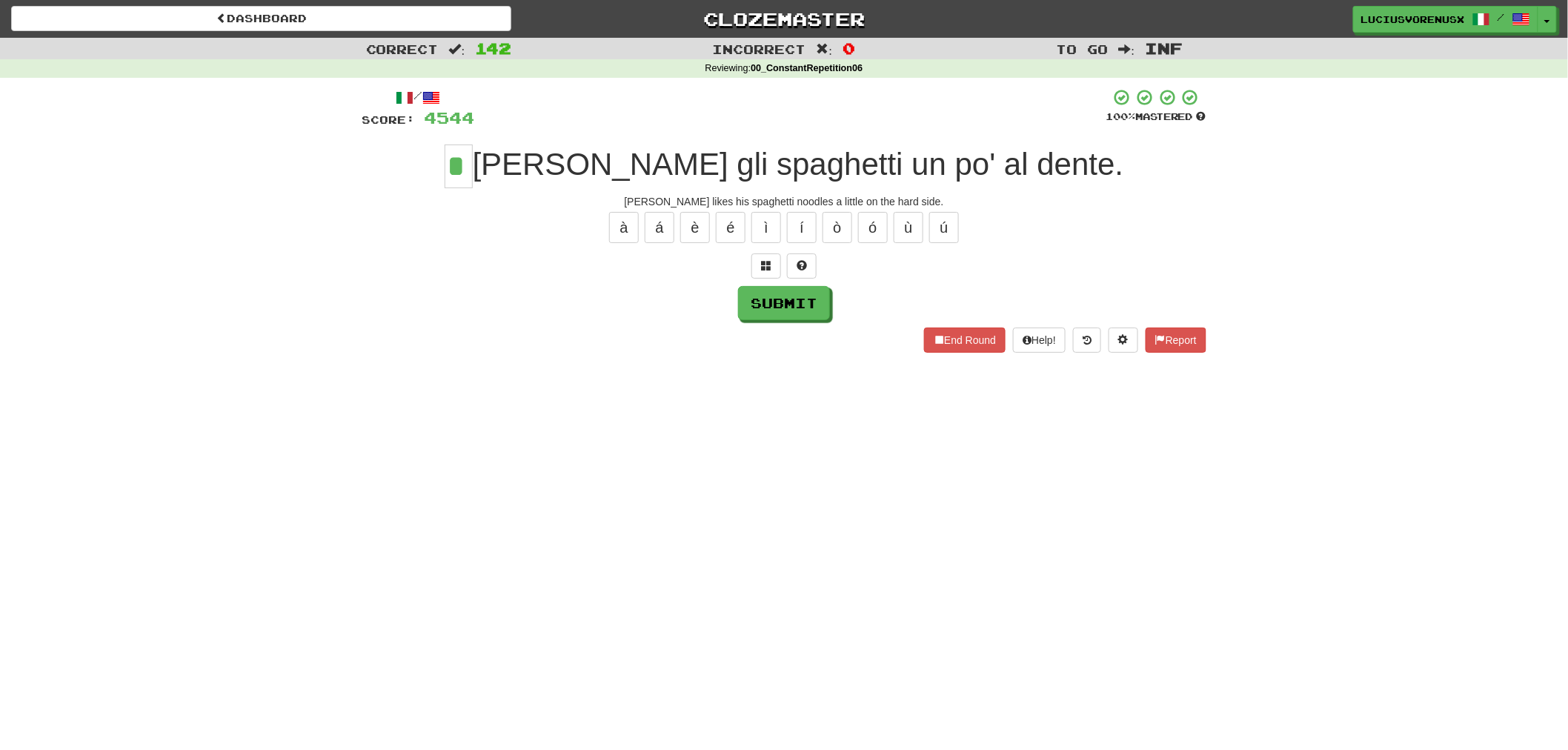
type input "*"
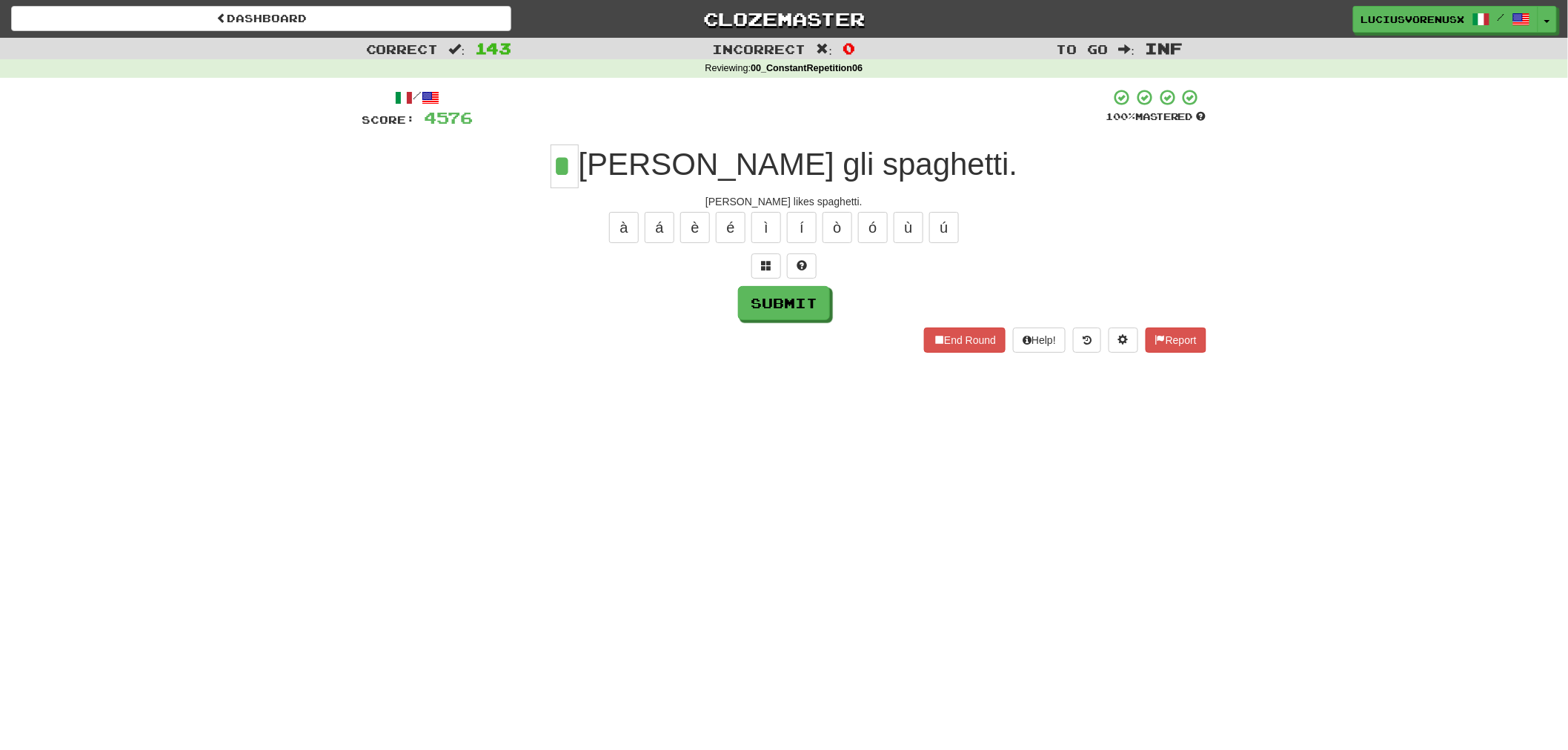
type input "*"
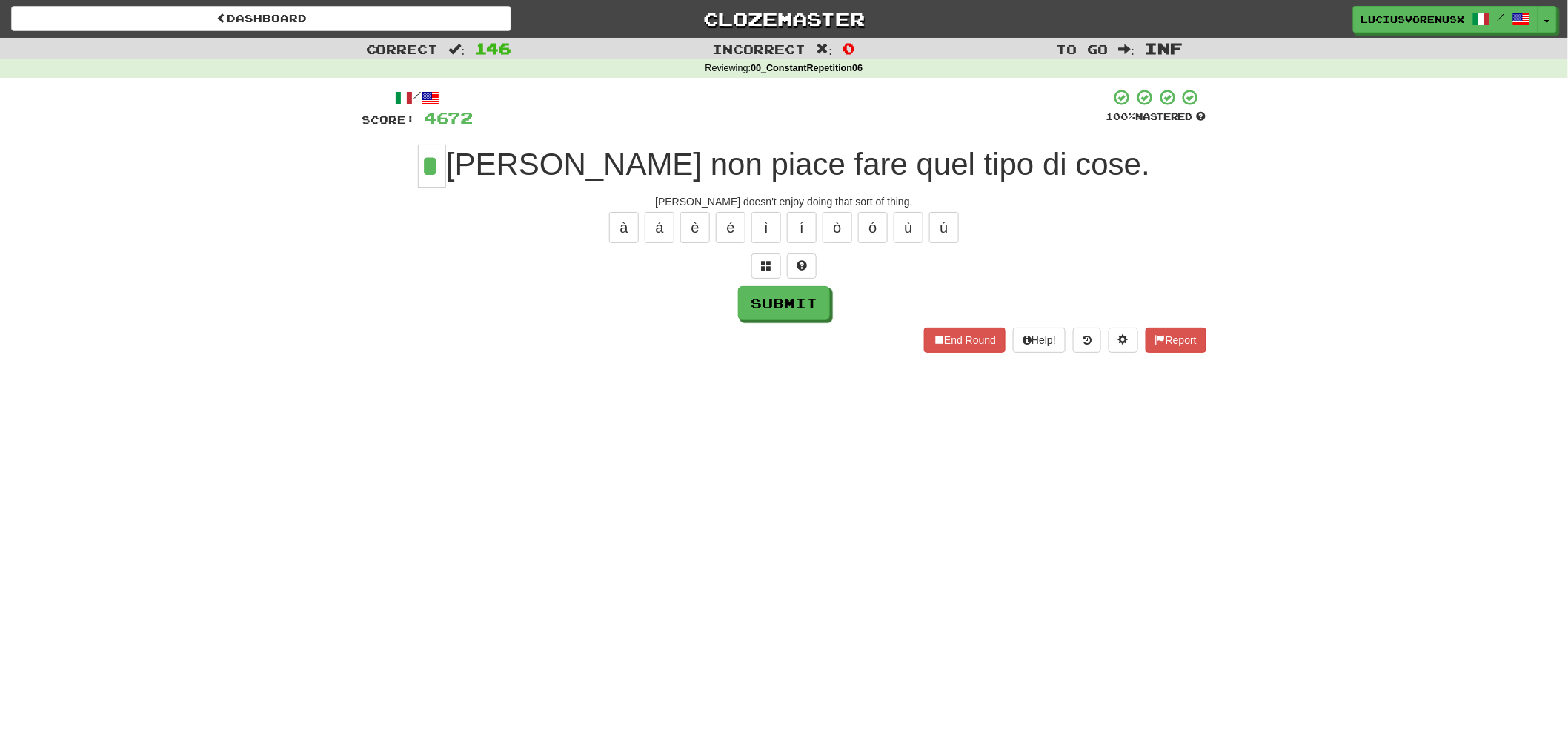
type input "*"
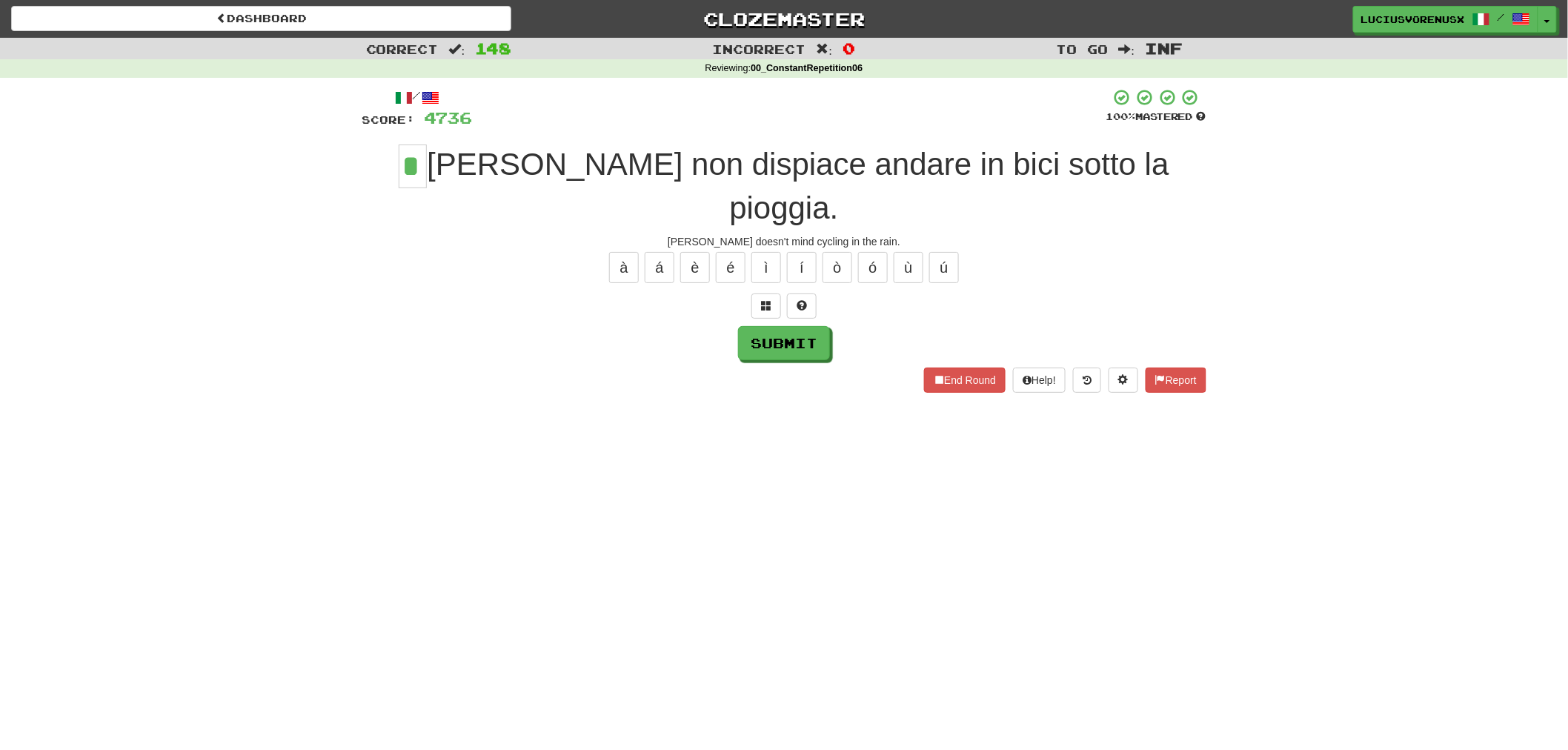
type input "*"
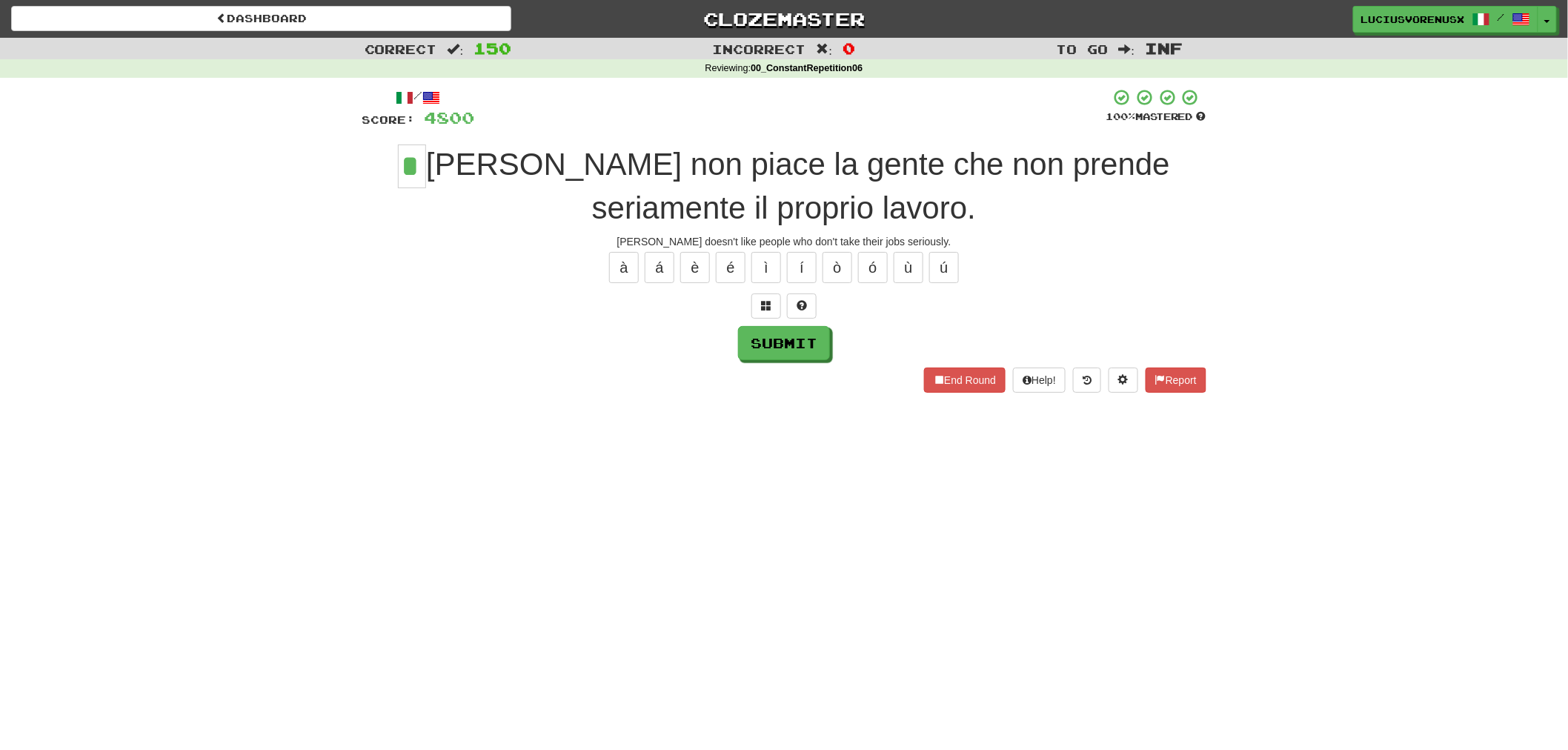
type input "*"
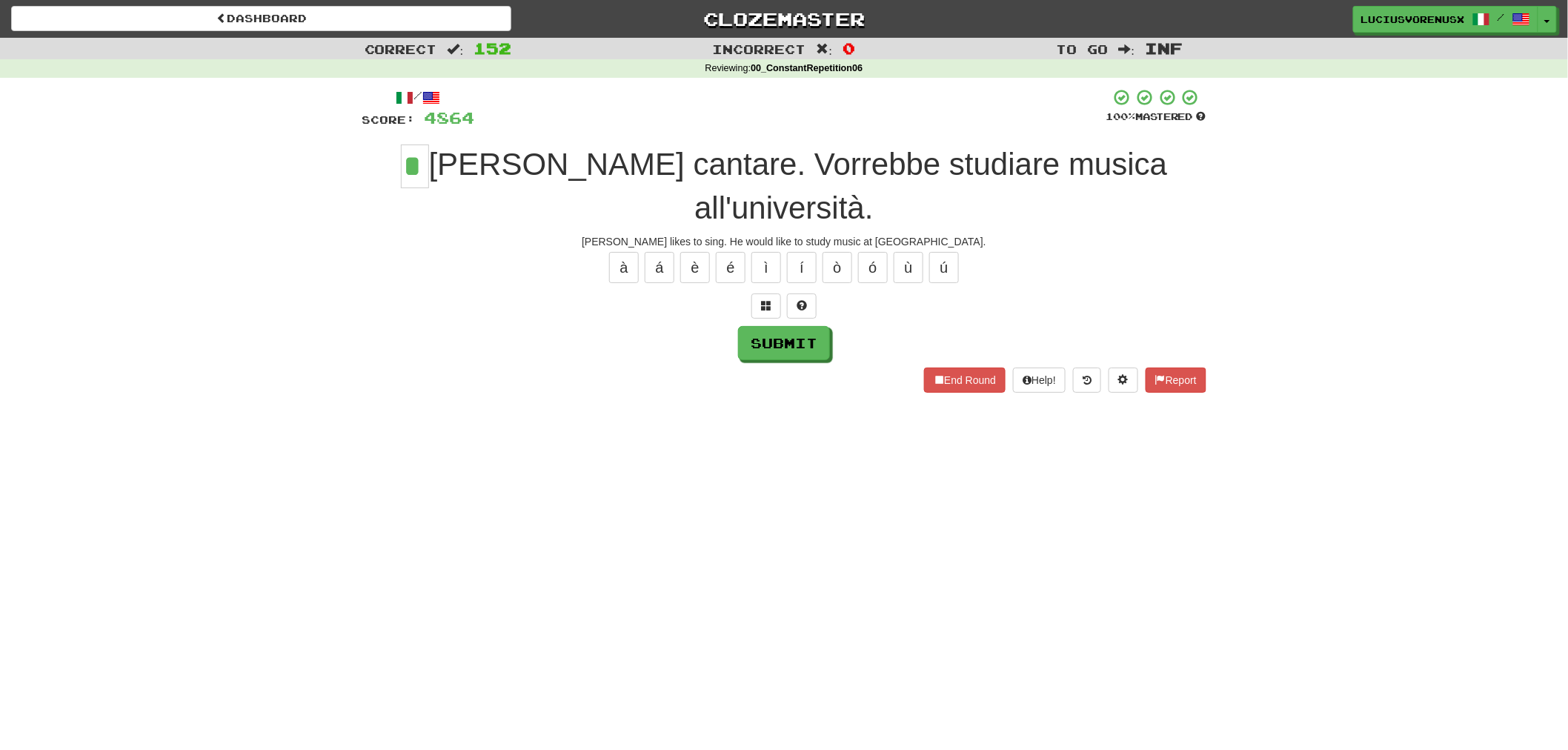
type input "*"
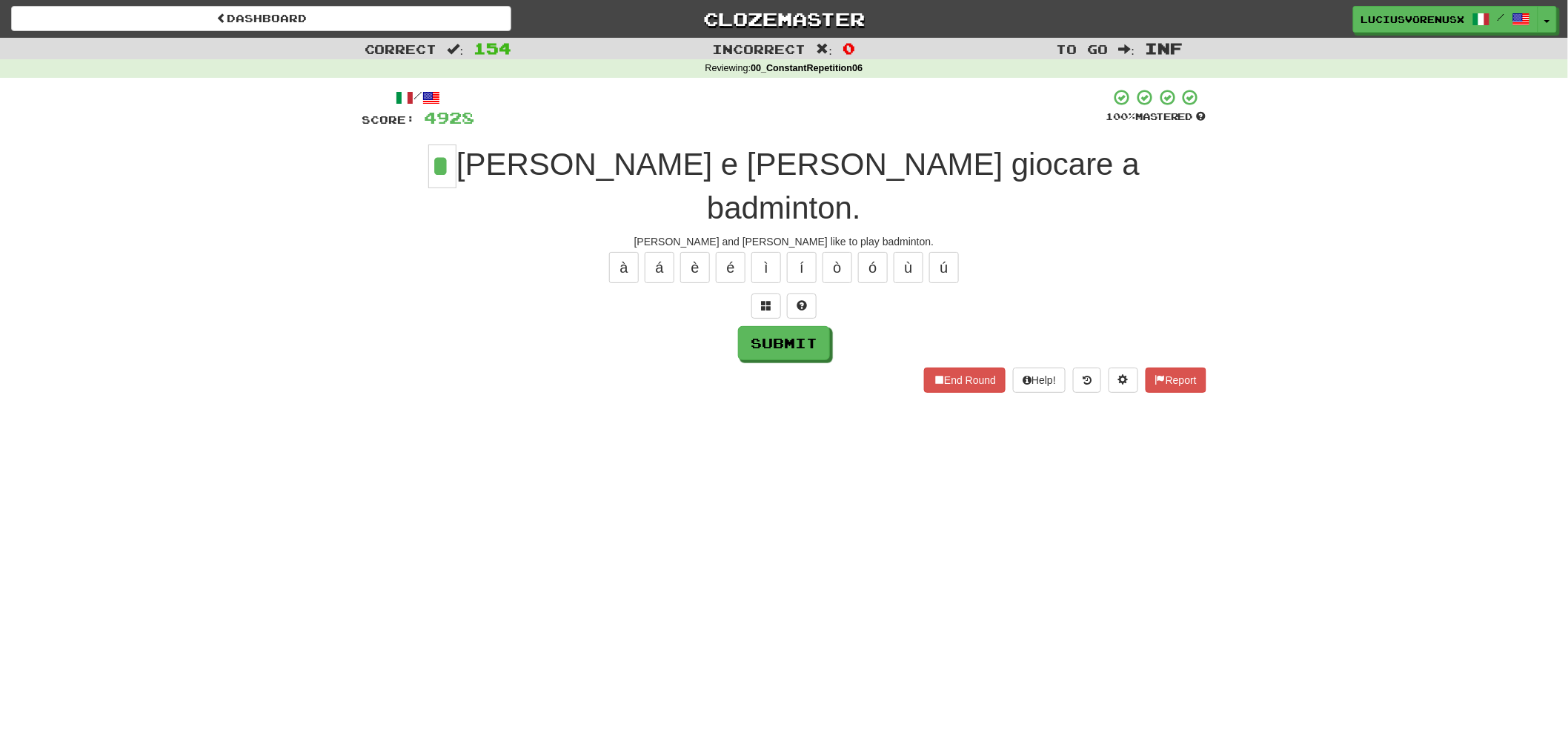
type input "*"
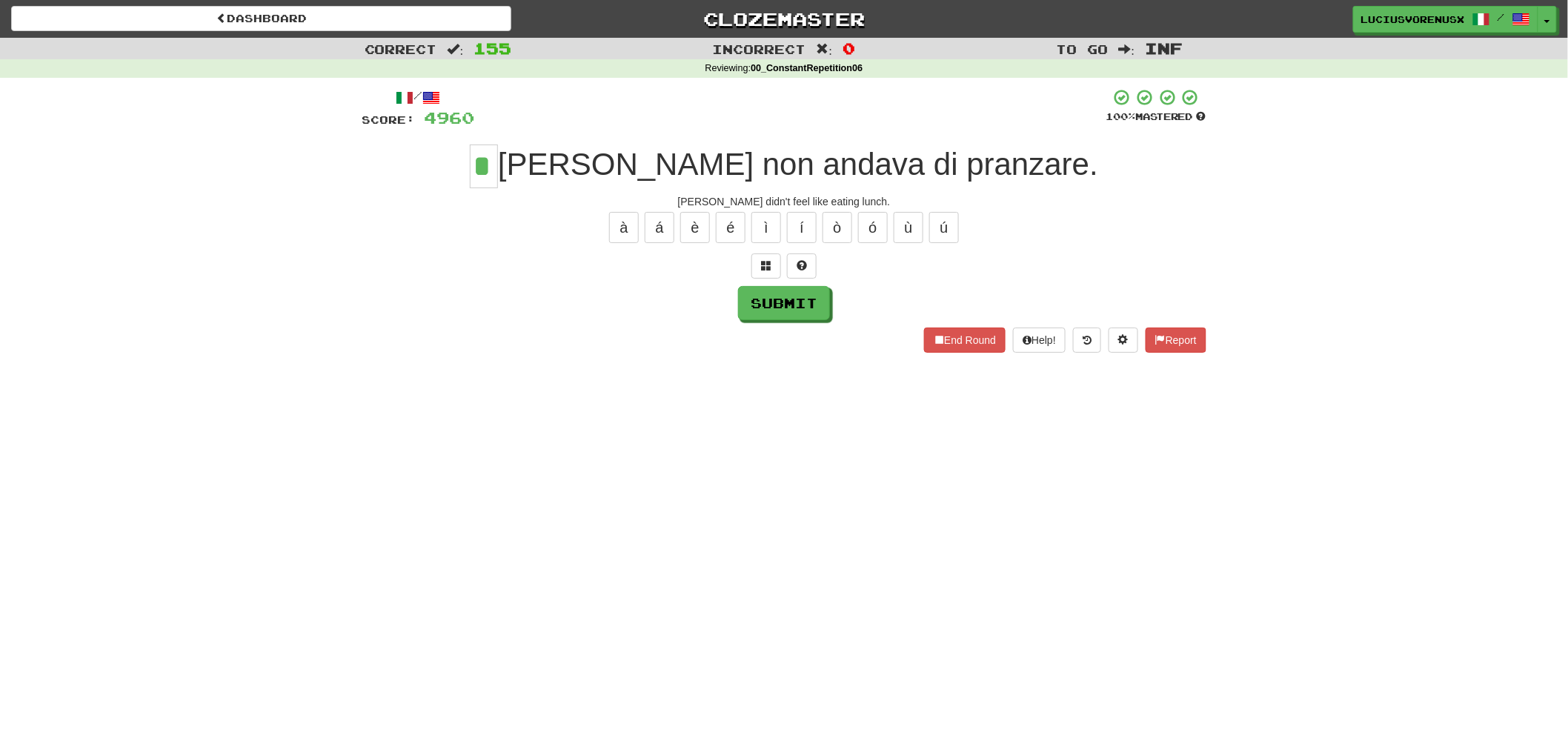
type input "*"
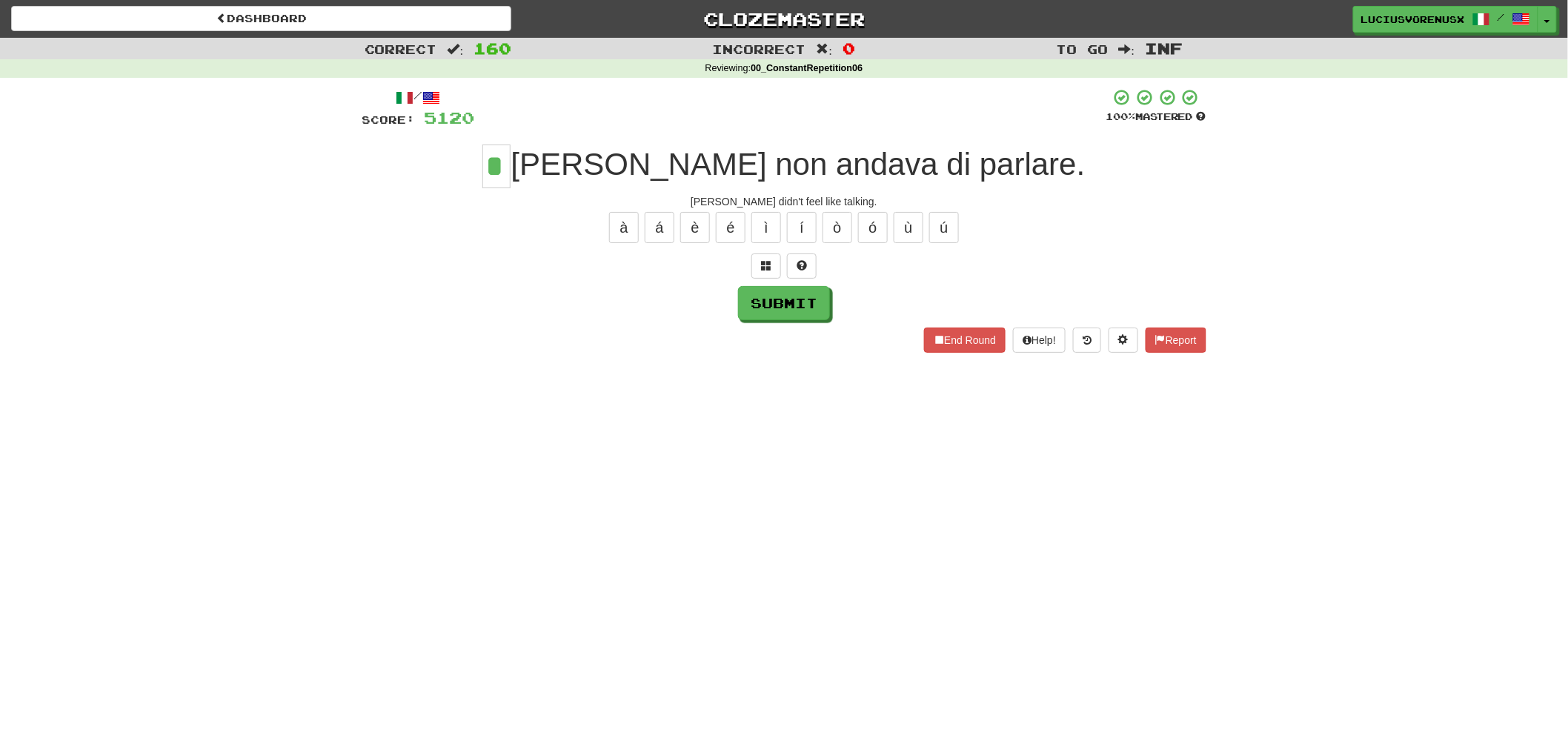
type input "*"
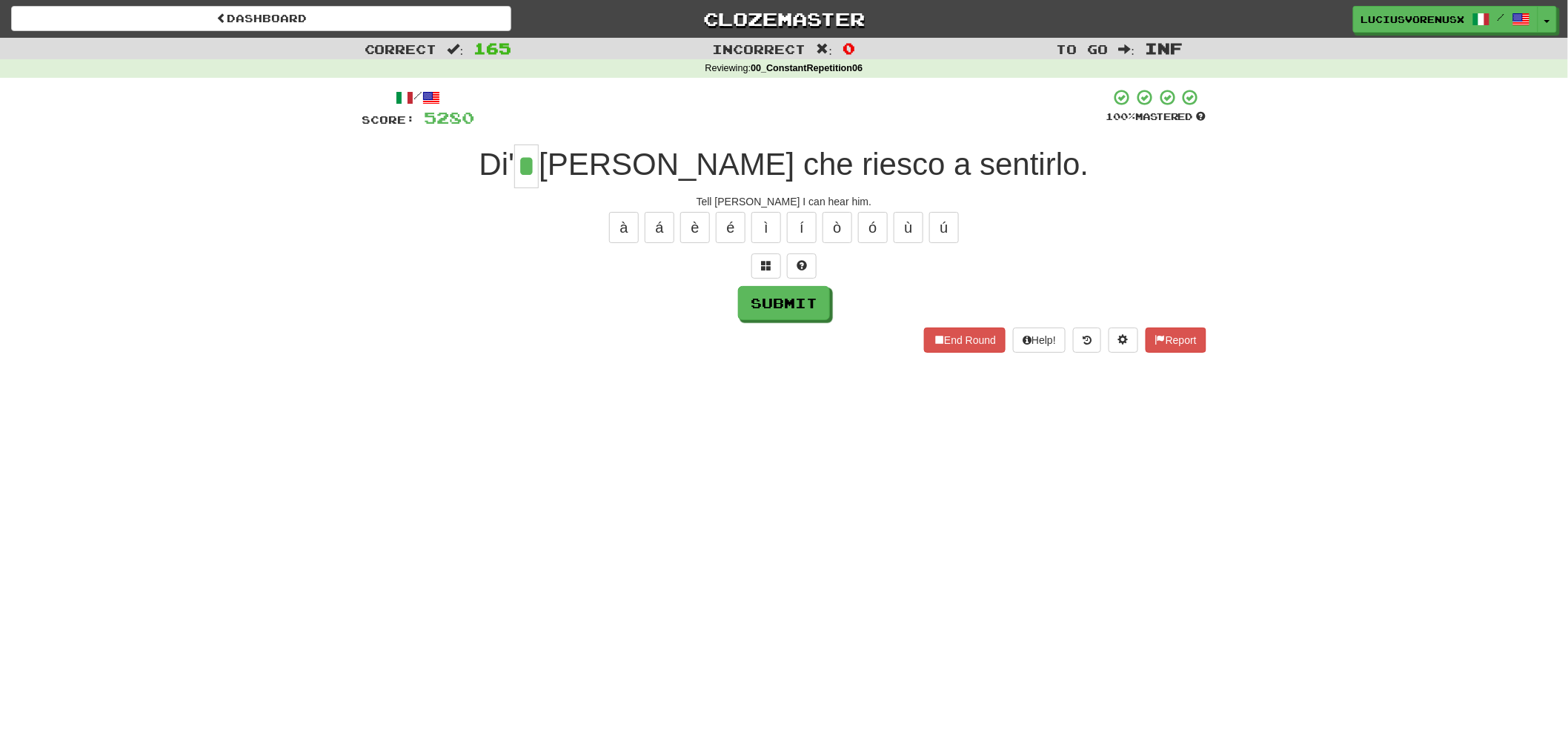
type input "*"
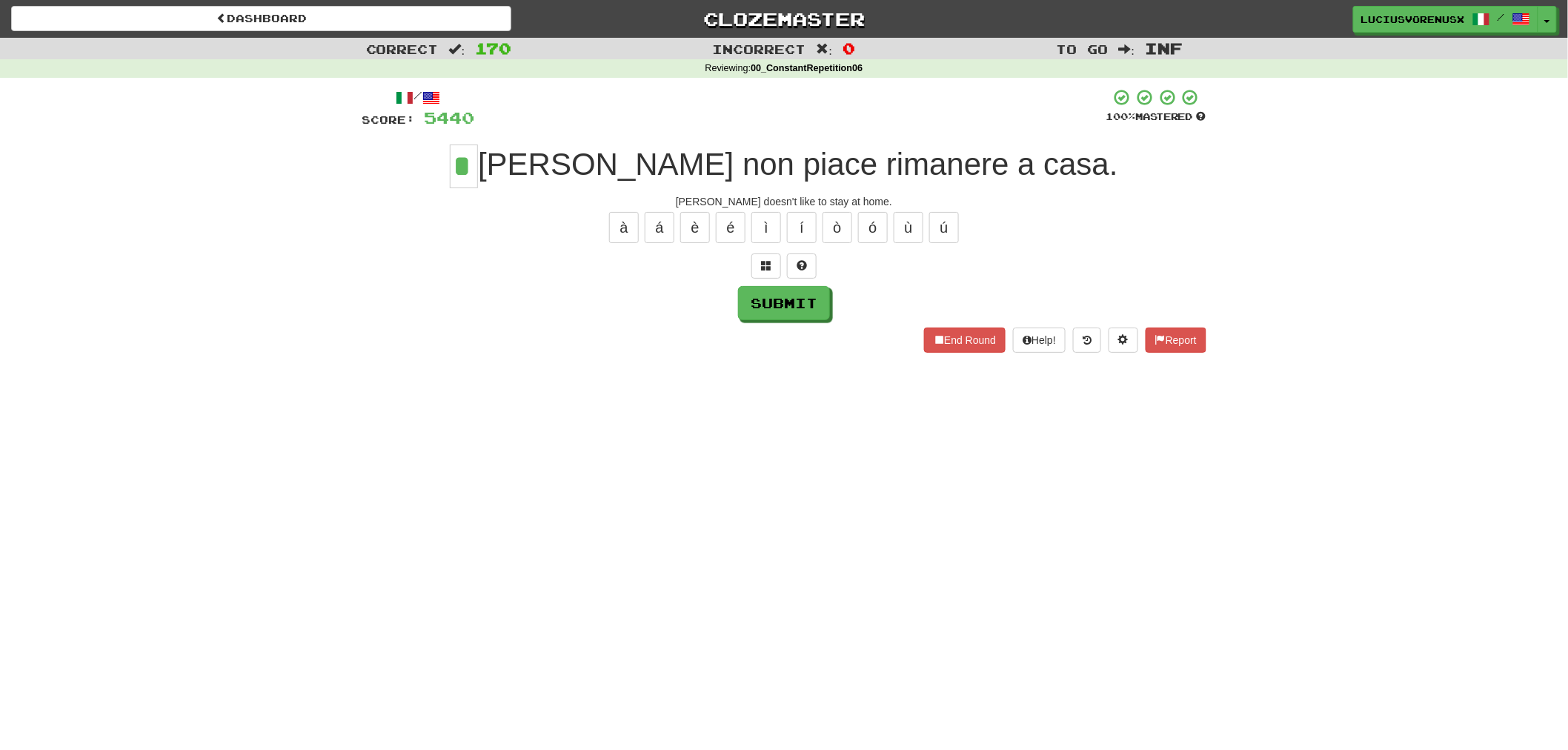
type input "*"
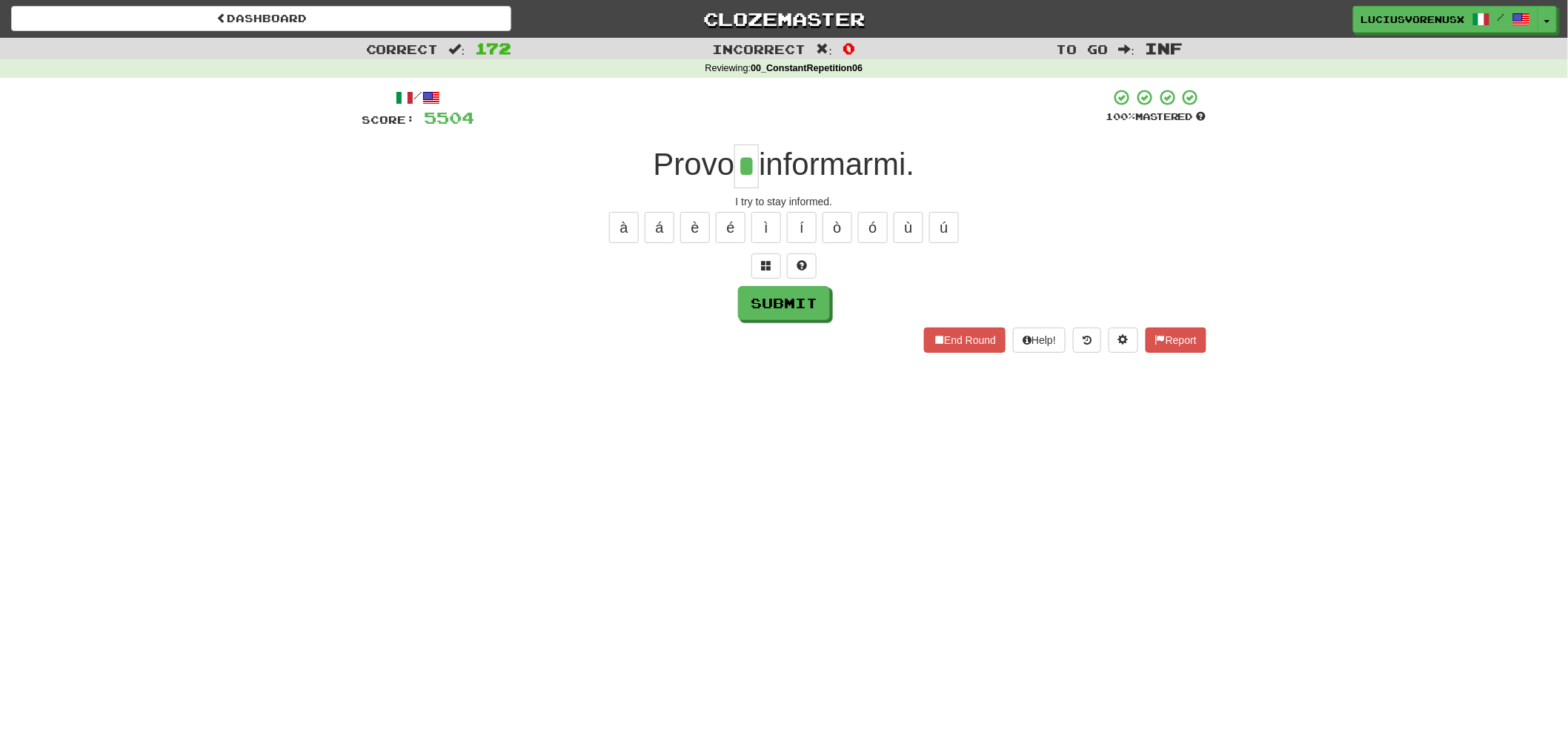
type input "*"
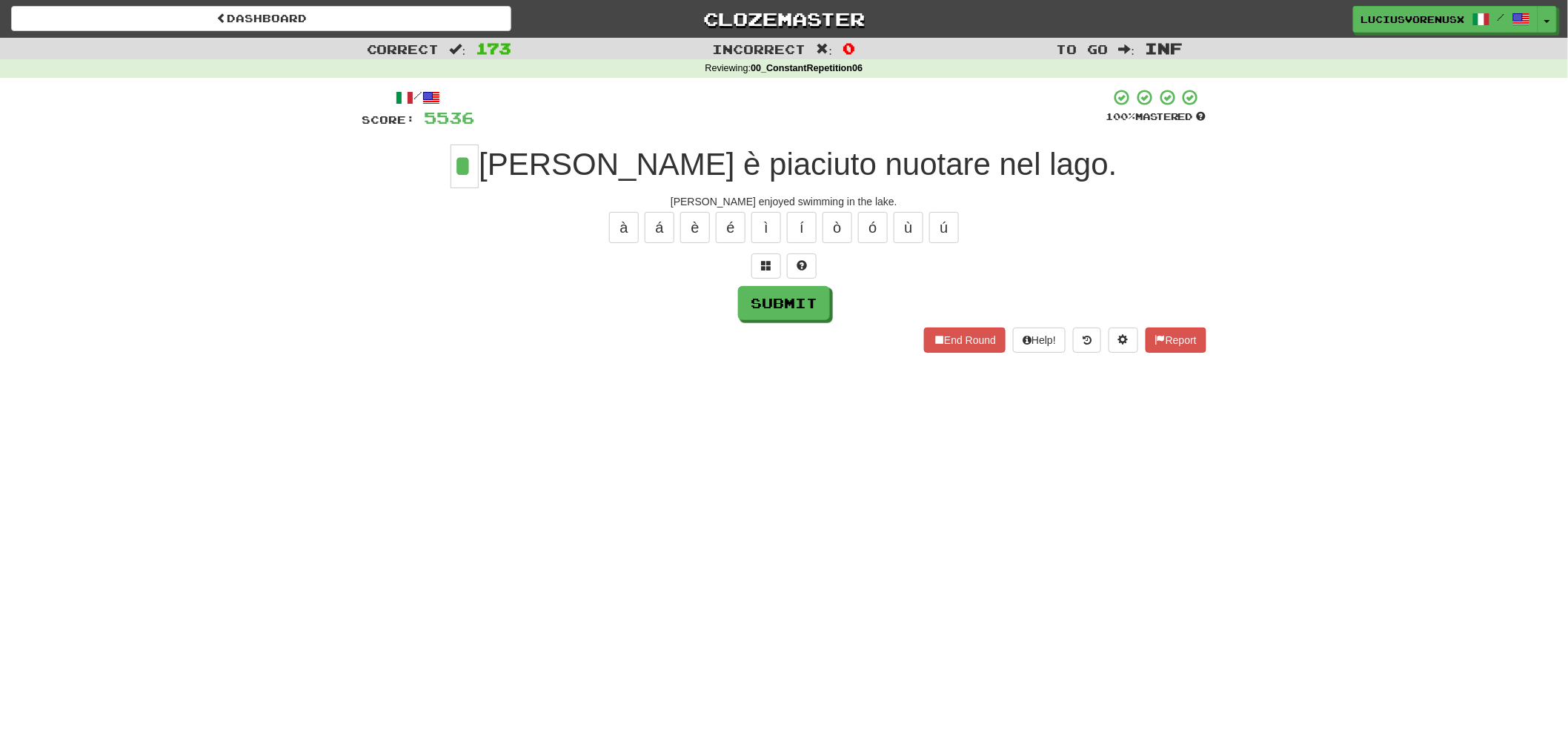
type input "*"
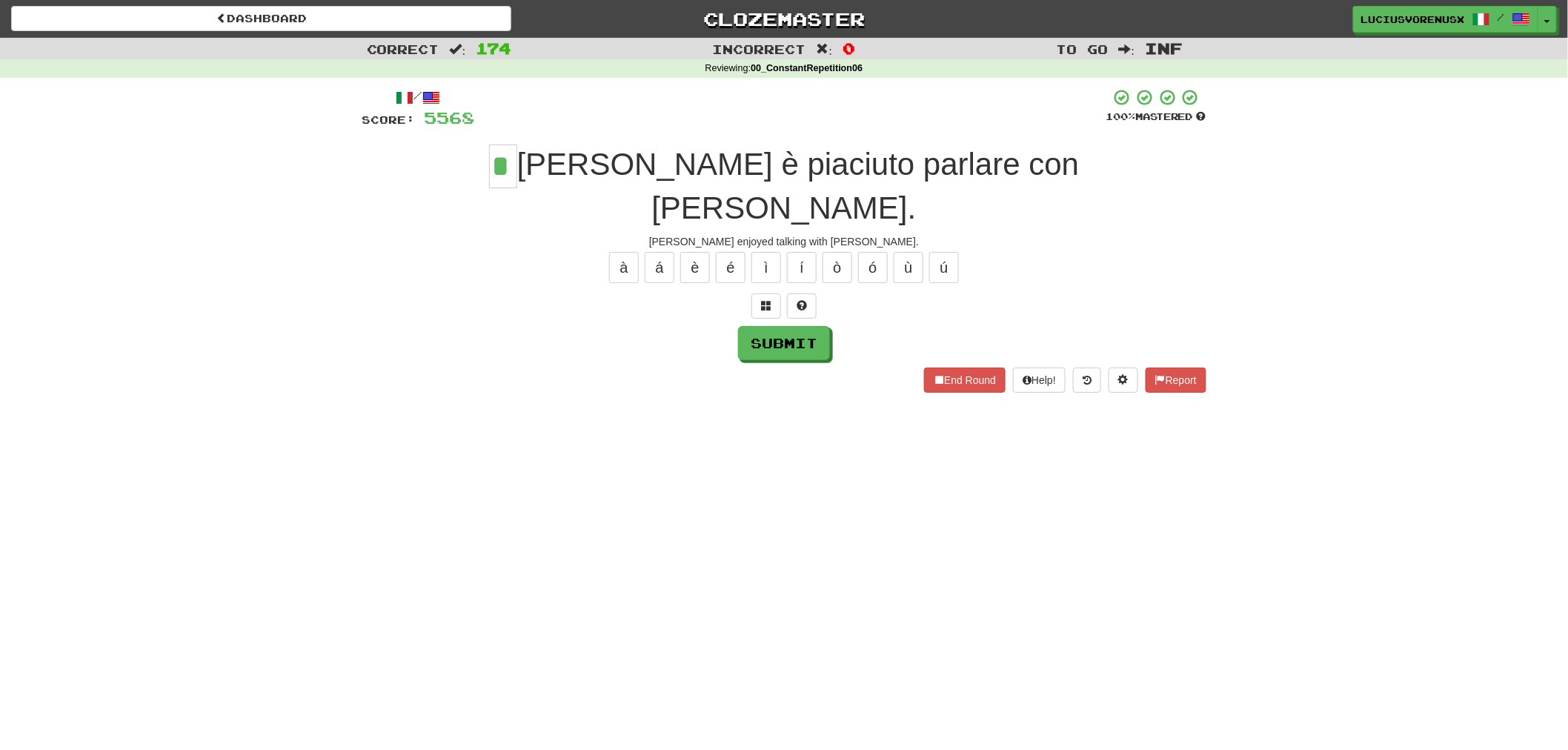
type input "*"
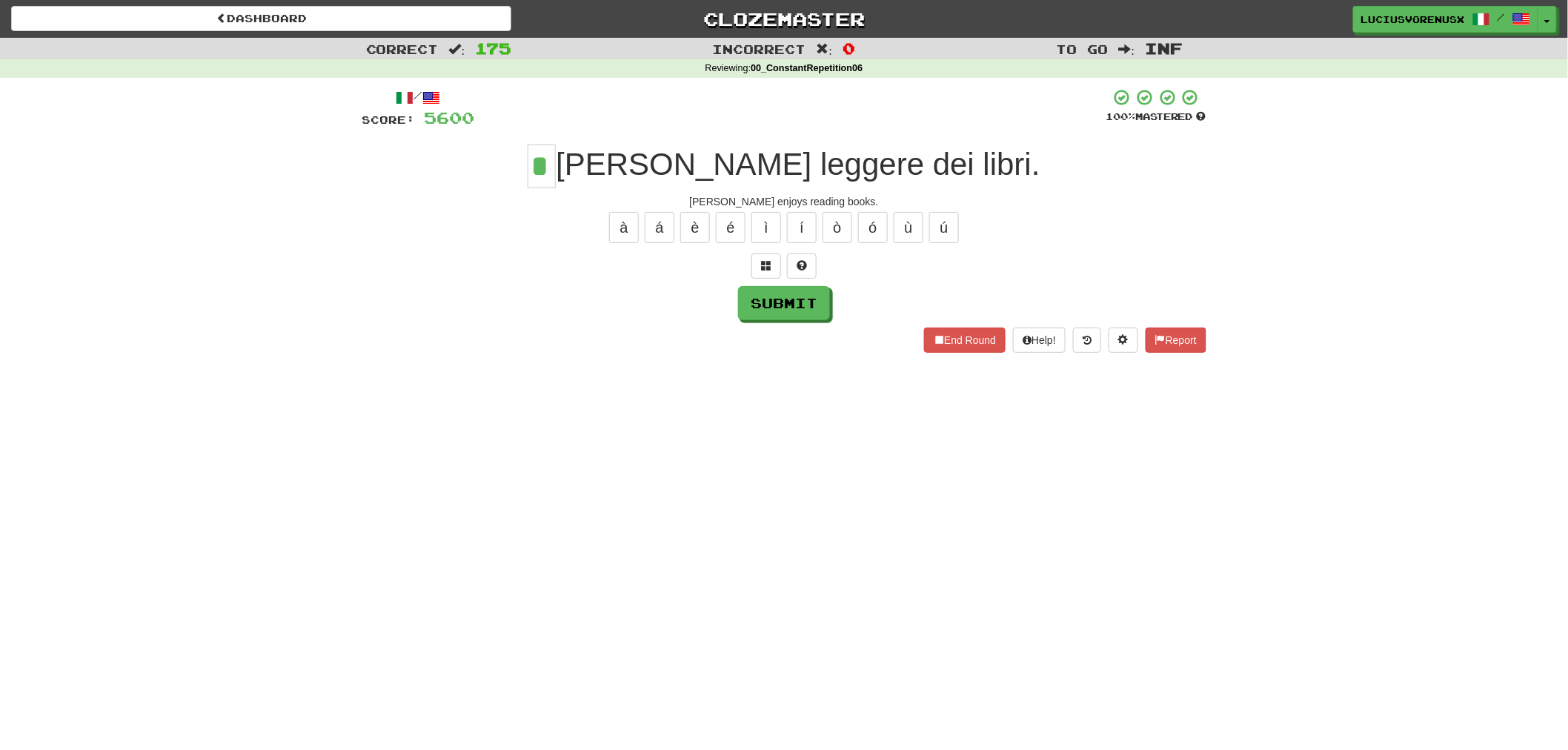
type input "*"
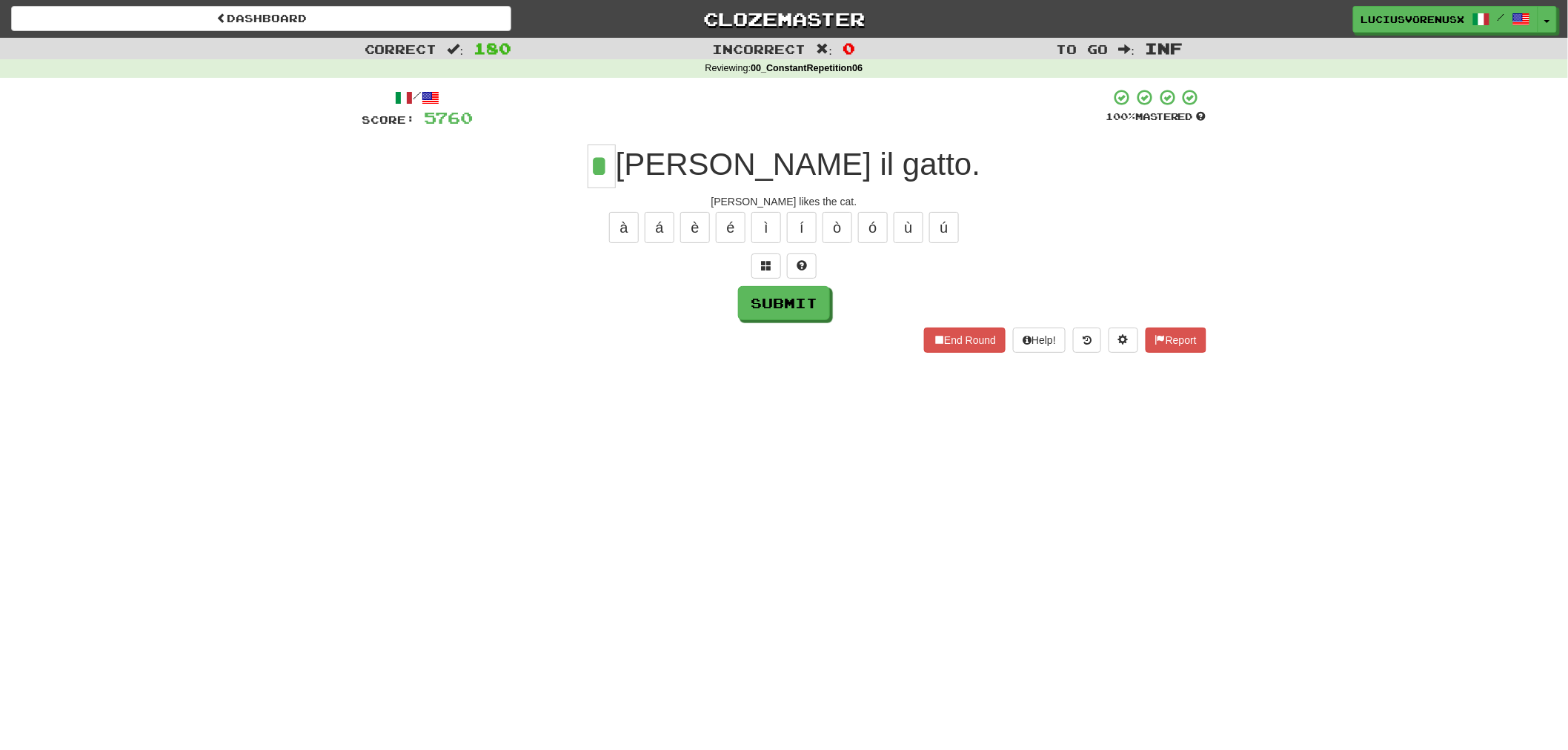
type input "*"
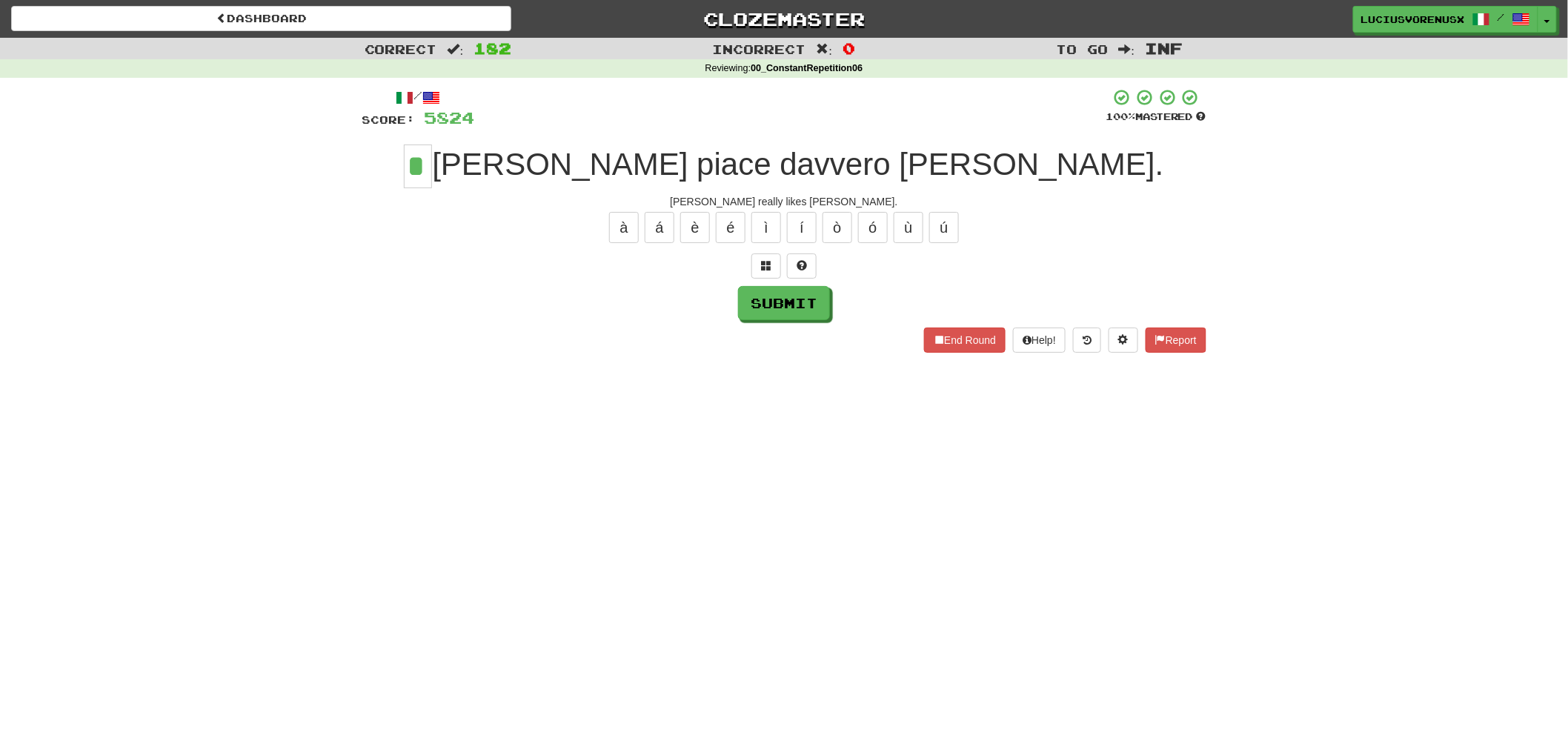
type input "*"
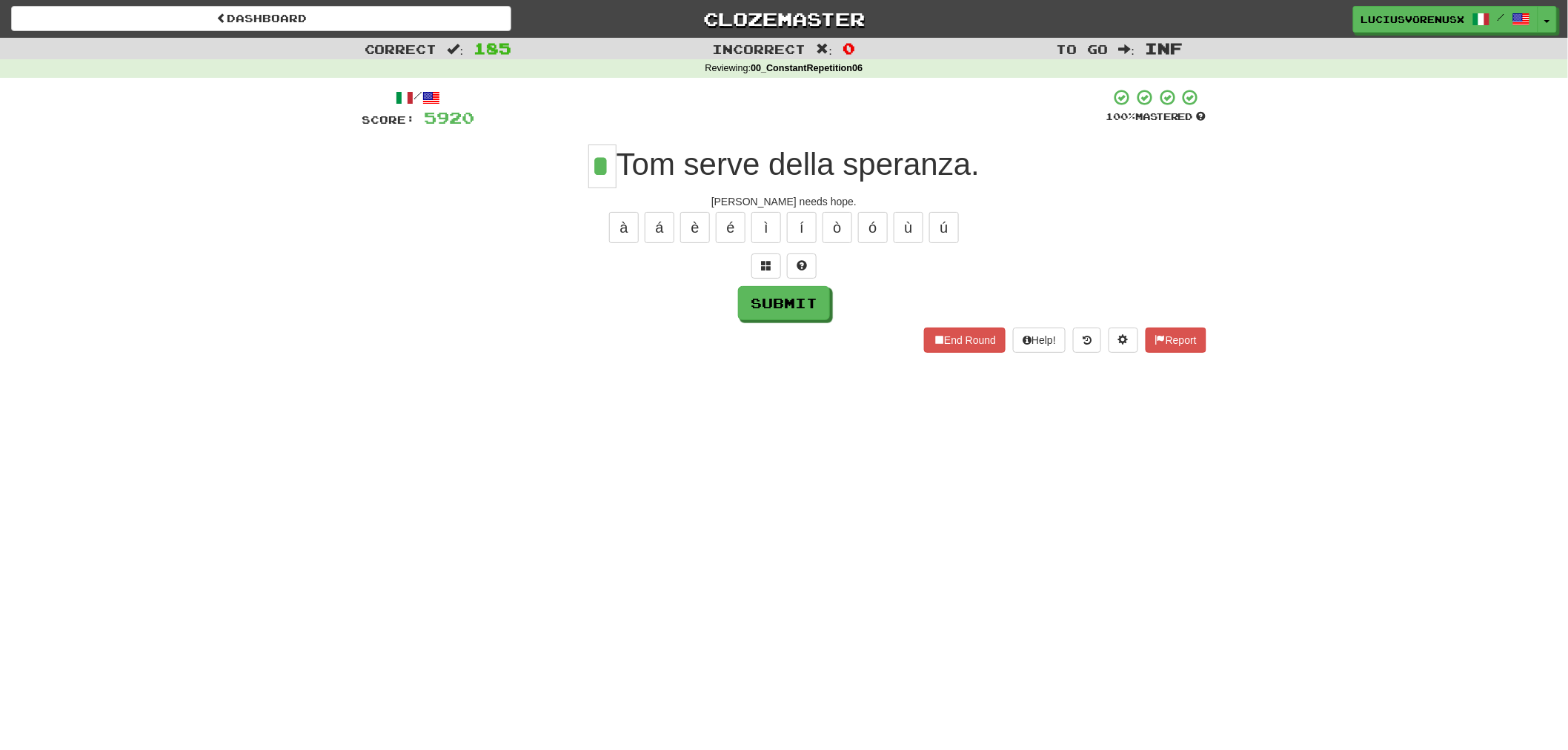
type input "*"
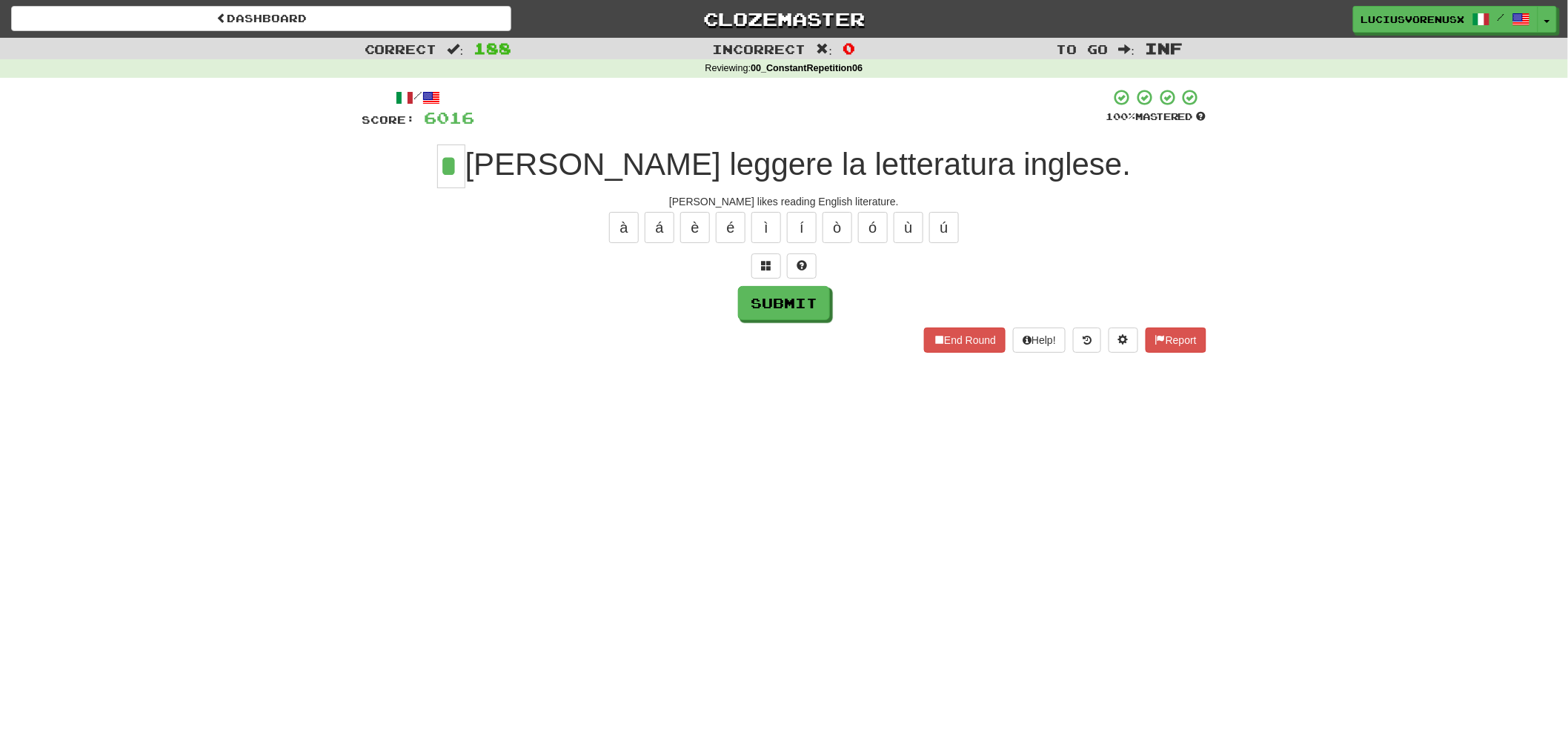
type input "*"
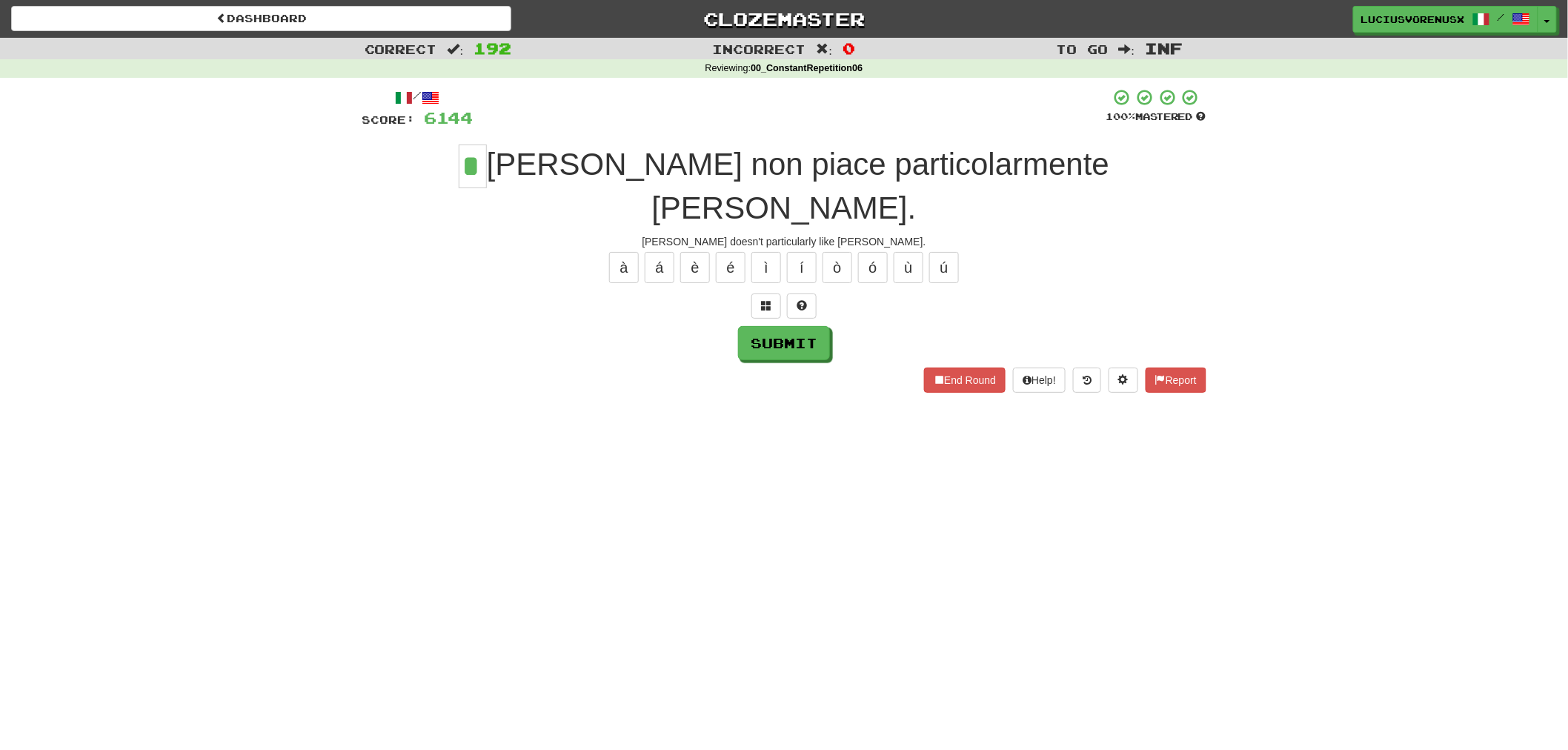
type input "*"
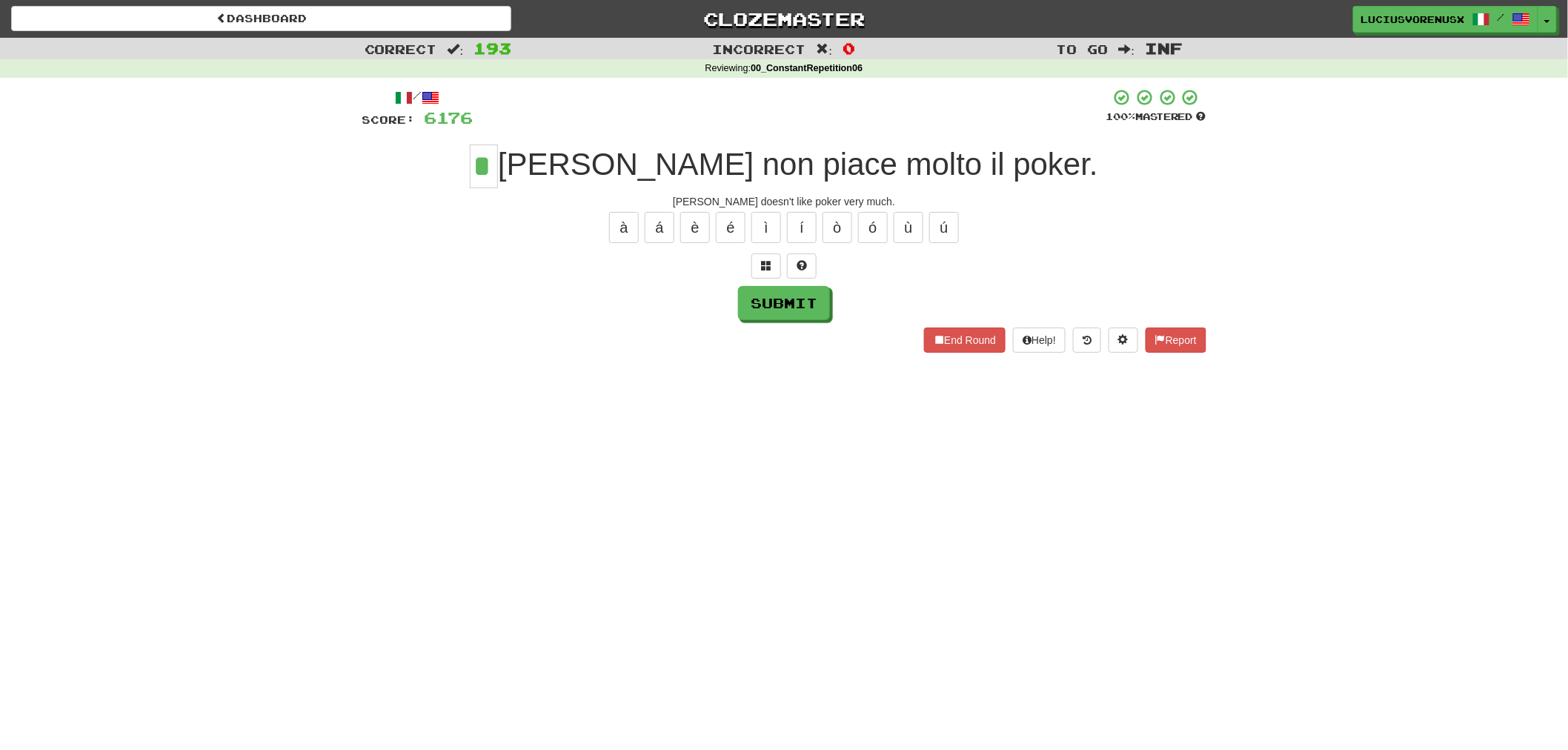
type input "*"
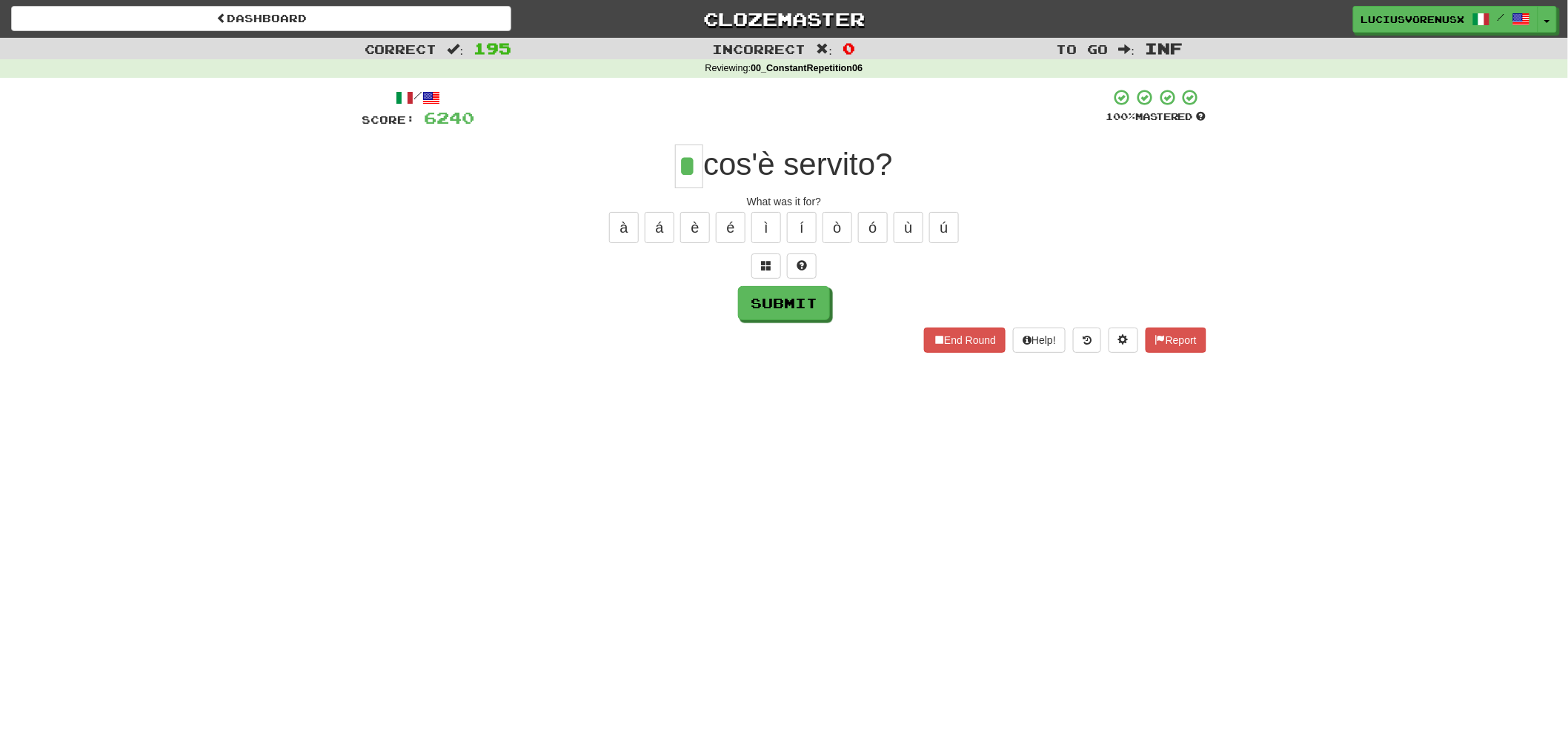
type input "*"
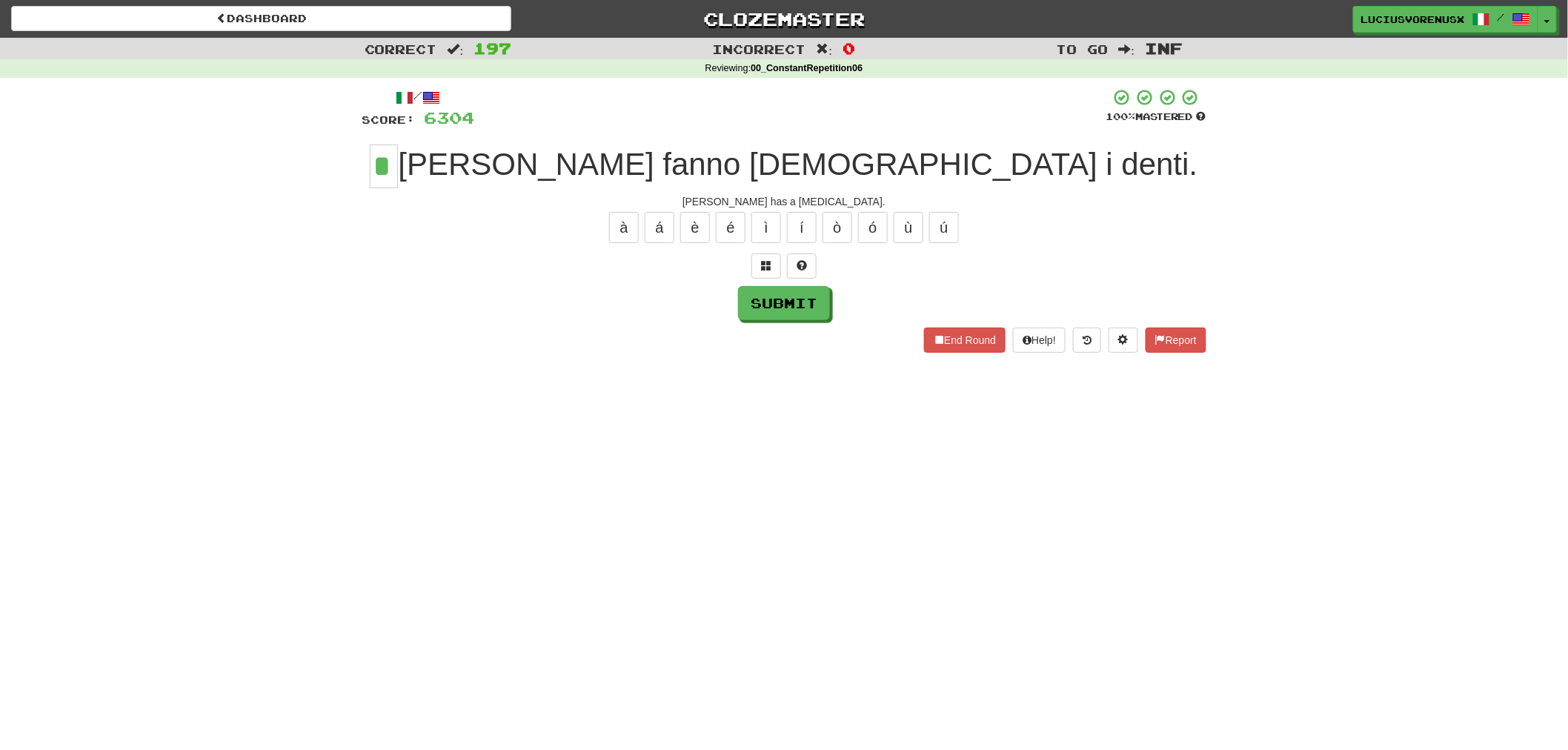
type input "*"
